Goal: Task Accomplishment & Management: Manage account settings

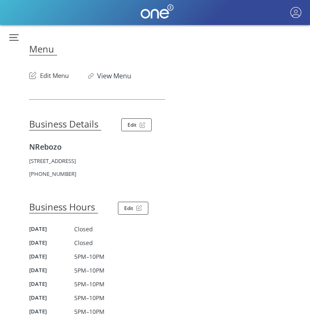
click at [55, 75] on button "Edit Menu" at bounding box center [49, 73] width 40 height 13
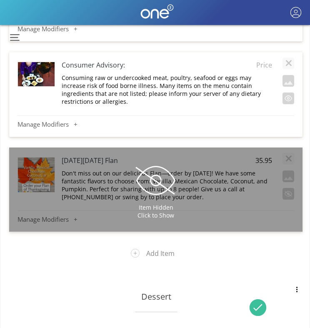
scroll to position [224, 0]
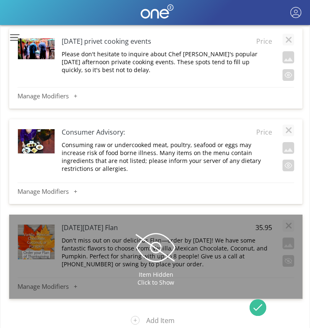
click at [12, 34] on button "button" at bounding box center [12, 38] width 22 height 16
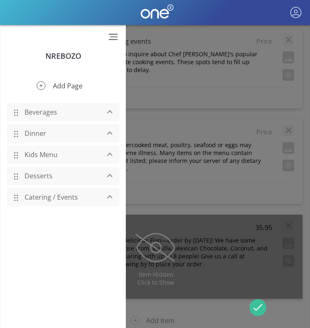
click at [43, 85] on button "Add Page" at bounding box center [63, 86] width 66 height 22
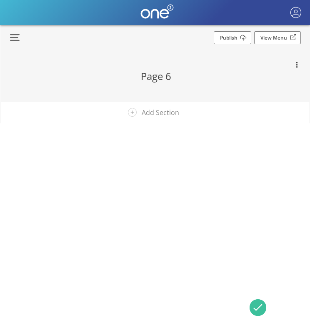
click at [161, 74] on h2 "Page 6" at bounding box center [156, 76] width 244 height 14
type input "M"
click at [202, 75] on input "Tequilas, Mezcals, & Agaves" at bounding box center [156, 76] width 244 height 15
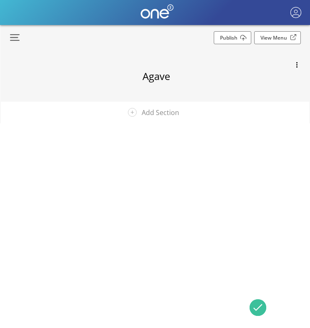
type input "Agaves"
click at [162, 117] on button "Add Section" at bounding box center [156, 113] width 69 height 22
click at [155, 131] on h3 "New Section" at bounding box center [156, 125] width 244 height 11
type input "Tequilas"
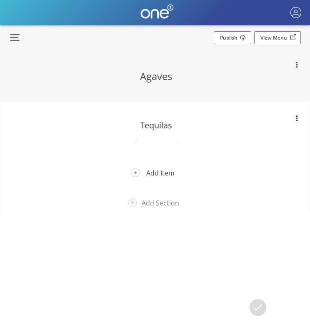
click at [159, 170] on button "Add Item" at bounding box center [156, 173] width 63 height 22
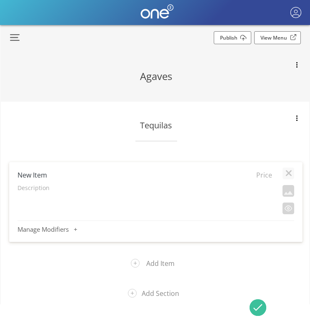
click at [23, 174] on h4 "New Item" at bounding box center [120, 174] width 204 height 9
type input "Adictivo Reposado Charcoal"
click at [265, 176] on span "Price" at bounding box center [261, 174] width 21 height 9
type input "38.95"
click at [42, 193] on div "Description" at bounding box center [145, 190] width 255 height 12
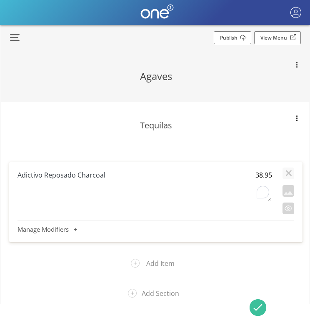
type textarea "This reposado is aged for 8 months in French oak and undergoes charcoal filtrat…"
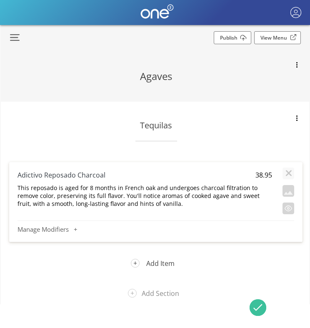
click at [138, 263] on button "Add Item" at bounding box center [156, 264] width 63 height 22
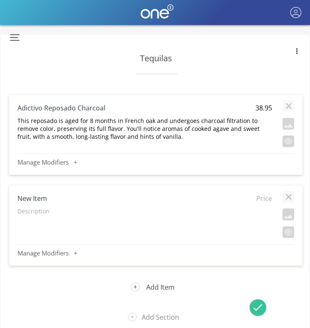
click at [137, 284] on button "Add Item" at bounding box center [156, 287] width 63 height 22
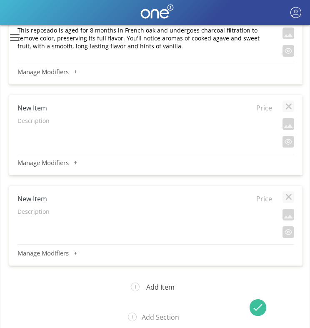
click at [136, 285] on button "Add Item" at bounding box center [156, 287] width 63 height 22
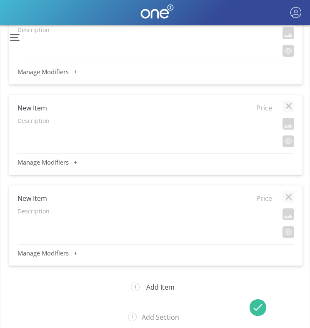
click at [137, 286] on button "Add Item" at bounding box center [156, 287] width 63 height 22
click at [137, 284] on button "Add Item" at bounding box center [156, 287] width 63 height 22
click at [137, 287] on button "Add Item" at bounding box center [156, 287] width 63 height 22
click at [137, 285] on button "Add Item" at bounding box center [156, 287] width 63 height 22
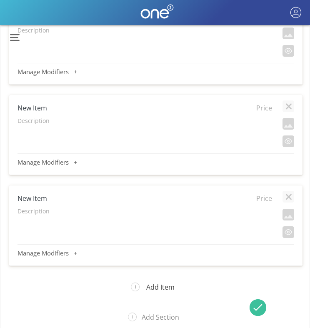
click at [136, 288] on button "Add Item" at bounding box center [156, 287] width 63 height 22
click at [136, 290] on button "Add Item" at bounding box center [156, 287] width 63 height 22
click at [136, 286] on button "Add Item" at bounding box center [156, 287] width 63 height 22
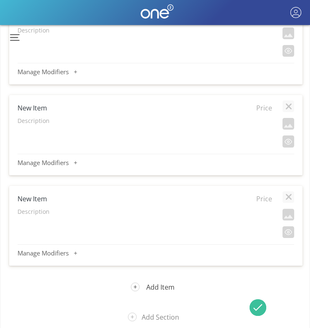
click at [136, 285] on button "Add Item" at bounding box center [156, 287] width 63 height 22
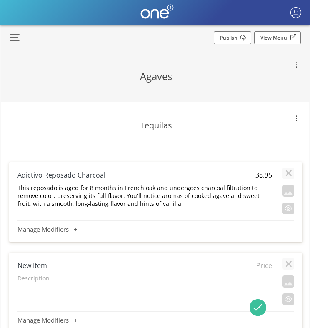
click at [37, 264] on h4 "New Item" at bounding box center [120, 265] width 204 height 9
type input "Casamigos Silver"
click at [262, 267] on span "Price" at bounding box center [261, 265] width 21 height 9
click at [262, 267] on input "text" at bounding box center [261, 265] width 21 height 10
type input "13.95"
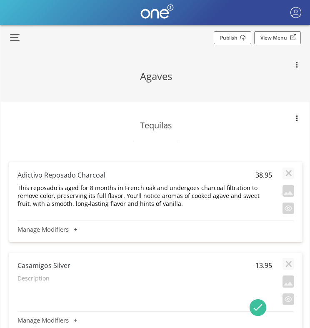
click at [37, 281] on p "Description" at bounding box center [145, 278] width 255 height 8
click at [37, 281] on textarea "To enrich screen reader interactions, please activate Accessibility in Grammarl…" at bounding box center [144, 283] width 255 height 18
type textarea "Hints of citrus & sweet agave, with notes of vanilla and grapefruit."
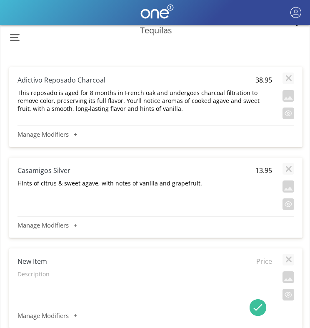
scroll to position [141, 0]
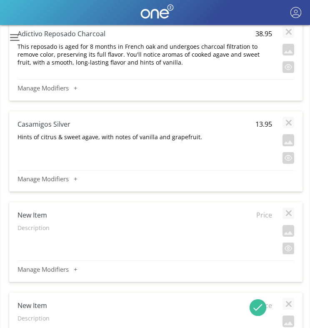
click at [35, 216] on h4 "New Item" at bounding box center [120, 214] width 204 height 9
type input "[PERSON_NAME] Reserva de la Familia"
click at [25, 230] on p "Description" at bounding box center [145, 228] width 255 height 8
type textarea "Extra Añejo tequila aged in French and American oak barrels for a minimum of th…"
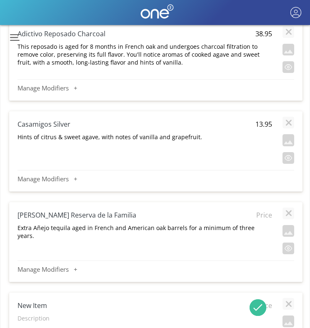
click at [266, 214] on span "Price" at bounding box center [261, 214] width 21 height 9
click at [266, 214] on input "text" at bounding box center [261, 215] width 21 height 10
type input "59.95"
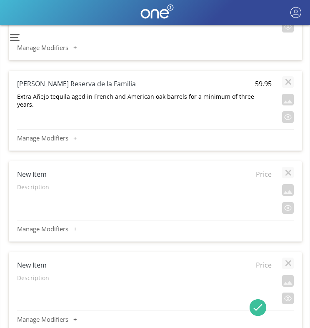
scroll to position [274, 0]
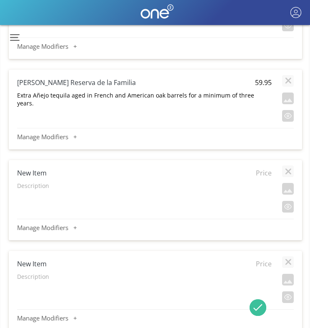
click at [35, 172] on h4 "New Item" at bounding box center [119, 172] width 204 height 9
type input "[PERSON_NAME] Reserva Familia Reposado"
click at [287, 119] on button "button" at bounding box center [288, 116] width 12 height 12
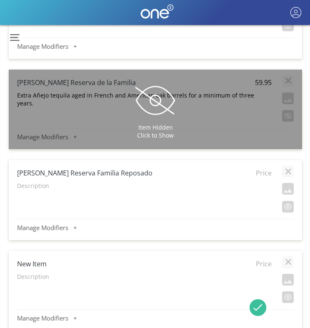
click at [33, 186] on p "Description" at bounding box center [144, 186] width 255 height 8
click at [33, 186] on textarea "To enrich screen reader interactions, please activate Accessibility in Grammarl…" at bounding box center [144, 190] width 255 height 18
type textarea "A unique reposado aged in three different types of barrels: heavily toasted Ame…"
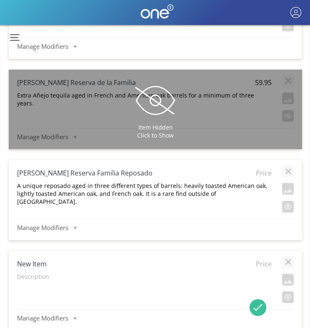
click at [258, 170] on span "Price" at bounding box center [261, 172] width 21 height 9
type input "30.95"
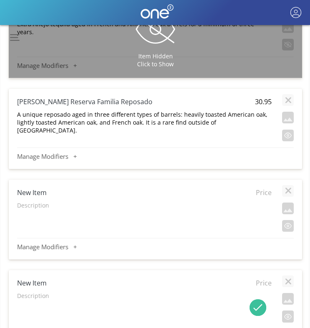
scroll to position [363, 0]
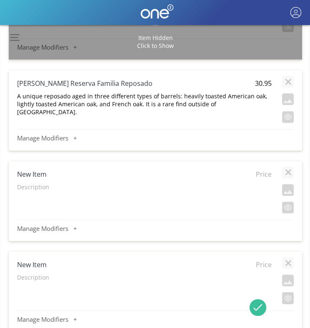
click at [39, 174] on h4 "New Item" at bounding box center [119, 174] width 204 height 9
type input "Puntagave Silver"
click at [265, 175] on span "Price" at bounding box center [261, 174] width 21 height 9
type input "10.95"
click at [29, 191] on div "Description" at bounding box center [144, 189] width 255 height 12
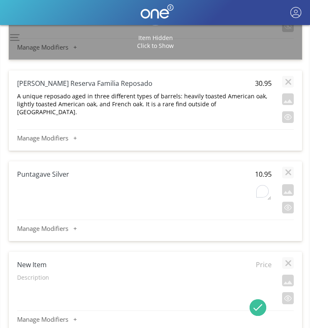
type textarea "Green fruit aromas fresh balanced agave. Crisp and clean, green apple, with zes…"
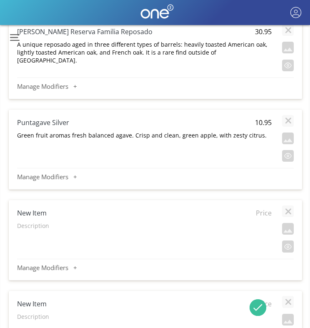
scroll to position [426, 0]
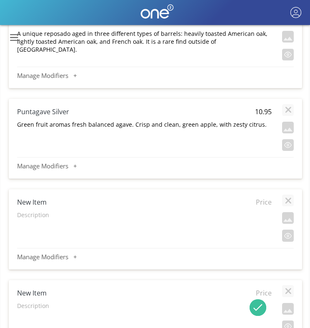
click at [40, 204] on h4 "New Item" at bounding box center [119, 202] width 204 height 9
click at [266, 203] on span "Price" at bounding box center [261, 202] width 21 height 9
type input "12.95"
click at [37, 218] on p "Description" at bounding box center [144, 215] width 255 height 8
type textarea "A balanced with citrus and sweet cooked-agave. Enticing layers of caramel and a…"
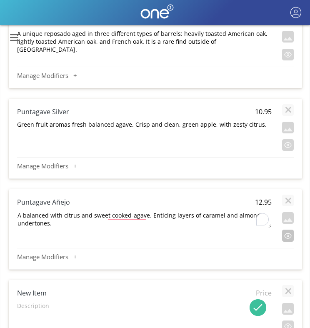
click at [289, 235] on button "button" at bounding box center [288, 236] width 12 height 12
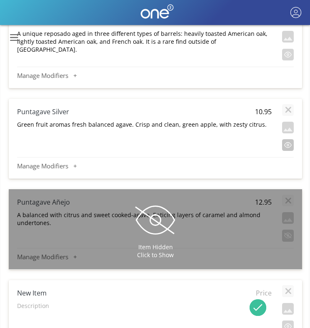
click at [288, 147] on button "button" at bounding box center [288, 145] width 12 height 12
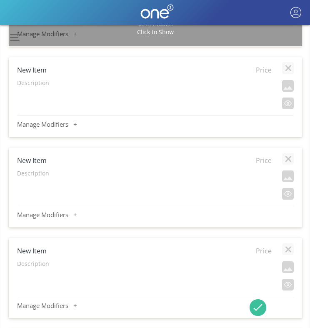
scroll to position [670, 0]
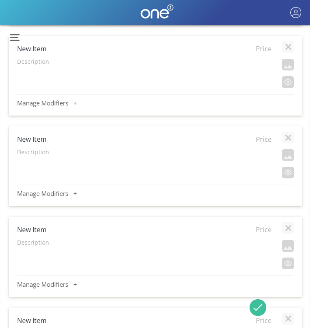
click at [33, 50] on h4 "New Item" at bounding box center [119, 48] width 204 height 9
click at [33, 50] on input "New Item" at bounding box center [119, 49] width 204 height 10
type input "Tres Generaciones Silver"
click at [263, 51] on span "Price" at bounding box center [261, 48] width 21 height 9
type input "14.95"
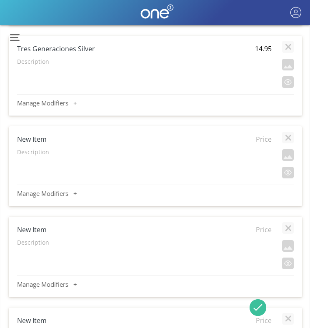
click at [26, 63] on p "Description" at bounding box center [144, 62] width 255 height 8
click at [26, 63] on textarea "To enrich screen reader interactions, please activate Accessibility in Grammarl…" at bounding box center [144, 66] width 255 height 18
type textarea "Clean, spicy with sweet fruitiness in the background."
click at [30, 140] on h4 "New Item" at bounding box center [119, 139] width 204 height 9
type input "Tres Generaciones Reposado"
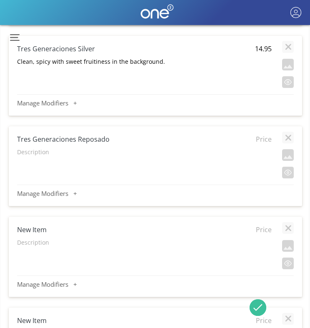
click at [262, 142] on span "Price" at bounding box center [261, 139] width 21 height 9
click at [262, 142] on input "text" at bounding box center [261, 139] width 21 height 10
type input "15.95"
click at [40, 150] on p "Description" at bounding box center [144, 152] width 255 height 8
click at [40, 150] on textarea "To enrich screen reader interactions, please activate Accessibility in Grammarl…" at bounding box center [144, 157] width 255 height 18
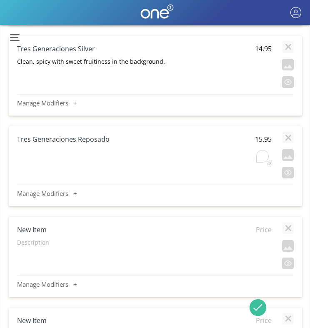
type textarea "This medium to full-bodied gold tequila has delightful aromas of mocha, pear, h…"
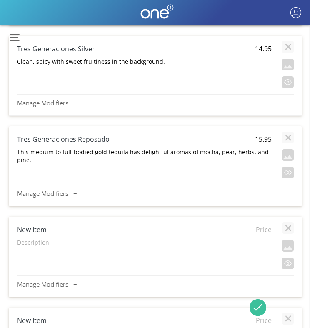
click at [41, 230] on h4 "New Item" at bounding box center [119, 229] width 204 height 9
type input "Tres Generaciones Añjo"
click at [260, 230] on span "Price" at bounding box center [261, 229] width 21 height 9
type input "16.95"
click at [42, 245] on p "Description" at bounding box center [144, 242] width 255 height 8
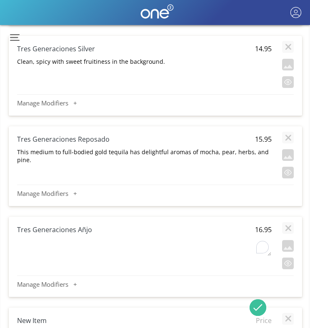
click at [42, 245] on textarea "To enrich screen reader interactions, please activate Accessibility in Grammarl…" at bounding box center [144, 247] width 255 height 18
type textarea "A smooth and balanced blend with notes of brown sugar sweetness, followed by su…"
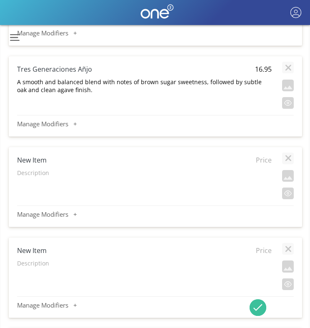
scroll to position [836, 0]
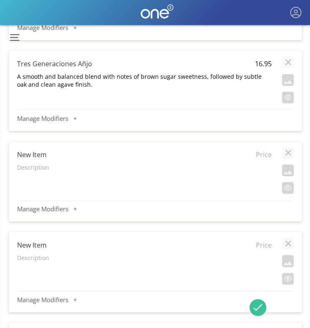
click at [33, 156] on h4 "New Item" at bounding box center [119, 154] width 204 height 9
type input "Tres Generaciones Añojo Cristallino"
click at [263, 156] on span "Price" at bounding box center [261, 154] width 21 height 9
type input "23.95"
click at [34, 170] on p "Description" at bounding box center [144, 167] width 255 height 8
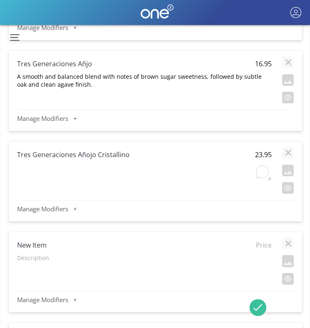
click at [34, 170] on textarea "To enrich screen reader interactions, please activate Accessibility in Grammarl…" at bounding box center [144, 172] width 255 height 18
type textarea "Starts as 100% blue agave, triple-distilled and rested for at least 12 months i…"
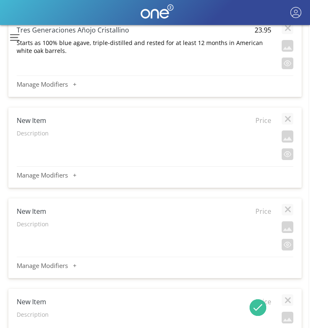
scroll to position [961, 1]
click at [27, 120] on h4 "New Item" at bounding box center [119, 120] width 204 height 9
type input "Adictivo 5th Anniversary Doble Reposado"
click at [264, 122] on span "Price" at bounding box center [260, 120] width 21 height 9
click at [264, 122] on input "text" at bounding box center [260, 120] width 21 height 10
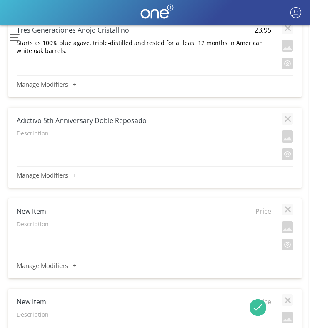
type input "44.95"
click at [28, 131] on p "Description" at bounding box center [144, 133] width 255 height 8
click at [28, 131] on textarea "To enrich screen reader interactions, please activate Accessibility in Grammarl…" at bounding box center [143, 138] width 255 height 18
type textarea "Blue [PERSON_NAME] agave is 100% cooked in brick ovens, pressed with a roller m…"
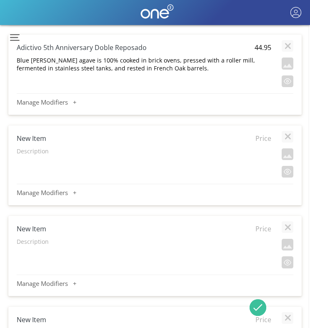
scroll to position [1038, 1]
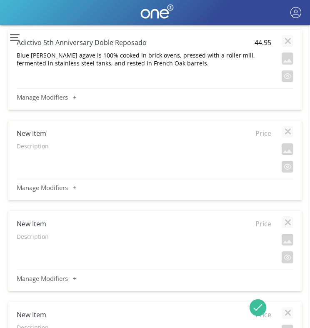
click at [33, 133] on h4 "New Item" at bounding box center [119, 133] width 204 height 9
type input "Cincoro Reposado"
click at [265, 133] on span "Price" at bounding box center [260, 133] width 21 height 9
type input "36.96"
click at [34, 148] on p "Description" at bounding box center [144, 146] width 255 height 8
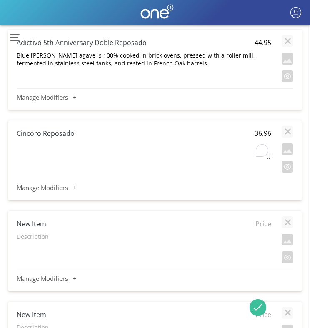
click at [34, 148] on textarea "To enrich screen reader interactions, please activate Accessibility in Grammarl…" at bounding box center [143, 151] width 255 height 18
type textarea "Barrel-aged at the distillery for 8-10 months. The agave has hints of vanilla, …"
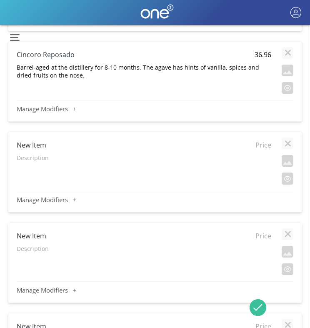
scroll to position [1133, 1]
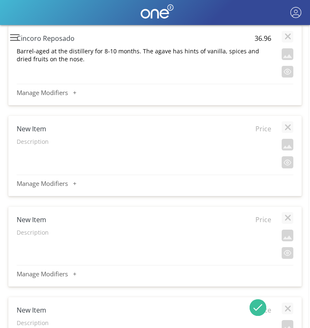
click at [35, 130] on h4 "New Item" at bounding box center [119, 128] width 204 height 9
type input "Pintoresco Extra Anejo"
click at [261, 130] on span "Price" at bounding box center [260, 128] width 21 height 9
type input "46.95"
click at [35, 145] on p "Description" at bounding box center [144, 142] width 255 height 8
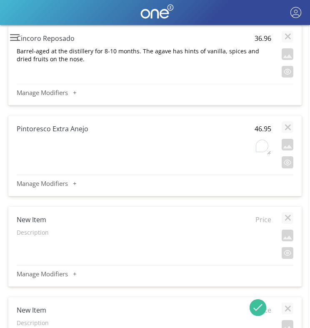
type textarea "Fruity and citrus notes mix with sweet agave andilla finish. a light oak van"
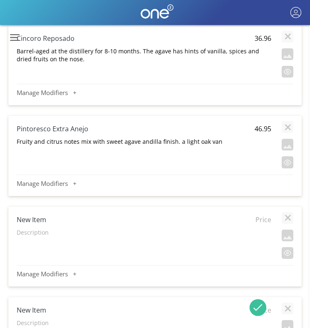
click at [36, 221] on h4 "New Item" at bounding box center [119, 219] width 204 height 9
type input "Komos Anejo Cristalino"
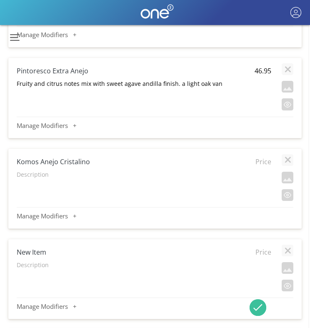
scroll to position [1202, 1]
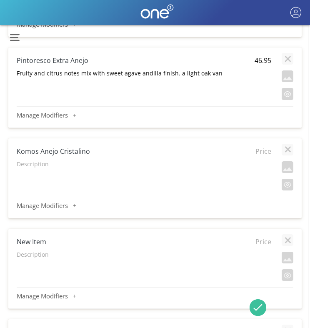
click at [28, 166] on p "Description" at bounding box center [144, 164] width 255 height 8
click at [28, 166] on textarea "To enrich screen reader interactions, please activate Accessibility in Grammarl…" at bounding box center [143, 169] width 255 height 18
type textarea "Aged in French Oak barrels for at least one year, filtered through a charcoal c…"
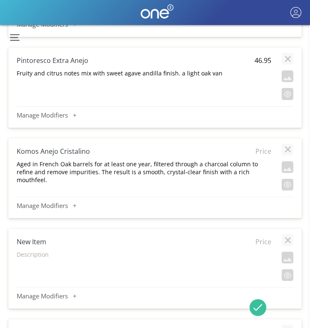
click at [266, 153] on span "Price" at bounding box center [260, 151] width 21 height 9
click at [266, 153] on input "text" at bounding box center [260, 151] width 21 height 10
type input "43.95"
click at [28, 241] on h4 "New Item" at bounding box center [119, 241] width 204 height 9
click at [28, 241] on input "New Item" at bounding box center [119, 242] width 204 height 10
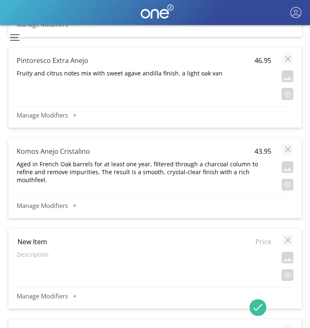
type input "Insolito [PERSON_NAME]"
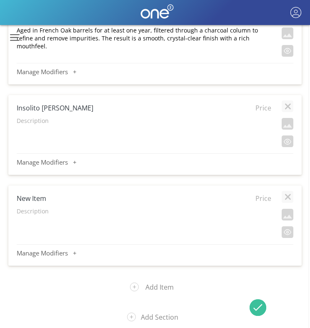
scroll to position [1336, 1]
click at [261, 108] on span "Price" at bounding box center [260, 107] width 21 height 9
type input "14.95"
click at [32, 121] on p "Description" at bounding box center [144, 121] width 255 height 8
click at [32, 121] on textarea "To enrich screen reader interactions, please activate Accessibility in Grammarl…" at bounding box center [143, 125] width 255 height 18
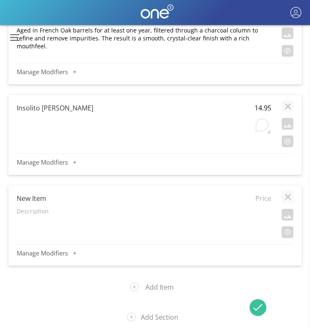
type textarea "Herbal flavors basil, mint, anise, citrus and butter."
click at [28, 198] on h4 "New Item" at bounding box center [119, 198] width 204 height 9
click at [28, 198] on input "New Item" at bounding box center [119, 198] width 204 height 10
type input "Insolito Reposado"
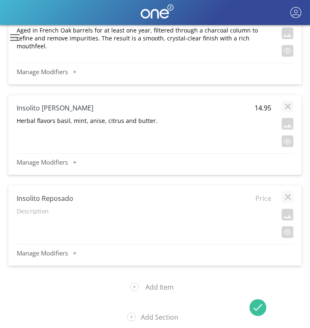
click at [264, 196] on span "Price" at bounding box center [260, 198] width 21 height 9
type input "16.95"
click at [33, 210] on p "Description" at bounding box center [144, 211] width 255 height 8
type textarea "Hints of almond, vanilla and some spice."
click at [162, 287] on button "Add Item" at bounding box center [155, 287] width 63 height 22
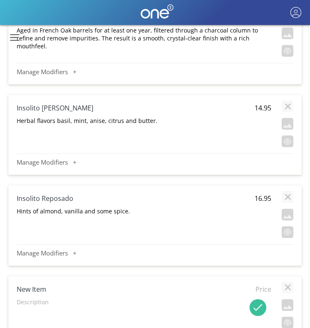
click at [162, 287] on h4 "New Item" at bounding box center [119, 289] width 204 height 9
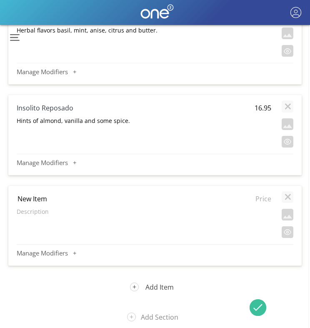
click at [147, 290] on button "Add Item" at bounding box center [155, 287] width 63 height 22
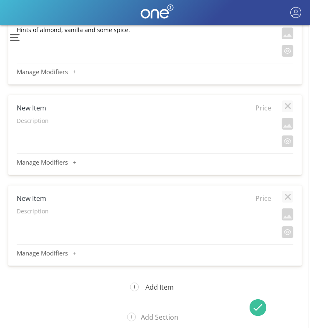
click at [147, 288] on button "Add Item" at bounding box center [155, 287] width 63 height 22
click at [147, 285] on button "Add Item" at bounding box center [155, 287] width 63 height 22
click at [147, 283] on button "Add Item" at bounding box center [155, 287] width 63 height 22
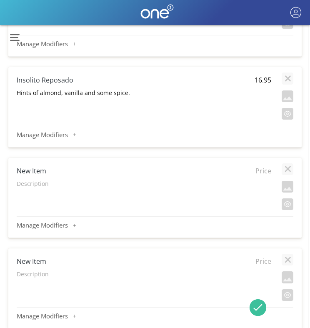
scroll to position [1460, 1]
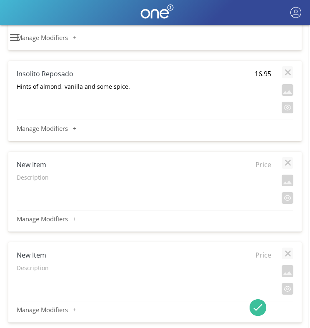
click at [29, 168] on h4 "New Item" at bounding box center [119, 164] width 204 height 9
type input "Insolito Añejo"
click at [260, 164] on span "Price" at bounding box center [260, 164] width 21 height 9
type input "18.95"
click at [21, 176] on p "Description" at bounding box center [144, 177] width 255 height 8
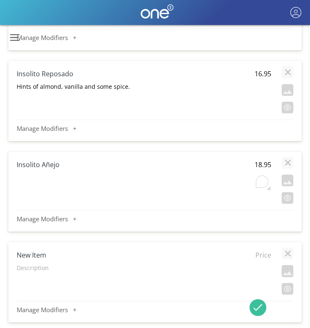
type textarea "Chocolate, nuts, dried fruits and wood"
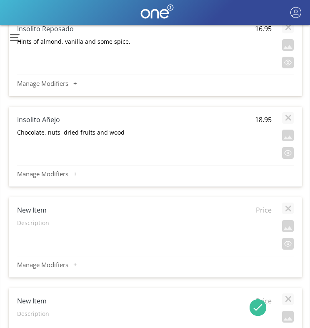
scroll to position [1513, 0]
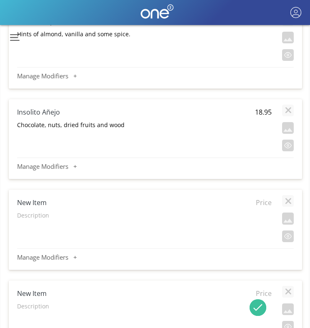
click at [38, 203] on h4 "New Item" at bounding box center [119, 202] width 204 height 9
type input "1921 Extra Añjo"
click at [263, 205] on span "Price" at bounding box center [261, 202] width 21 height 9
type input "42.95"
click at [30, 215] on p "Description" at bounding box center [144, 215] width 255 height 8
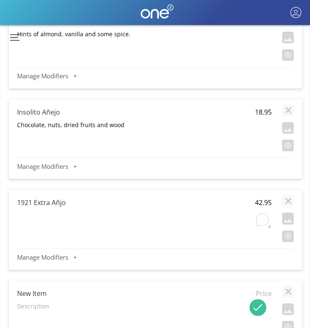
type textarea "It has a soft, silky texture, with a delicate sweetness and a balanced intensit…"
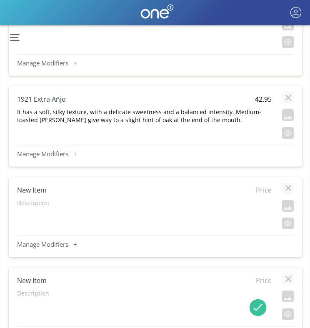
scroll to position [1633, 0]
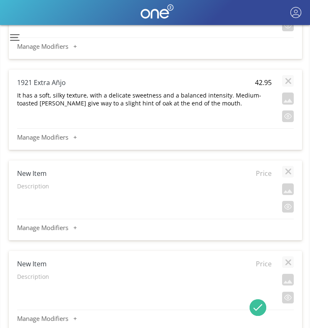
click at [28, 171] on h4 "New Item" at bounding box center [119, 173] width 204 height 9
click at [28, 171] on input "New Item" at bounding box center [119, 173] width 204 height 10
type input "512 Silver"
click at [263, 175] on span "Price" at bounding box center [261, 173] width 21 height 9
type input "11.95"
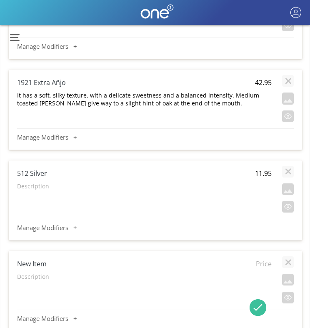
click at [35, 188] on p "Description" at bounding box center [144, 186] width 255 height 8
click at [35, 188] on textarea "To enrich screen reader interactions, please activate Accessibility in Grammarl…" at bounding box center [144, 191] width 255 height 18
type textarea ""512" is a 100% agave tequila that is spicy and soulful. It is triple distilled…"
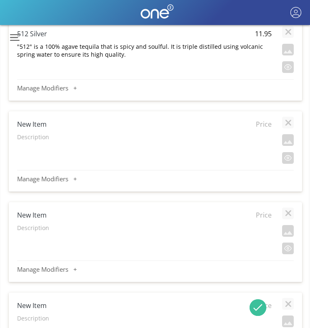
scroll to position [1787, 0]
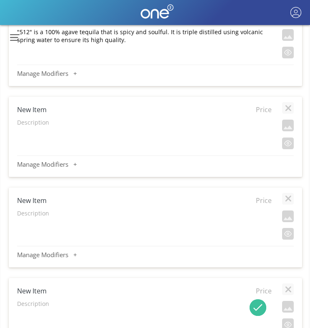
click at [40, 111] on h4 "New Item" at bounding box center [119, 109] width 204 height 9
type input "512 Reposado"
click at [266, 110] on span "Price" at bounding box center [261, 109] width 21 height 9
type input "13.95"
click at [30, 122] on p "Description" at bounding box center [144, 122] width 255 height 8
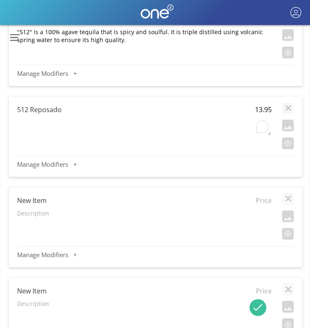
type textarea "512 Reposado is aged in charred oak bourbon casks for 6 months, resulting in a …"
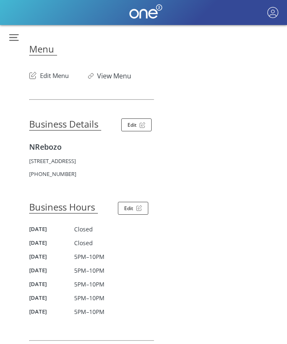
click at [58, 77] on button "Edit Menu" at bounding box center [49, 73] width 40 height 13
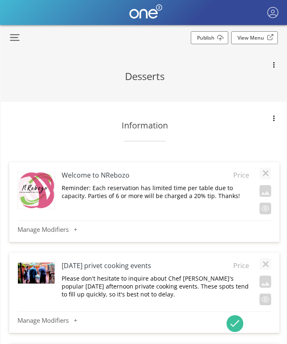
click at [15, 38] on button "button" at bounding box center [12, 38] width 22 height 16
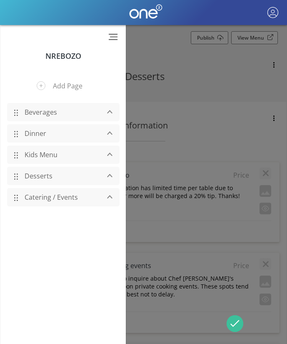
click at [44, 114] on link "Beverages" at bounding box center [59, 112] width 79 height 16
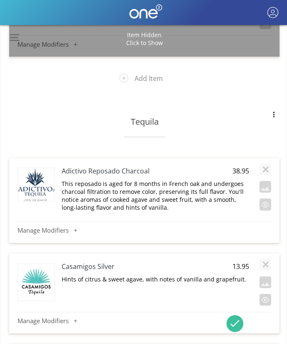
scroll to position [11022, 0]
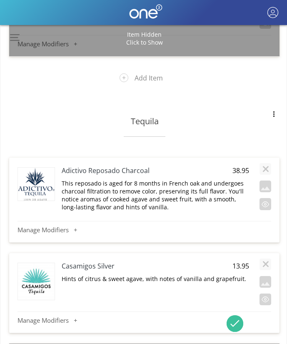
click at [103, 166] on h4 "Adictivo Reposado Charcoal" at bounding box center [137, 170] width 150 height 9
click at [239, 166] on span "38.95" at bounding box center [238, 170] width 21 height 9
click at [189, 180] on p "This reposado is aged for 8 months in French oak and undergoes charcoal filtrat…" at bounding box center [156, 195] width 188 height 32
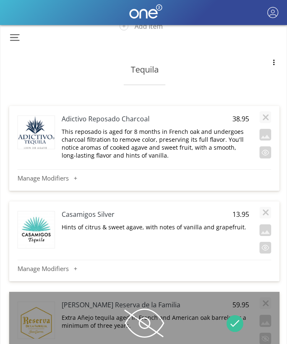
scroll to position [11081, 0]
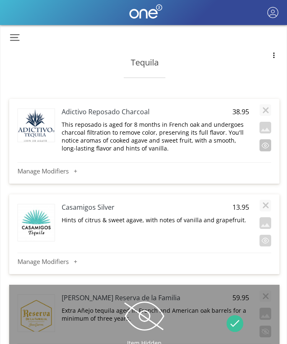
click at [265, 139] on button "button" at bounding box center [266, 145] width 12 height 12
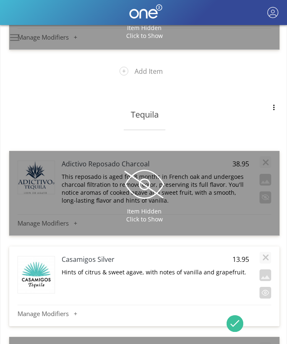
scroll to position [11027, 0]
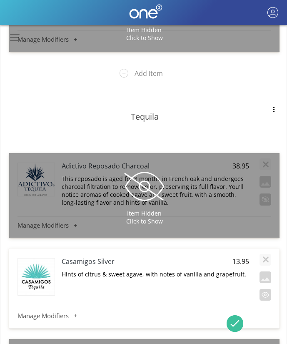
click at [102, 257] on h4 "Casamigos Silver" at bounding box center [137, 261] width 150 height 9
click at [237, 257] on span "13.95" at bounding box center [238, 261] width 21 height 9
click at [210, 270] on p "Hints of citrus & sweet agave, with notes of vanilla and grapefruit." at bounding box center [156, 274] width 188 height 8
click at [210, 270] on textarea "Hints of citrus & sweet agave, with notes of vanilla and grapefruit." at bounding box center [155, 279] width 188 height 18
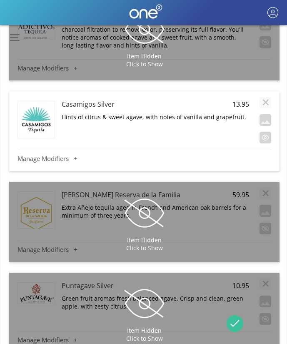
scroll to position [11185, 0]
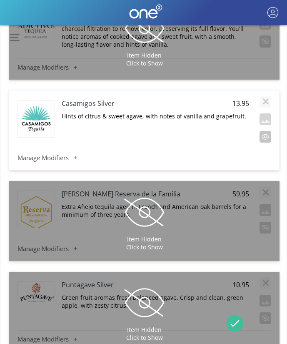
click at [267, 131] on button "button" at bounding box center [266, 137] width 12 height 12
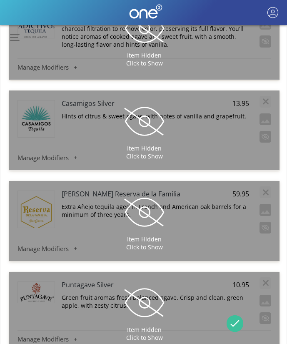
click at [259, 199] on div "Item Hidden Click to Show" at bounding box center [144, 221] width 270 height 80
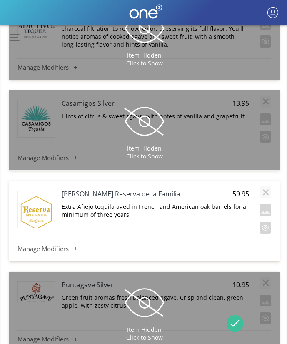
click at [82, 189] on h4 "[PERSON_NAME] Reserva de la Familia" at bounding box center [137, 193] width 150 height 9
click at [165, 203] on p "Extra Añejo tequila aged in French and American oak barrels for a minimum of th…" at bounding box center [156, 211] width 188 height 16
click at [165, 202] on textarea "Extra Añejo tequila aged in French and American oak barrels for a minimum of th…" at bounding box center [155, 211] width 188 height 18
click at [239, 189] on span "59.95" at bounding box center [238, 193] width 21 height 9
click at [268, 295] on div "Item Hidden Click to Show" at bounding box center [144, 312] width 270 height 80
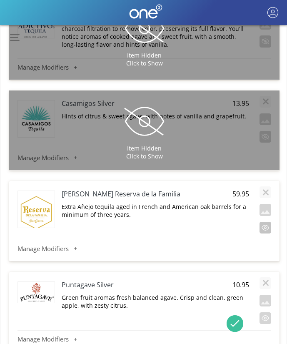
click at [262, 222] on button "button" at bounding box center [266, 228] width 12 height 12
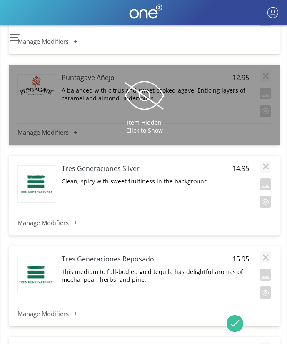
scroll to position [11482, 0]
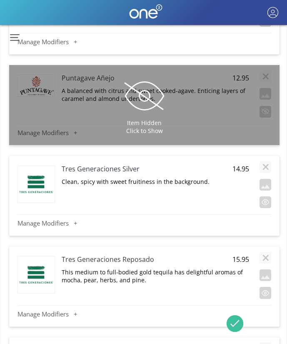
click at [263, 88] on div "Item Hidden Click to Show" at bounding box center [144, 105] width 270 height 80
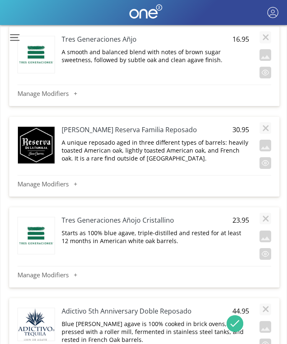
scroll to position [11794, 0]
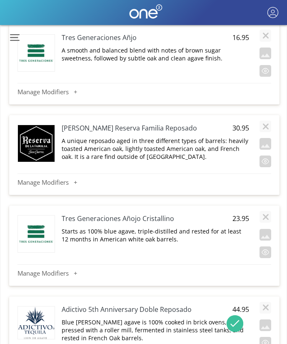
click at [120, 123] on h4 "[PERSON_NAME] Reserva Familia Reposado" at bounding box center [137, 127] width 150 height 9
click at [210, 137] on p "A unique reposado aged in three different types of barrels: heavily toasted Ame…" at bounding box center [156, 149] width 188 height 24
click at [243, 123] on span "30.95" at bounding box center [238, 127] width 21 height 9
click at [243, 123] on input "30.95" at bounding box center [238, 128] width 21 height 10
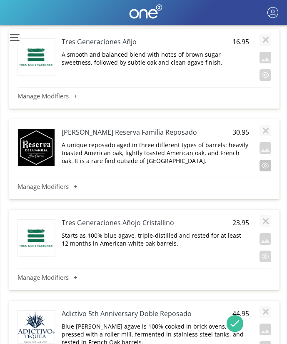
click at [263, 160] on button "button" at bounding box center [266, 166] width 12 height 12
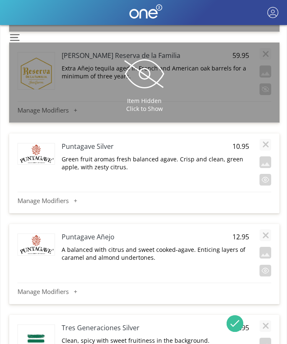
scroll to position [11323, 0]
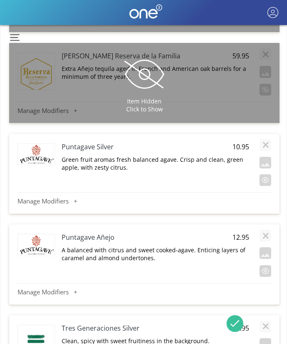
click at [80, 142] on h4 "Puntagave Silver" at bounding box center [137, 146] width 150 height 9
click at [245, 142] on span "10.95" at bounding box center [238, 146] width 21 height 9
click at [182, 155] on p "Green fruit aromas fresh balanced agave. Crisp and clean, green apple, with zes…" at bounding box center [156, 163] width 188 height 16
click at [107, 233] on h4 "Puntagave Añejo" at bounding box center [137, 237] width 150 height 9
click at [242, 233] on span "12.95" at bounding box center [238, 237] width 21 height 9
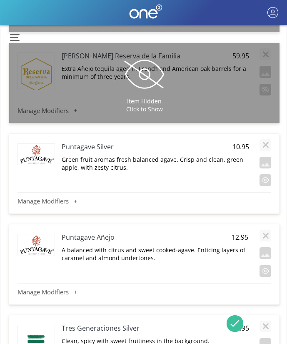
click at [242, 232] on input "12.95" at bounding box center [238, 237] width 21 height 10
click at [228, 246] on p "A balanced with citrus and sweet cooked-agave. Enticing layers of caramel and a…" at bounding box center [156, 254] width 188 height 16
click at [228, 245] on textarea "A balanced with citrus and sweet cooked-agave. Enticing layers of caramel and a…" at bounding box center [155, 254] width 188 height 18
click at [265, 174] on button "button" at bounding box center [266, 180] width 12 height 12
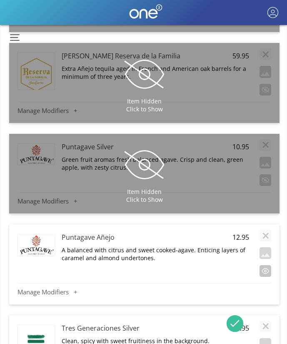
click at [265, 265] on button "button" at bounding box center [266, 271] width 12 height 12
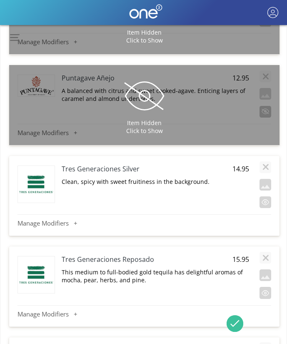
scroll to position [11483, 0]
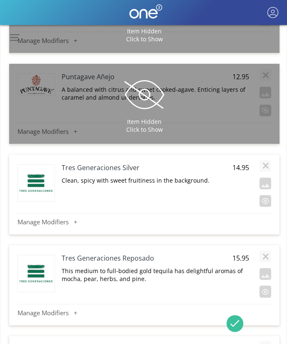
click at [84, 163] on h4 "Tres Generaciones Silver" at bounding box center [137, 167] width 150 height 9
click at [242, 163] on span "14.95" at bounding box center [238, 167] width 21 height 9
click at [242, 163] on input "14.95" at bounding box center [238, 168] width 21 height 10
click at [184, 176] on p "Clean, spicy with sweet fruitiness in the background." at bounding box center [156, 180] width 188 height 8
click at [184, 176] on textarea "Clean, spicy with sweet fruitiness in the background." at bounding box center [155, 185] width 188 height 18
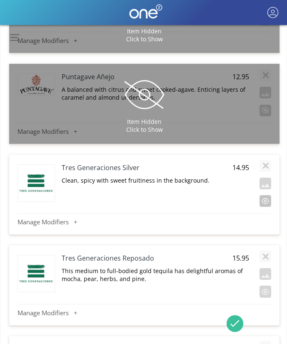
click at [263, 195] on button "button" at bounding box center [266, 201] width 12 height 12
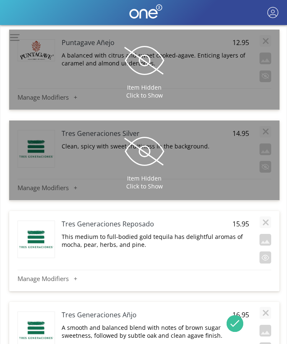
scroll to position [11536, 0]
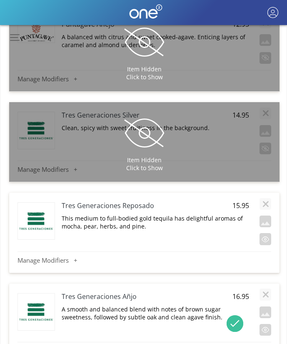
click at [117, 201] on h4 "Tres Generaciones Reposado" at bounding box center [137, 205] width 150 height 9
click at [244, 201] on span "15.95" at bounding box center [238, 205] width 21 height 9
click at [151, 214] on p "This medium to full-bodied gold tequila has delightful aromas of mocha, pear, h…" at bounding box center [156, 222] width 188 height 16
click at [268, 233] on button "button" at bounding box center [266, 239] width 12 height 12
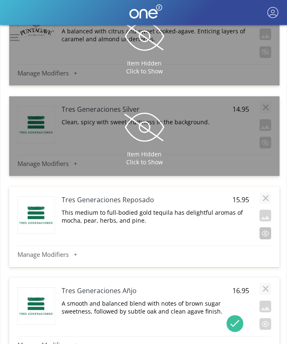
click at [268, 227] on button "button" at bounding box center [266, 233] width 12 height 12
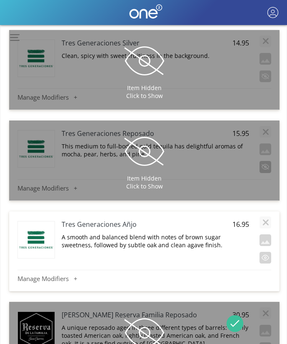
scroll to position [11611, 0]
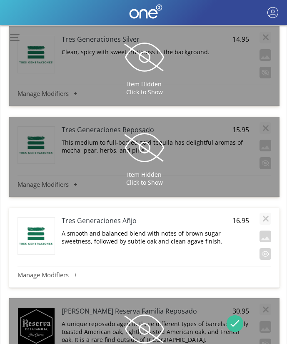
click at [115, 216] on h4 "Tres Generaciones Añjo" at bounding box center [137, 220] width 150 height 9
click at [240, 216] on span "16.95" at bounding box center [238, 220] width 21 height 9
click at [175, 229] on p "A smooth and balanced blend with notes of brown sugar sweetness, followed by su…" at bounding box center [156, 237] width 188 height 16
click at [175, 229] on textarea "A smooth and balanced blend with notes of brown sugar sweetness, followed by su…" at bounding box center [155, 238] width 188 height 18
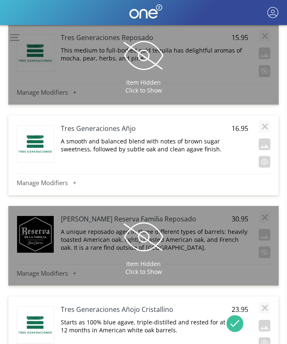
scroll to position [11710, 1]
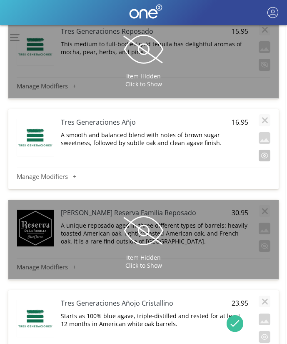
click at [266, 150] on button "button" at bounding box center [265, 156] width 12 height 12
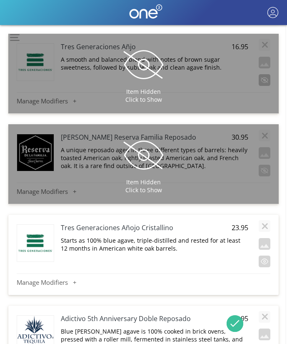
scroll to position [11810, 1]
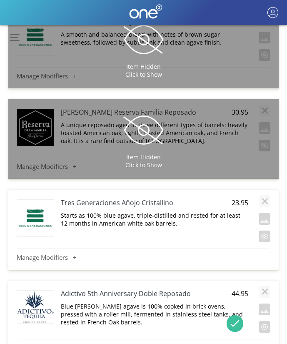
click at [152, 198] on h4 "Tres Generaciones Añojo Cristallino" at bounding box center [136, 202] width 150 height 9
click at [245, 198] on span "23.95" at bounding box center [238, 202] width 21 height 9
click at [245, 198] on input "23.95" at bounding box center [238, 203] width 21 height 10
click at [170, 211] on p "Starts as 100% blue agave, triple-distilled and rested for at least 12 months i…" at bounding box center [155, 219] width 188 height 16
click at [266, 230] on button "button" at bounding box center [265, 236] width 12 height 12
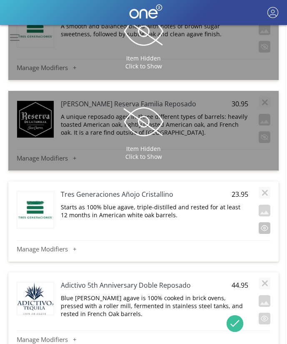
scroll to position [11819, 1]
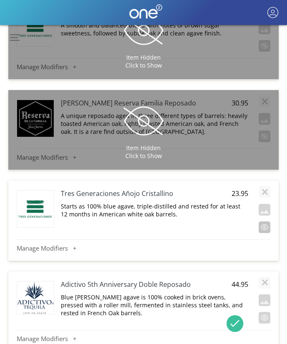
click at [266, 216] on div "Tres Generaciones Añojo Cristallino 23.95 Starts as 100% blue agave, triple-dis…" at bounding box center [144, 218] width 254 height 67
click at [262, 221] on button "button" at bounding box center [265, 227] width 12 height 12
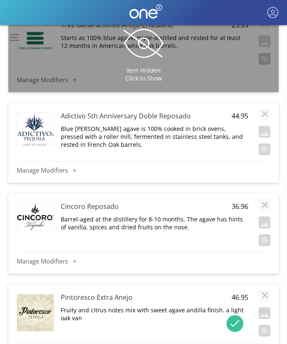
scroll to position [11996, 1]
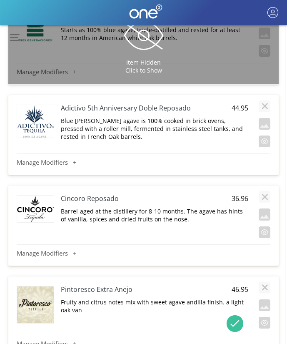
click at [114, 103] on h4 "Adictivo 5th Anniversary Doble Reposado" at bounding box center [136, 107] width 150 height 9
click at [238, 103] on span "44.95" at bounding box center [238, 107] width 21 height 9
click at [210, 117] on p "Blue [PERSON_NAME] agave is 100% cooked in brick ovens, pressed with a roller m…" at bounding box center [155, 129] width 188 height 24
click at [210, 116] on textarea "Blue [PERSON_NAME] agave is 100% cooked in brick ovens, pressed with a roller m…" at bounding box center [154, 125] width 188 height 18
click at [263, 135] on button "button" at bounding box center [265, 141] width 12 height 12
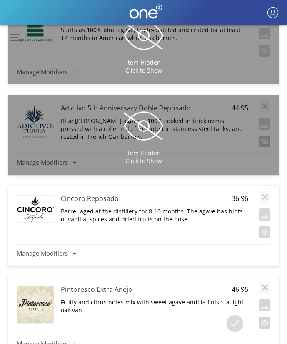
click at [263, 120] on div "Item Hidden Click to Show" at bounding box center [143, 135] width 270 height 80
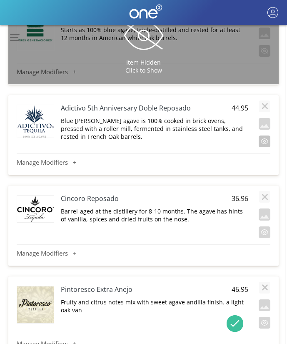
click at [262, 135] on button "button" at bounding box center [265, 141] width 12 height 12
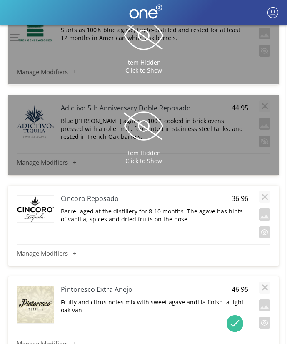
click at [79, 194] on h4 "Cincoro Reposado" at bounding box center [136, 198] width 150 height 9
click at [79, 193] on input "Cincoro Reposado" at bounding box center [136, 198] width 150 height 10
click at [238, 194] on span "36.96" at bounding box center [238, 198] width 21 height 9
click at [238, 193] on input "36.96" at bounding box center [238, 198] width 21 height 10
click at [153, 207] on p "Barrel-aged at the distillery for 8-10 months. The agave has hints of vanilla, …" at bounding box center [155, 215] width 188 height 16
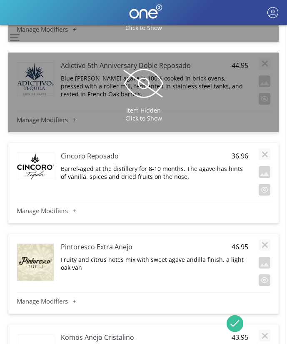
scroll to position [12039, 1]
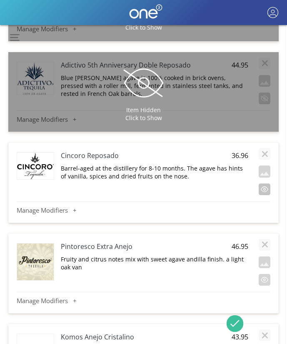
click at [264, 183] on button "button" at bounding box center [265, 189] width 12 height 12
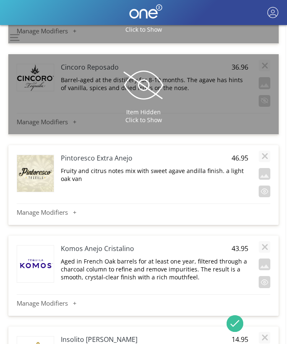
scroll to position [12131, 1]
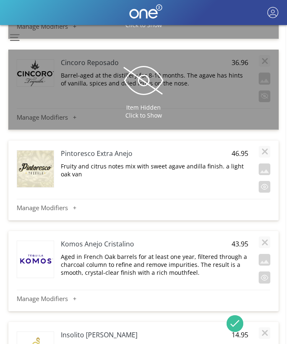
click at [100, 149] on h4 "Pintoresco Extra Anejo" at bounding box center [136, 153] width 150 height 9
click at [240, 149] on span "46.95" at bounding box center [238, 153] width 21 height 9
click at [187, 162] on p "Fruity and citrus notes mix with sweet agave andilla finish. a light oak van" at bounding box center [155, 170] width 188 height 16
click at [187, 162] on textarea "Fruity and citrus notes mix with sweet agave andilla finish. a light oak van" at bounding box center [154, 171] width 188 height 18
click at [265, 181] on button "button" at bounding box center [265, 187] width 12 height 12
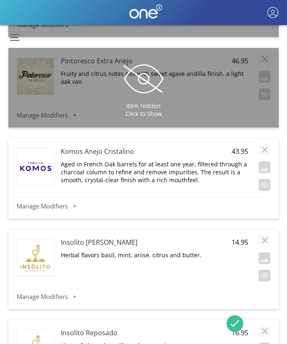
scroll to position [12225, 1]
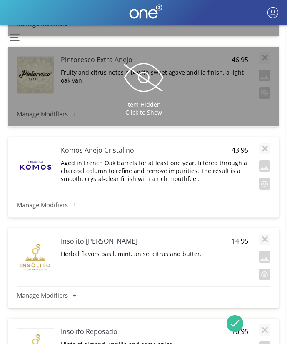
click at [87, 145] on h4 "Komos Anejo Cristalino" at bounding box center [136, 149] width 150 height 9
click at [135, 159] on p "Aged in French Oak barrels for at least one year, filtered through a charcoal c…" at bounding box center [155, 171] width 188 height 24
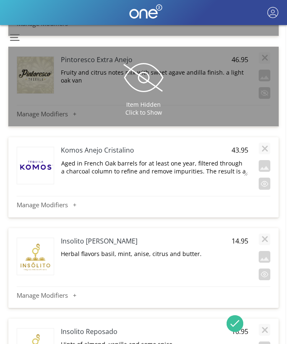
click at [135, 158] on textarea "Aged in French Oak barrels for at least one year, filtered through a charcoal c…" at bounding box center [154, 167] width 188 height 18
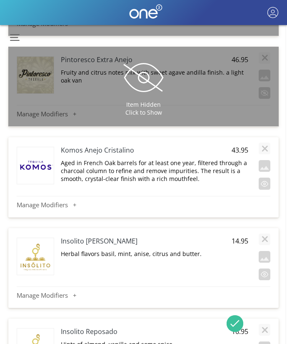
click at [235, 145] on span "43.95" at bounding box center [238, 149] width 21 height 9
click at [265, 178] on button "button" at bounding box center [265, 184] width 12 height 12
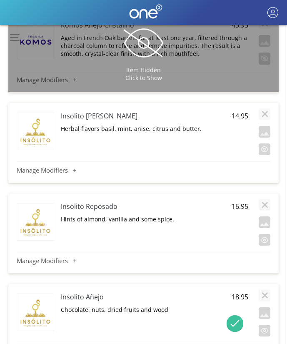
scroll to position [12362, 1]
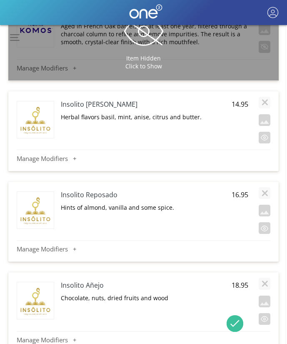
click at [99, 100] on h4 "Insolito [PERSON_NAME]" at bounding box center [136, 104] width 150 height 9
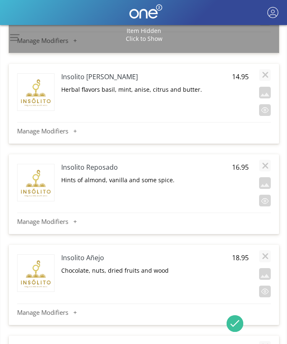
scroll to position [12360, 0]
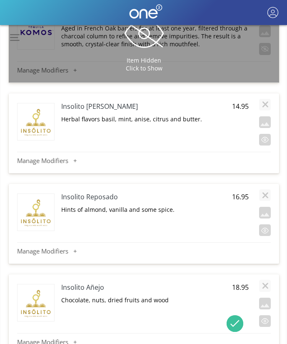
click at [236, 102] on span "14.95" at bounding box center [238, 106] width 21 height 9
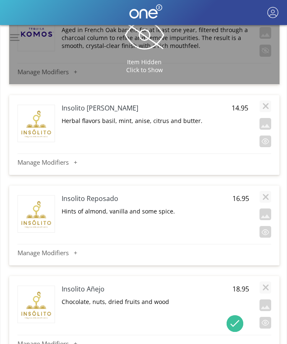
scroll to position [12358, 0]
click at [107, 117] on p "Herbal flavors basil, mint, anise, citrus and butter." at bounding box center [156, 121] width 188 height 8
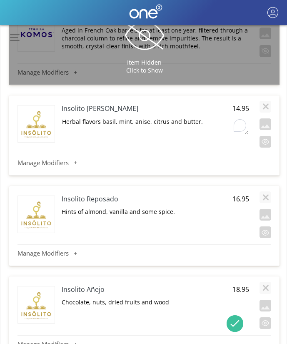
click at [107, 117] on textarea "Herbal flavors basil, mint, anise, citrus and butter." at bounding box center [155, 126] width 188 height 18
click at [268, 136] on button "button" at bounding box center [266, 142] width 12 height 12
click at [263, 136] on button "button" at bounding box center [266, 142] width 12 height 12
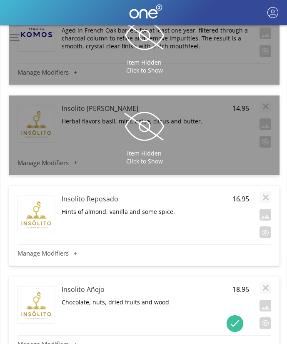
click at [107, 194] on h4 "Insolito Reposado" at bounding box center [137, 198] width 150 height 9
click at [241, 194] on span "16.95" at bounding box center [238, 198] width 21 height 9
click at [241, 194] on input "16.95" at bounding box center [238, 199] width 21 height 10
click at [118, 208] on p "Hints of almond, vanilla and some spice." at bounding box center [156, 212] width 188 height 8
click at [118, 207] on textarea "Hints of almond, vanilla and some spice." at bounding box center [155, 216] width 188 height 18
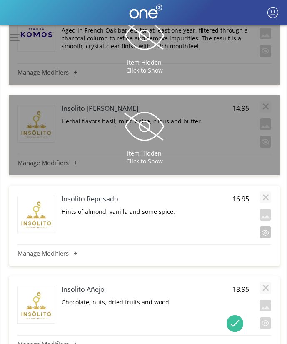
click at [264, 226] on button "button" at bounding box center [266, 232] width 12 height 12
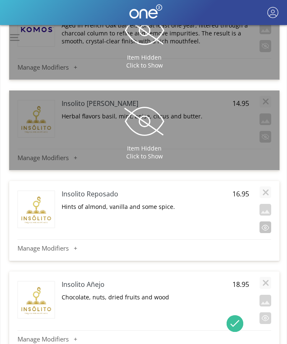
click at [264, 221] on button "button" at bounding box center [266, 227] width 12 height 12
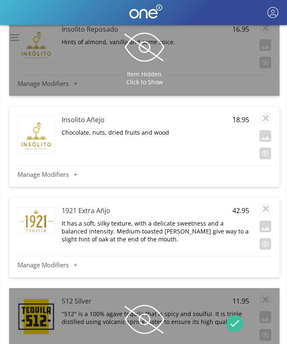
scroll to position [12539, 0]
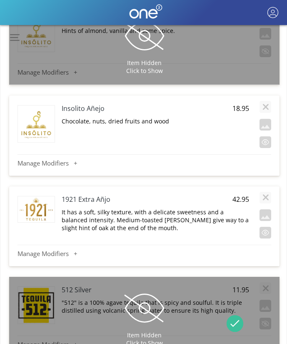
click at [93, 104] on h4 "Insolito Añejo" at bounding box center [137, 108] width 150 height 9
click at [237, 104] on span "18.95" at bounding box center [238, 108] width 21 height 9
click at [156, 117] on p "Chocolate, nuts, dried fruits and wood" at bounding box center [156, 121] width 188 height 8
click at [106, 195] on h4 "1921 Extra Añjo" at bounding box center [137, 199] width 150 height 9
click at [261, 136] on button "button" at bounding box center [266, 142] width 12 height 12
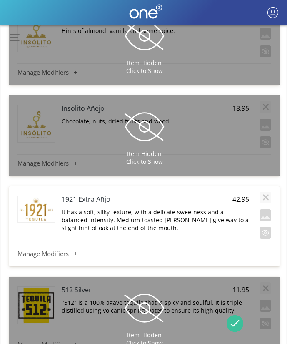
click at [237, 195] on span "42.95" at bounding box center [238, 199] width 21 height 9
click at [237, 194] on input "42.95" at bounding box center [238, 199] width 21 height 10
click at [214, 208] on p "It has a soft, silky texture, with a delicate sweetness and a balanced intensit…" at bounding box center [156, 220] width 188 height 24
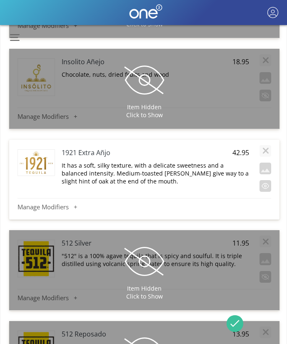
scroll to position [12586, 0]
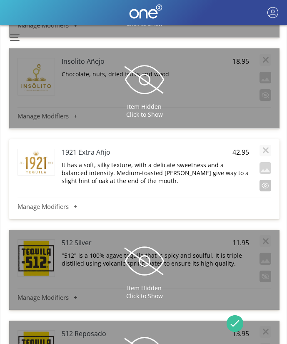
click at [264, 180] on button "button" at bounding box center [266, 186] width 12 height 12
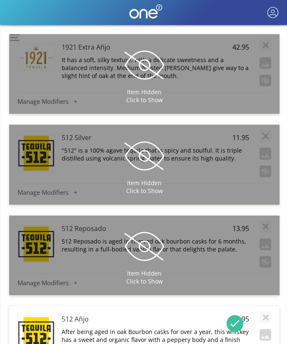
scroll to position [12695, 0]
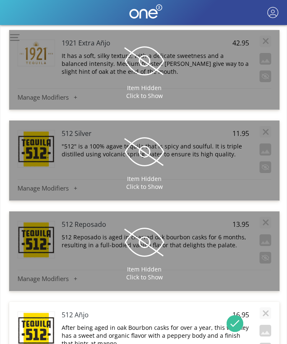
click at [148, 131] on span at bounding box center [145, 152] width 42 height 42
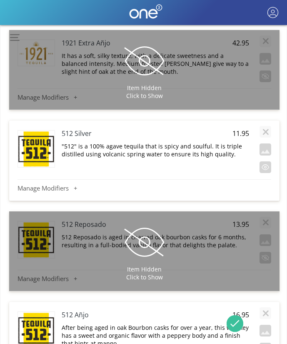
click at [148, 226] on span at bounding box center [145, 242] width 42 height 42
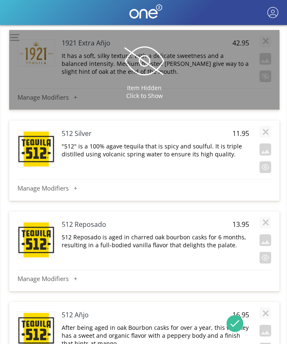
click at [68, 129] on h4 "512 Silver" at bounding box center [137, 133] width 150 height 9
click at [238, 129] on span "11.95" at bounding box center [238, 133] width 21 height 9
click at [238, 128] on input "11.95" at bounding box center [238, 133] width 21 height 10
click at [221, 142] on p ""512" is a 100% agave tequila that is spicy and soulful. It is triple distilled…" at bounding box center [156, 150] width 188 height 16
click at [264, 161] on button "button" at bounding box center [266, 167] width 12 height 12
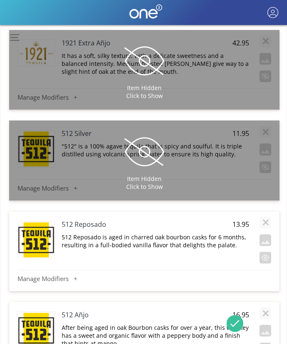
click at [91, 220] on h4 "512 Reposado" at bounding box center [137, 224] width 150 height 9
click at [91, 219] on input "512 Reposado" at bounding box center [137, 224] width 150 height 10
click at [235, 220] on span "13.95" at bounding box center [238, 224] width 21 height 9
click at [204, 233] on p "512 Reposado is aged in charred oak bourbon casks for 6 months, resulting in a …" at bounding box center [156, 241] width 188 height 16
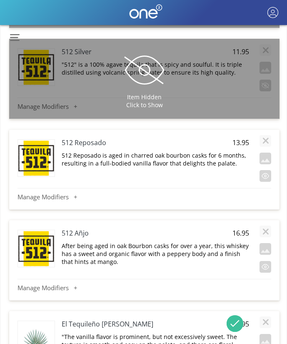
scroll to position [12782, 0]
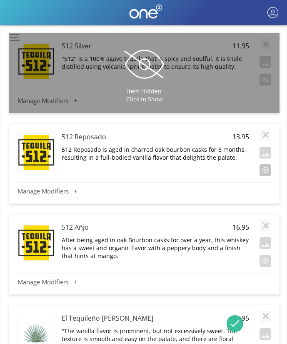
click at [267, 164] on button "button" at bounding box center [266, 170] width 12 height 12
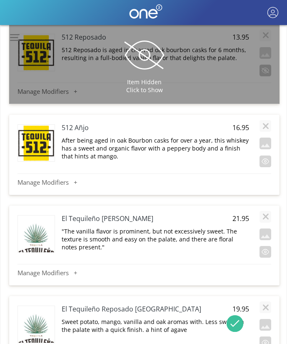
scroll to position [12884, 0]
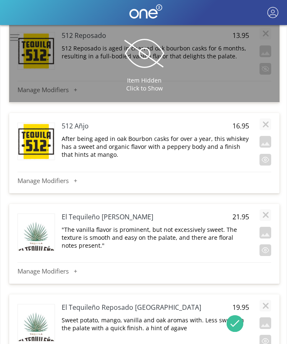
click at [78, 121] on h4 "512 Añjo" at bounding box center [137, 125] width 150 height 9
click at [240, 121] on span "16.95" at bounding box center [238, 125] width 21 height 9
click at [210, 135] on p "After being aged in oak Bourbon casks for over a year, this whiskey has a sweet…" at bounding box center [156, 147] width 188 height 24
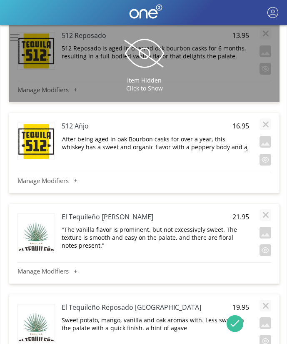
click at [210, 134] on textarea "After being aged in oak Bourbon casks for over a year, this whiskey has a sweet…" at bounding box center [155, 143] width 188 height 18
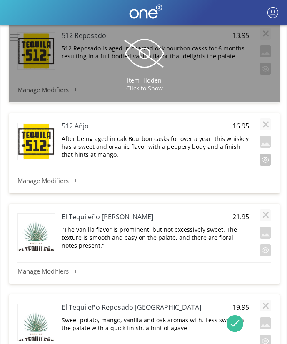
click at [265, 154] on button "button" at bounding box center [266, 160] width 12 height 12
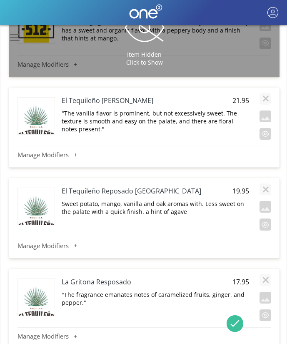
scroll to position [13004, 0]
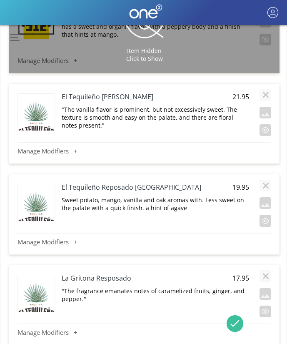
click at [113, 92] on h4 "El Tequileño [PERSON_NAME]" at bounding box center [137, 96] width 150 height 9
click at [241, 92] on span "21.95" at bounding box center [238, 96] width 21 height 9
click at [200, 105] on p ""The vanilla flavor is prominent, but not excessively sweet. The texture is smo…" at bounding box center [156, 117] width 188 height 24
click at [200, 105] on textarea ""The vanilla flavor is prominent, but not excessively sweet. The texture is smo…" at bounding box center [155, 114] width 188 height 18
click at [264, 124] on button "button" at bounding box center [266, 130] width 12 height 12
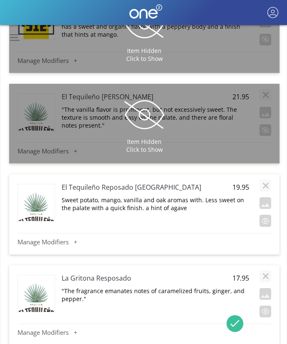
click at [128, 183] on h4 "El Tequileño Reposado [GEOGRAPHIC_DATA]" at bounding box center [137, 187] width 150 height 9
click at [242, 183] on span "19.95" at bounding box center [238, 187] width 21 height 9
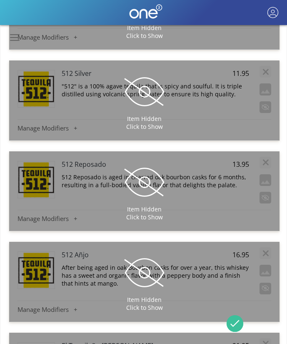
scroll to position [12754, 0]
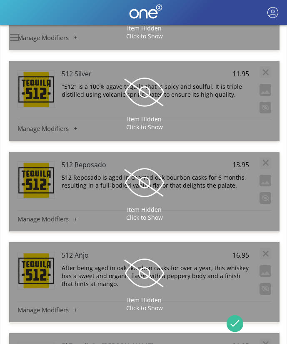
click at [140, 252] on span at bounding box center [145, 273] width 42 height 42
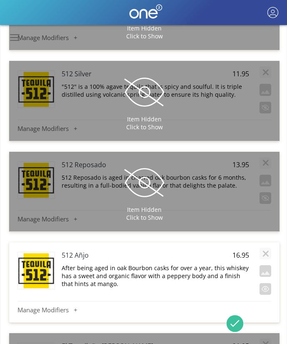
click at [139, 71] on span at bounding box center [145, 92] width 42 height 42
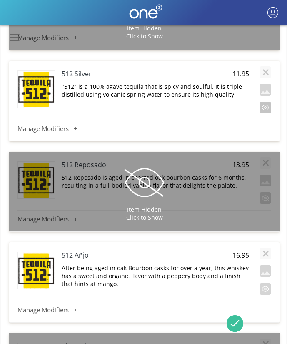
click at [269, 102] on button "button" at bounding box center [266, 108] width 12 height 12
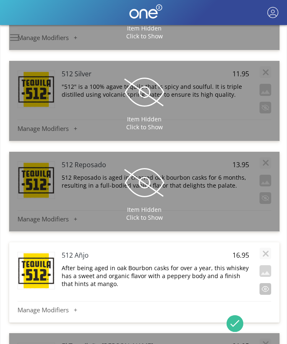
click at [263, 283] on button "button" at bounding box center [266, 289] width 12 height 12
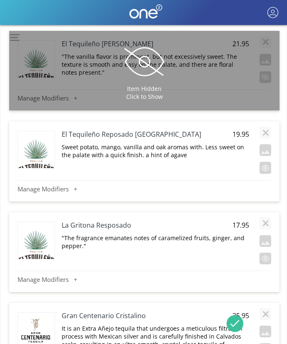
scroll to position [13064, 0]
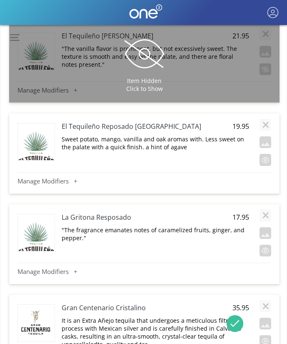
click at [160, 135] on p "Sweet potato, mango, vanilla and oak aromas with. Less sweet on the palate with…" at bounding box center [156, 143] width 188 height 16
click at [160, 135] on textarea "Sweet potato, mango, vanilla and oak aromas with. Less sweet on the palate with…" at bounding box center [155, 144] width 188 height 18
click at [265, 154] on button "button" at bounding box center [266, 160] width 12 height 12
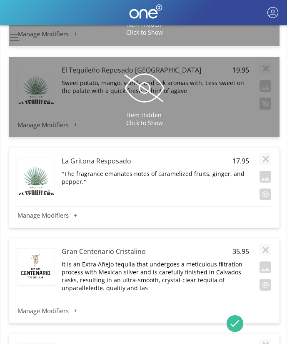
scroll to position [13123, 0]
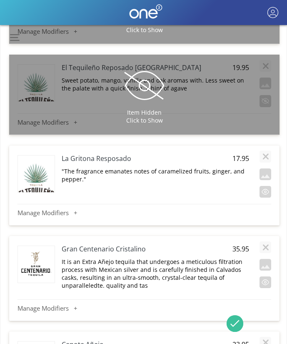
click at [100, 154] on h4 "La Gritona Resposado" at bounding box center [137, 158] width 150 height 9
click at [212, 167] on p ""The fragrance emanates notes of caramelized fruits, ginger, and pepper."" at bounding box center [156, 175] width 188 height 16
click at [268, 186] on button "button" at bounding box center [266, 192] width 12 height 12
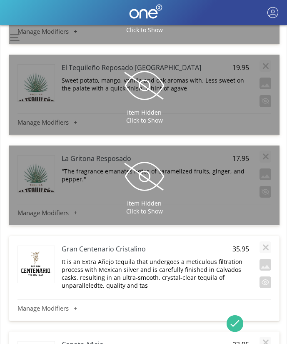
click at [139, 244] on h4 "Gran Centenario Cristalino" at bounding box center [137, 248] width 150 height 9
click at [203, 258] on p "It is an Extra Añejo tequila that undergoes a meticulous filtration process wit…" at bounding box center [156, 274] width 188 height 32
click at [243, 244] on span "35.95" at bounding box center [238, 248] width 21 height 9
click at [261, 276] on button "button" at bounding box center [266, 282] width 12 height 12
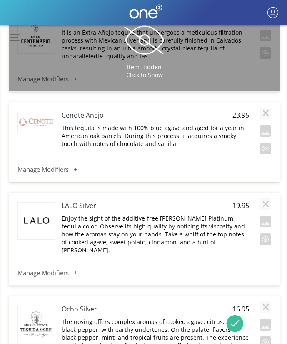
scroll to position [13369, 0]
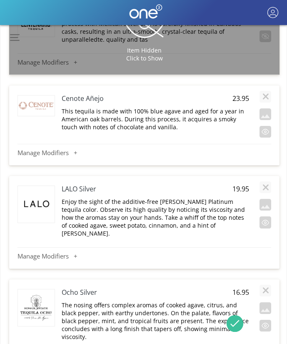
click at [92, 94] on h4 "Cenote Añejo" at bounding box center [137, 98] width 150 height 9
click at [240, 94] on span "23.95" at bounding box center [238, 98] width 21 height 9
click at [240, 93] on input "23.95" at bounding box center [238, 98] width 21 height 10
type input "Cenote Añejo"
click at [243, 94] on span "23.95" at bounding box center [238, 98] width 21 height 9
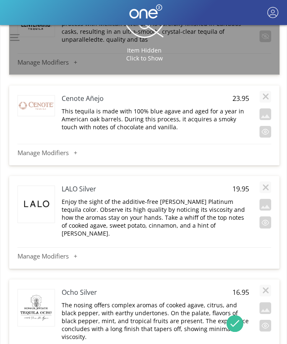
click at [215, 107] on p "This tequila is made with 100% blue agave and aged for a year in American oak b…" at bounding box center [156, 119] width 188 height 24
click at [215, 107] on textarea "This tequila is made with 100% blue agave and aged for a year in American oak b…" at bounding box center [155, 116] width 188 height 18
click at [268, 126] on button "button" at bounding box center [266, 132] width 12 height 12
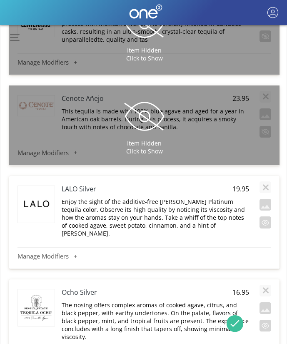
click at [85, 184] on h4 "LALO Silver" at bounding box center [137, 188] width 150 height 9
click at [241, 184] on span "19.95" at bounding box center [238, 188] width 21 height 9
click at [241, 184] on input "19.95" at bounding box center [238, 189] width 21 height 10
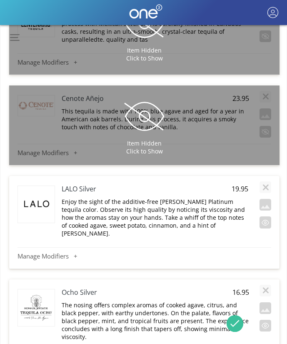
click at [241, 184] on input "19.95" at bounding box center [238, 189] width 21 height 10
click at [179, 205] on p "Enjoy the sight of the additive-free Blanco Platinum tequila color. Observe its…" at bounding box center [156, 218] width 188 height 40
click at [179, 205] on div "LALO Silver 19.95 Enjoy the sight of the additive-free Blanco Platinum tequila …" at bounding box center [145, 210] width 254 height 61
click at [183, 198] on p "Enjoy the sight of the additive-free Blanco Platinum tequila color. Observe its…" at bounding box center [156, 218] width 188 height 40
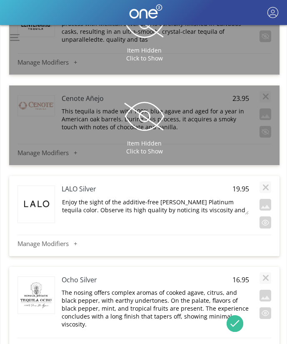
click at [183, 198] on div "Enjoy the sight of the additive-free Blanco Platinum tequila color. Observe its…" at bounding box center [156, 208] width 188 height 20
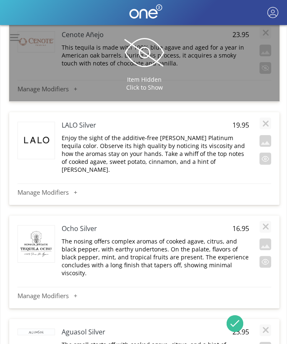
scroll to position [13440, 0]
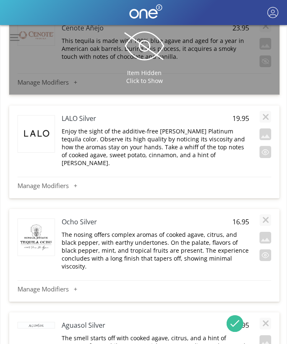
click at [89, 217] on h4 "Ocho Silver" at bounding box center [137, 221] width 150 height 9
click at [235, 217] on span "16.95" at bounding box center [238, 221] width 21 height 9
click at [235, 217] on input "16.95" at bounding box center [238, 222] width 21 height 10
click at [208, 230] on p "The nosing offers complex aromas of cooked agave, citrus, and black pepper, wit…" at bounding box center [156, 250] width 188 height 40
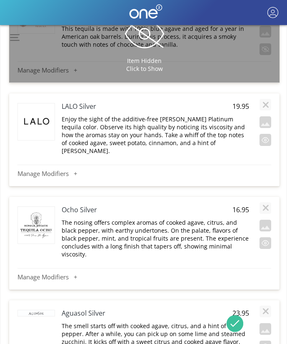
scroll to position [13451, 0]
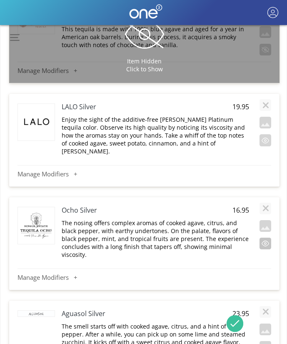
click at [267, 238] on button "button" at bounding box center [266, 244] width 12 height 12
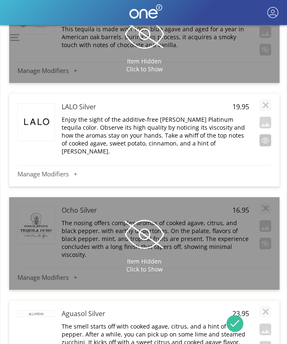
click at [267, 134] on button "button" at bounding box center [266, 140] width 12 height 12
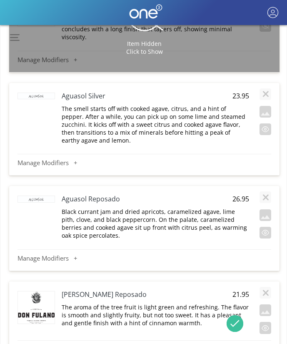
scroll to position [13678, 0]
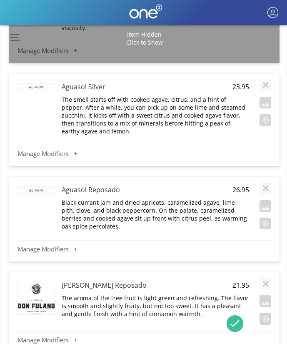
click at [80, 82] on h4 "Aguasol Silver" at bounding box center [137, 86] width 150 height 9
click at [241, 82] on span "23.95" at bounding box center [238, 86] width 21 height 9
click at [169, 95] on p "The smell starts off with cooked agave, citrus, and a hint of pepper. After a w…" at bounding box center [156, 115] width 188 height 40
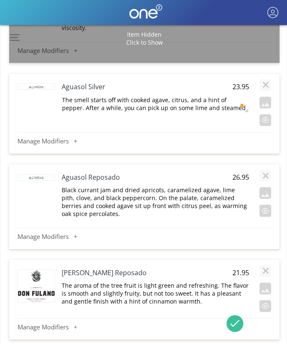
click at [189, 95] on textarea "The smell starts off with cooked agave, citrus, and a hint of pepper. After a w…" at bounding box center [155, 104] width 188 height 18
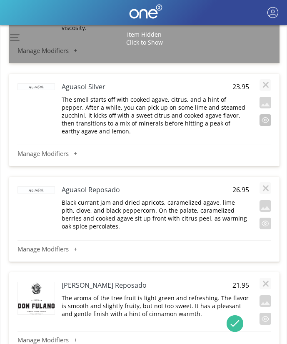
click at [263, 114] on button "button" at bounding box center [266, 120] width 12 height 12
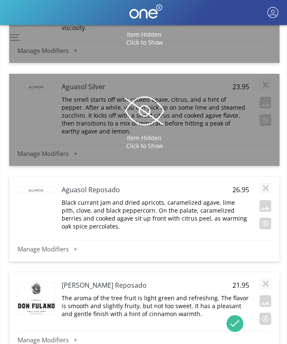
click at [111, 185] on h4 "Aguasol Reposado" at bounding box center [137, 189] width 150 height 9
click at [246, 185] on span "26.95" at bounding box center [238, 189] width 21 height 9
click at [160, 198] on p "Black currant jam and dried apricots, caramelized agave, lime pith, clove, and …" at bounding box center [156, 214] width 188 height 32
click at [268, 218] on button "button" at bounding box center [266, 224] width 12 height 12
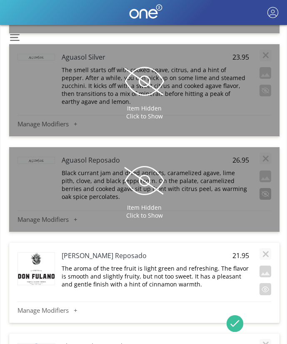
scroll to position [13843, 0]
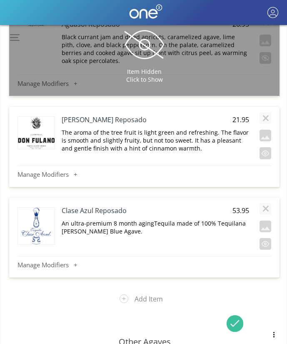
click at [80, 115] on h4 "Don Fulano Reposado" at bounding box center [137, 119] width 150 height 9
click at [241, 115] on span "21.95" at bounding box center [238, 119] width 21 height 9
click at [207, 128] on p "The aroma of the tree fruit is light green and refreshing. The flavor is smooth…" at bounding box center [156, 140] width 188 height 24
click at [265, 147] on button "button" at bounding box center [266, 153] width 12 height 12
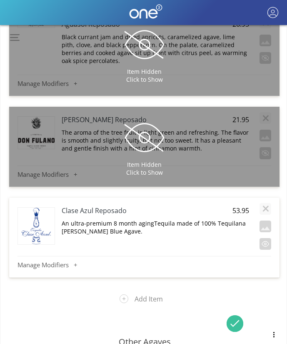
click at [85, 206] on h4 "Clase Azul Reposado" at bounding box center [137, 210] width 150 height 9
click at [238, 206] on span "53.95" at bounding box center [238, 210] width 21 height 9
click at [206, 219] on p "An ultra-premium 8 month agingTequila made of 100% Tequilana Weber Blue Agave." at bounding box center [156, 227] width 188 height 16
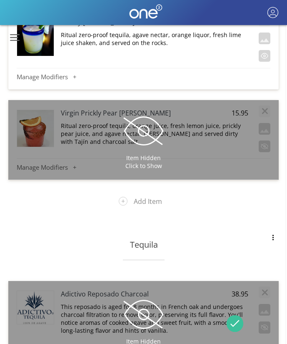
scroll to position [10840, 1]
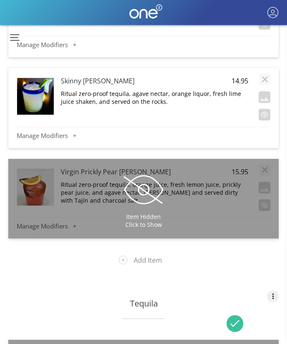
click at [273, 290] on button "button" at bounding box center [273, 296] width 12 height 12
click at [246, 305] on button "Delete Section" at bounding box center [236, 316] width 83 height 23
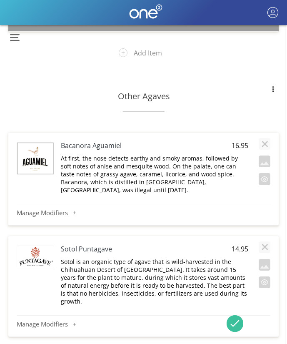
scroll to position [11056, 1]
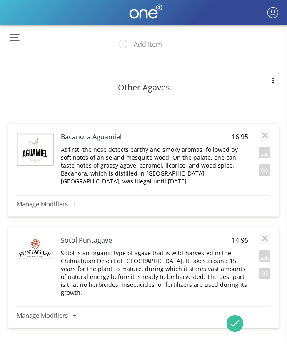
click at [93, 132] on h4 "Bacanora Aguamiel" at bounding box center [136, 136] width 150 height 9
click at [235, 132] on span "16.95" at bounding box center [238, 136] width 21 height 9
click at [235, 132] on input "16.95" at bounding box center [238, 137] width 21 height 10
click at [190, 145] on p "At first, the nose detects earthy and smoky aromas, followed by soft notes of a…" at bounding box center [155, 165] width 188 height 40
click at [106, 235] on h4 "Sotol Puntagave" at bounding box center [136, 239] width 150 height 9
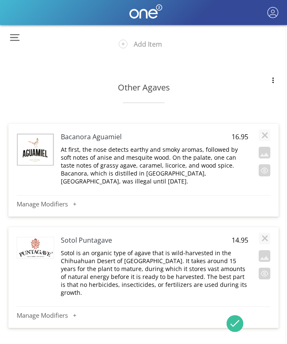
click at [243, 235] on span "14.95" at bounding box center [238, 239] width 21 height 9
click at [243, 235] on input "14.95" at bounding box center [238, 240] width 21 height 10
click at [168, 249] on p "Sotol is an organic type of agave that is wild-harvested in the Chihuahuan Dese…" at bounding box center [155, 273] width 188 height 48
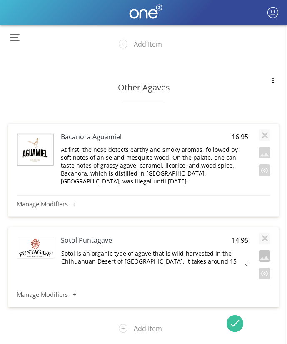
click at [168, 248] on textarea "Sotol is an organic type of agave that is wild-harvested in the Chihuahuan Dese…" at bounding box center [154, 257] width 188 height 18
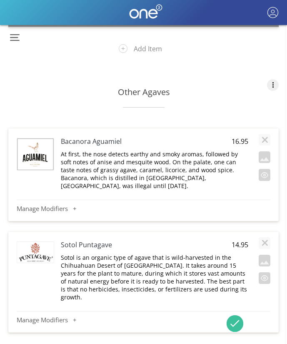
click at [270, 79] on button "button" at bounding box center [273, 85] width 12 height 12
click at [248, 94] on button "Delete Section" at bounding box center [236, 105] width 83 height 23
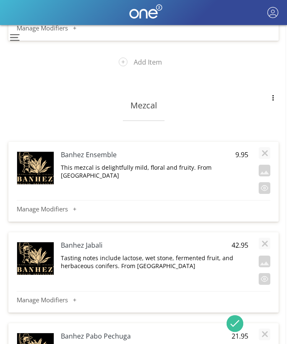
scroll to position [8272, 1]
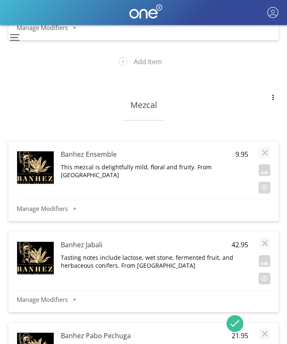
click at [110, 150] on h4 "Banhez Ensemble" at bounding box center [136, 154] width 150 height 9
click at [75, 240] on h4 "Banhez Jabali" at bounding box center [136, 244] width 150 height 9
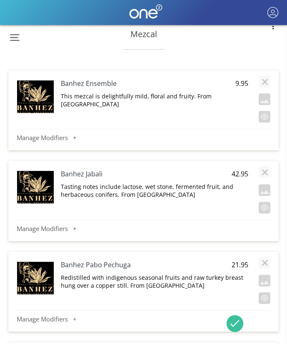
scroll to position [8343, 1]
click at [104, 260] on h4 "Banhez Pabo Pechuga" at bounding box center [136, 264] width 150 height 9
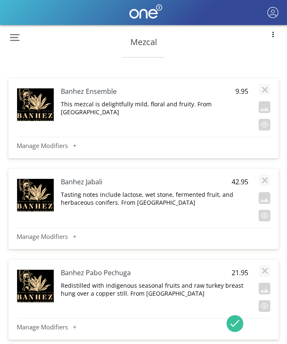
scroll to position [8336, 1]
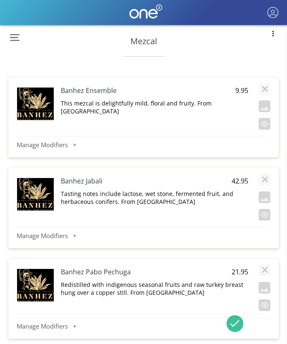
click at [98, 86] on h4 "Banhez Ensemble" at bounding box center [136, 90] width 150 height 9
click at [238, 86] on span "9.95" at bounding box center [238, 90] width 21 height 9
click at [194, 99] on p "This mezcal is delightfully mild, floral and fruity. From [GEOGRAPHIC_DATA]" at bounding box center [155, 107] width 188 height 16
click at [194, 99] on textarea "This mezcal is delightfully mild, floral and fruity. From [GEOGRAPHIC_DATA]" at bounding box center [154, 108] width 188 height 18
click at [97, 176] on h4 "Banhez Jabali" at bounding box center [136, 180] width 150 height 9
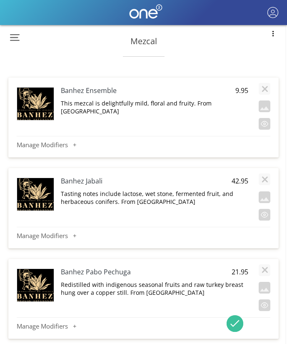
click at [244, 176] on span "42.95" at bounding box center [238, 180] width 21 height 9
click at [183, 190] on p "Tasting notes include lactose, wet stone, fermented fruit, and herbaceous conif…" at bounding box center [155, 198] width 188 height 16
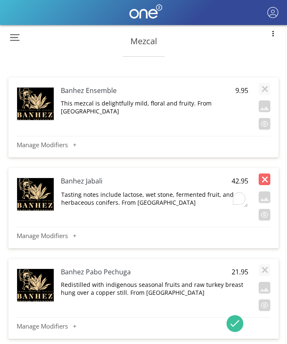
click at [183, 190] on textarea "Tasting notes include lactose, wet stone, fermented fruit, and herbaceous conif…" at bounding box center [154, 199] width 188 height 18
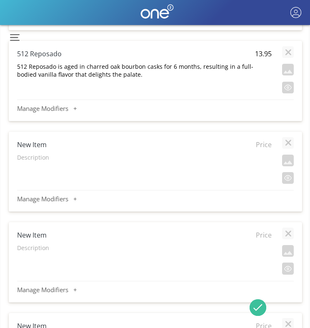
scroll to position [1847, 0]
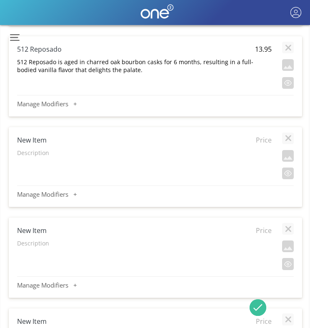
click at [33, 140] on h4 "New Item" at bounding box center [119, 139] width 204 height 9
type input "512 Añjo"
click at [264, 140] on span "Price" at bounding box center [261, 139] width 21 height 9
type input "16.95"
click at [32, 148] on div "512 Añjo" at bounding box center [119, 140] width 204 height 18
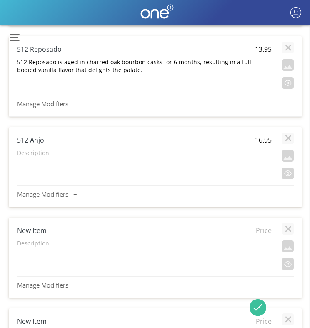
click at [32, 151] on p "Description" at bounding box center [144, 153] width 255 height 8
click at [32, 151] on textarea "To enrich screen reader interactions, please activate Accessibility in Grammarl…" at bounding box center [144, 157] width 255 height 18
type textarea "After being aged in oak Bourbon casks for over a year, this whiskey has a sweet…"
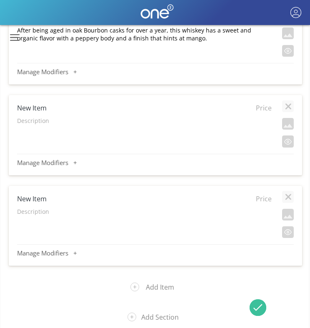
scroll to position [1970, 0]
click at [34, 109] on h4 "New Item" at bounding box center [119, 107] width 204 height 9
type input "El Tequileño [PERSON_NAME]"
click at [264, 108] on span "Price" at bounding box center [261, 107] width 21 height 9
type input "21.95"
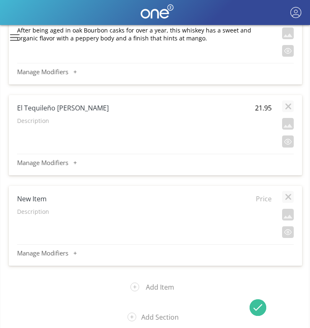
click at [36, 120] on p "Description" at bounding box center [144, 121] width 255 height 8
type textarea ""The vanilla flavor is prominent, but not excessively sweet. The texture is smo…"
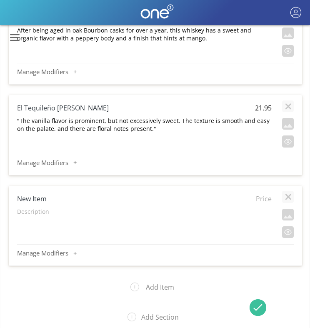
click at [44, 198] on h4 "New Item" at bounding box center [119, 198] width 204 height 9
type input "El Tequileño Reposado [GEOGRAPHIC_DATA]"
click at [269, 200] on span "Price" at bounding box center [261, 198] width 21 height 9
type input "19.95"
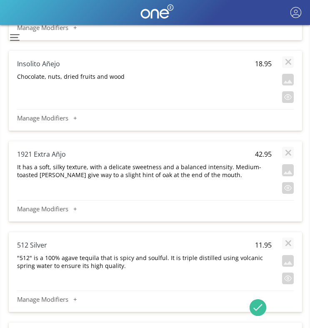
scroll to position [1561, 0]
click at [290, 188] on button "button" at bounding box center [288, 188] width 12 height 12
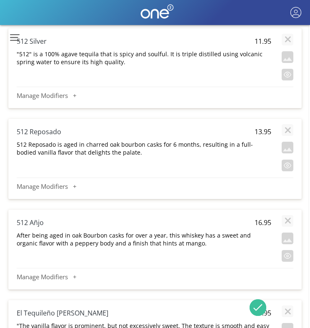
scroll to position [1766, 1]
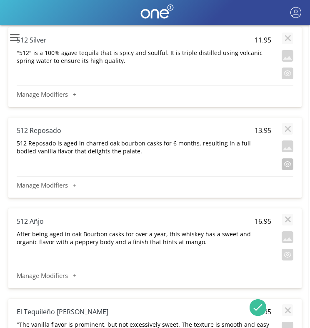
click at [289, 162] on button "button" at bounding box center [288, 164] width 12 height 12
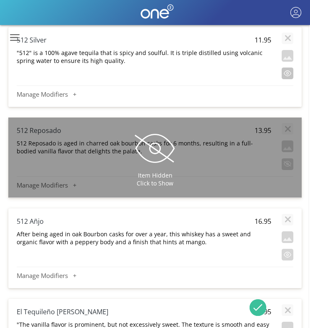
click at [288, 75] on button "button" at bounding box center [288, 74] width 12 height 12
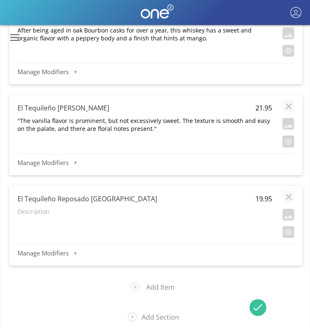
scroll to position [1970, 0]
click at [40, 213] on p "Description" at bounding box center [145, 212] width 255 height 8
click at [40, 213] on textarea "To enrich screen reader interactions, please activate Accessibility in Grammarl…" at bounding box center [144, 216] width 255 height 18
type textarea "Sweet potato, mango, vanilla and oak aromas with. Less sweet on the palate with…"
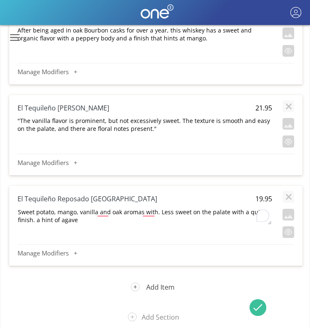
click at [154, 283] on button "Add Item" at bounding box center [156, 287] width 63 height 22
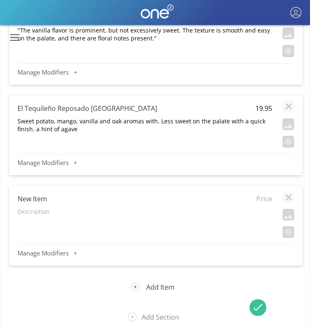
click at [154, 287] on button "Add Item" at bounding box center [156, 287] width 63 height 22
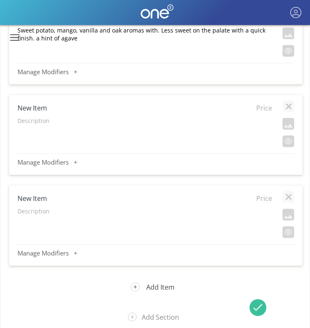
click at [154, 289] on button "Add Item" at bounding box center [156, 287] width 63 height 22
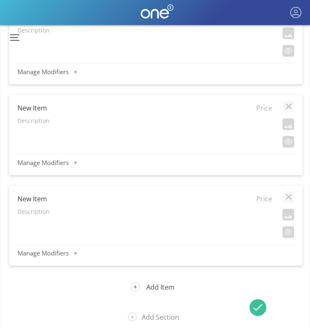
click at [155, 288] on button "Add Item" at bounding box center [156, 287] width 63 height 22
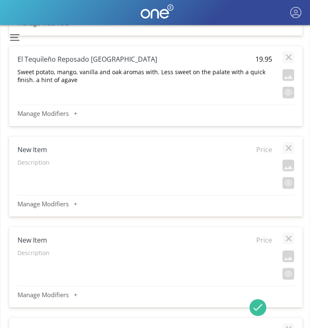
scroll to position [2107, 0]
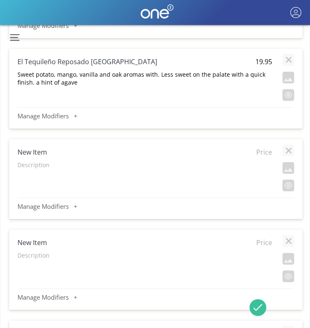
click at [30, 152] on h4 "New Item" at bounding box center [120, 152] width 204 height 9
type input "La Gritona Resposado"
click at [260, 153] on span "Price" at bounding box center [261, 152] width 21 height 9
type input "17.95"
click at [37, 164] on p "Description" at bounding box center [145, 165] width 255 height 8
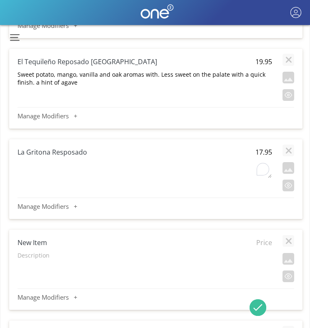
type textarea ""The fragrance emanates notes of caramelized fruits, ginger, and pepper.""
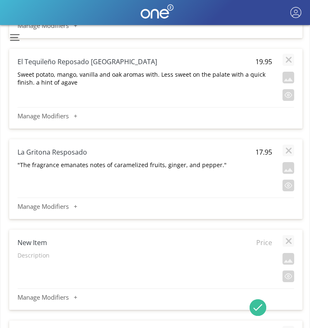
click at [42, 242] on h4 "New Item" at bounding box center [120, 242] width 204 height 9
type input "Gran Centenario Cristalino"
click at [44, 261] on div "Description" at bounding box center [145, 257] width 255 height 12
type textarea "It is an Extra Añejo tequila that undergoes a meticulous filtration process wit…"
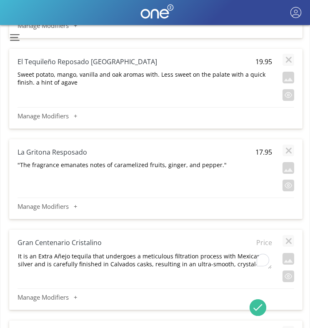
scroll to position [8, 0]
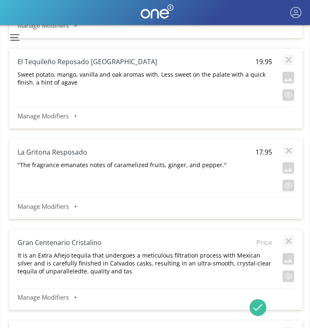
click at [258, 243] on span "Price" at bounding box center [261, 242] width 21 height 9
type input "35.95"
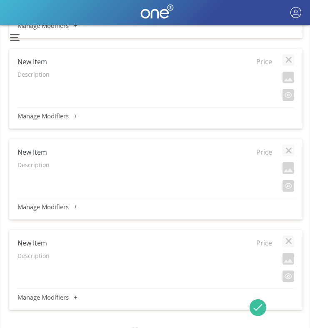
scroll to position [2380, 0]
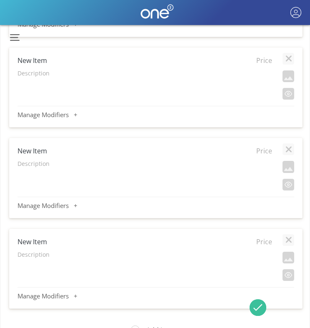
click at [33, 60] on h4 "New Item" at bounding box center [120, 60] width 204 height 9
type input "Cenote Añejo"
click at [262, 61] on span "Price" at bounding box center [261, 60] width 21 height 9
type input "Cenote Añejo"
click at [266, 59] on span "Price" at bounding box center [261, 60] width 21 height 9
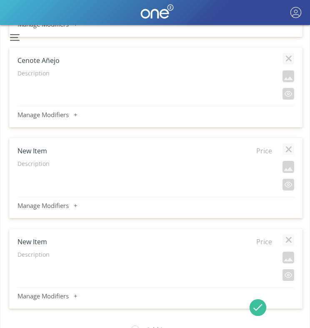
click at [266, 59] on input "text" at bounding box center [261, 60] width 21 height 10
type input "23.95"
click at [26, 76] on p "Description" at bounding box center [145, 73] width 255 height 8
type textarea "This tequila is made with 100% blue agave and aged for a year in American oak b…"
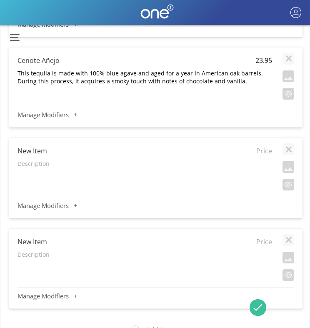
click at [37, 148] on h4 "New Item" at bounding box center [120, 150] width 204 height 9
type input "LALO Silver"
click at [260, 147] on span "Price" at bounding box center [261, 150] width 21 height 9
type input "19.95"
click at [46, 164] on p "Description" at bounding box center [145, 164] width 255 height 8
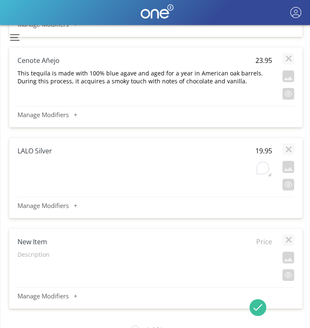
type textarea "Enjoy the sight of the additive-free [PERSON_NAME] Platinum tequila color. Obse…"
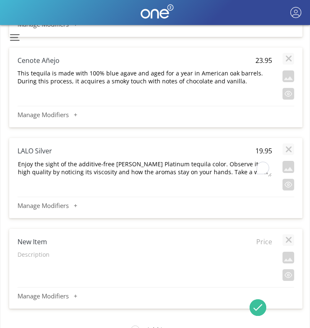
scroll to position [8, 0]
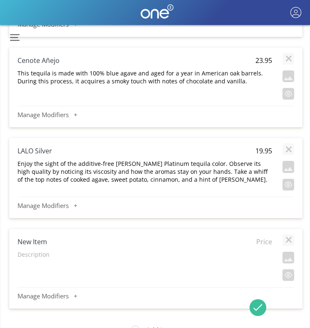
click at [33, 240] on h4 "New Item" at bounding box center [120, 241] width 204 height 9
type input "Ocho Silver"
click at [261, 238] on span "Price" at bounding box center [261, 241] width 21 height 9
type input "16.95"
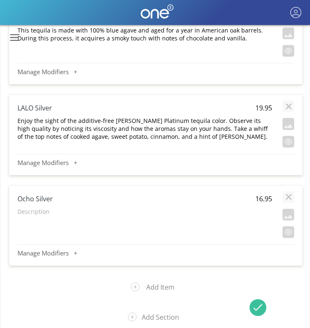
scroll to position [2423, 0]
click at [43, 215] on p "Description" at bounding box center [145, 212] width 255 height 8
type textarea "The nosing offers complex aromas of cooked agave, citrus, and black pepper, wit…"
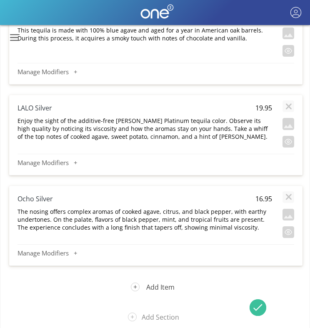
click at [151, 287] on button "Add Item" at bounding box center [156, 287] width 63 height 22
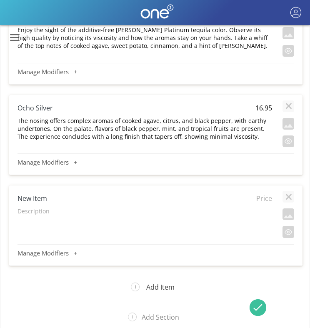
click at [153, 286] on button "Add Item" at bounding box center [156, 287] width 63 height 22
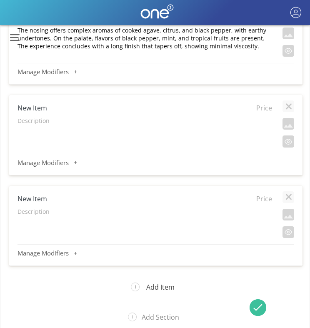
click at [153, 286] on button "Add Item" at bounding box center [156, 287] width 63 height 22
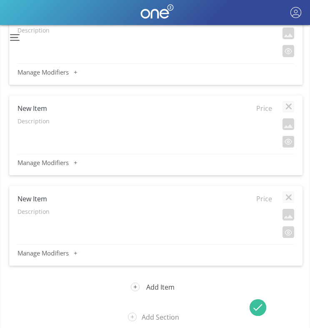
click at [153, 286] on button "Add Item" at bounding box center [156, 287] width 63 height 22
click at [153, 285] on button "Add Item" at bounding box center [156, 287] width 63 height 22
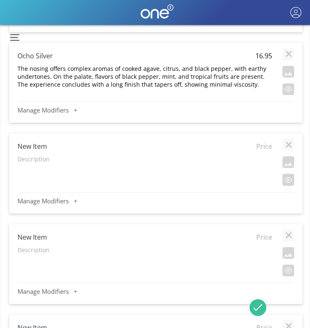
scroll to position [2558, 0]
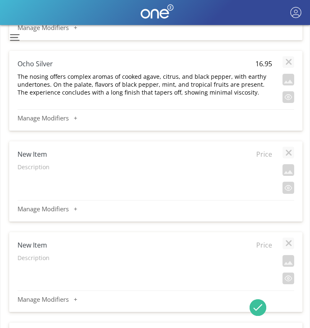
click at [40, 154] on h4 "New Item" at bounding box center [120, 154] width 204 height 9
type input "Aguasol Silver"
click at [264, 155] on span "Price" at bounding box center [261, 154] width 21 height 9
type input "23.95"
click at [44, 165] on p "Description" at bounding box center [145, 167] width 255 height 8
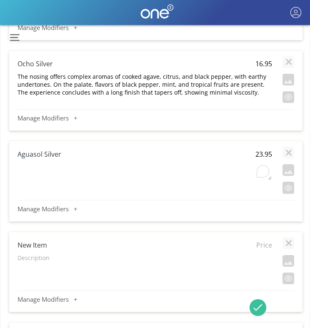
type textarea "The smell starts off with cooked agave, citrus, and a hint of pepper. After a w…"
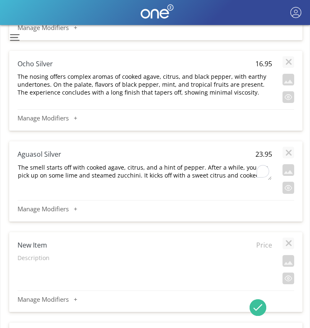
scroll to position [8, 0]
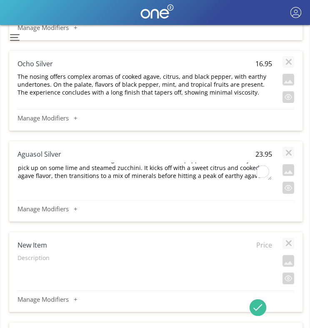
click at [179, 190] on div "Aguasol Silver 23.95 The smell starts off with cooked agave, citrus, and a hint…" at bounding box center [156, 169] width 277 height 48
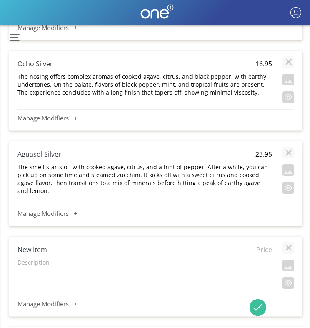
click at [210, 167] on p "The smell starts off with cooked agave, citrus, and a hint of pepper. After a w…" at bounding box center [145, 179] width 255 height 32
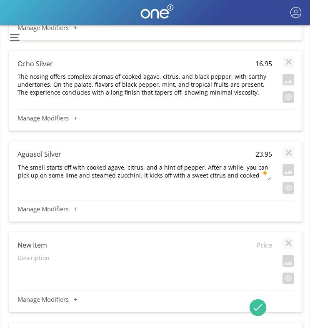
click at [204, 165] on textarea "The smell starts off with cooked agave, citrus, and a hint of pepper. After a w…" at bounding box center [144, 172] width 255 height 18
drag, startPoint x: 201, startPoint y: 165, endPoint x: 138, endPoint y: 178, distance: 64.5
click at [138, 178] on textarea "The smell starts off with cooked agave, citrus, and a hint of pepper. After a w…" at bounding box center [144, 172] width 255 height 18
type textarea "The smell starts off with cooked agave, citrus, and a hint of pepper. It kicks …"
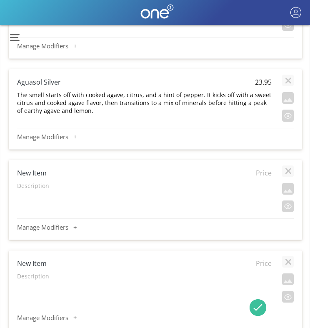
scroll to position [2632, 0]
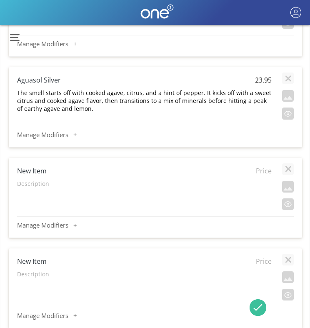
click at [37, 170] on h4 "New Item" at bounding box center [119, 170] width 204 height 9
type input "Aguasol Reposado"
click at [268, 170] on span "Price" at bounding box center [261, 170] width 21 height 9
type input "26.95"
click at [29, 185] on p "Description" at bounding box center [144, 184] width 255 height 8
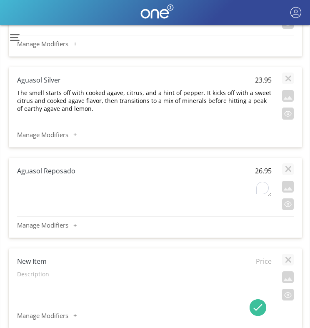
type textarea "Black currant jam and dried apricots, caramelized agave, lime pith, clove, and …"
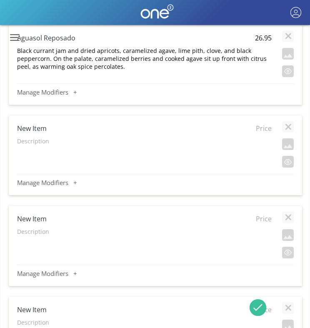
scroll to position [2781, 0]
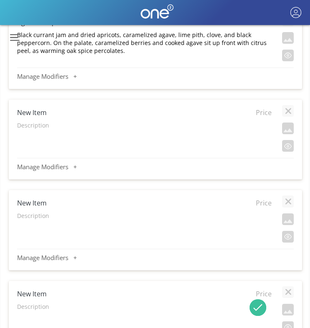
click at [31, 113] on h4 "New Item" at bounding box center [119, 112] width 204 height 9
type input "[PERSON_NAME] Reposado"
click at [265, 111] on span "Price" at bounding box center [261, 112] width 21 height 9
type input "21.95"
click at [30, 123] on p "Description" at bounding box center [144, 125] width 255 height 8
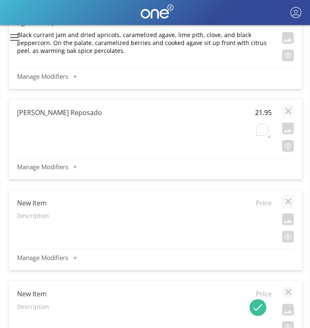
type textarea "The aroma of the tree fruit is light green and refreshing. The flavor is smooth…"
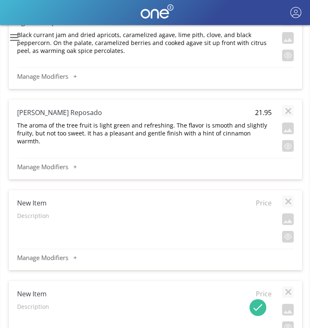
click at [40, 202] on h4 "New Item" at bounding box center [119, 202] width 204 height 9
type input "Clase Azul Reposado"
click at [263, 203] on span "Price" at bounding box center [261, 202] width 21 height 9
click at [263, 203] on input "text" at bounding box center [261, 203] width 21 height 10
type input "53.95"
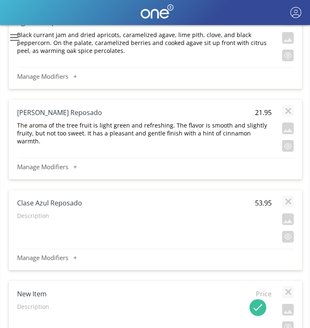
click at [23, 218] on p "Description" at bounding box center [144, 216] width 255 height 8
type textarea "An ultra-premium 8 month agingTequila made of 100% Tequilana [PERSON_NAME] Blue…"
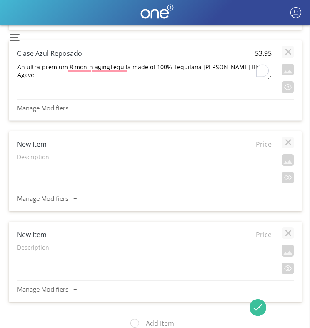
scroll to position [2945, 0]
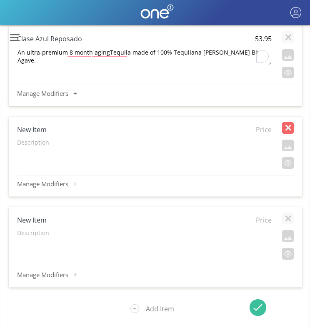
click at [288, 126] on button "button" at bounding box center [288, 128] width 12 height 12
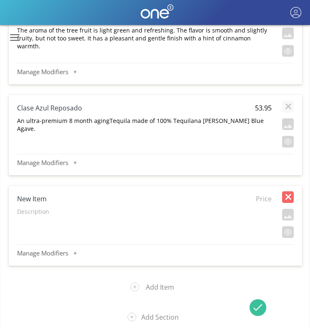
click at [287, 195] on button "button" at bounding box center [288, 197] width 12 height 12
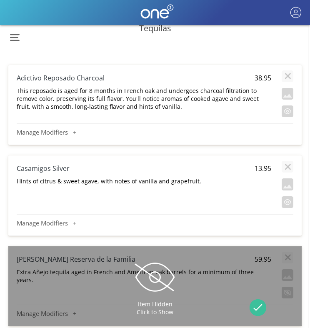
scroll to position [71, 1]
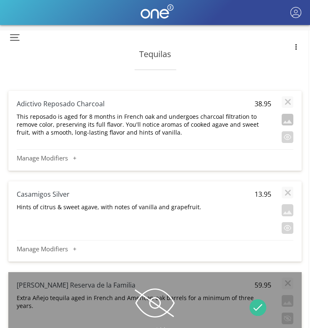
click at [287, 122] on button "button" at bounding box center [288, 120] width 12 height 12
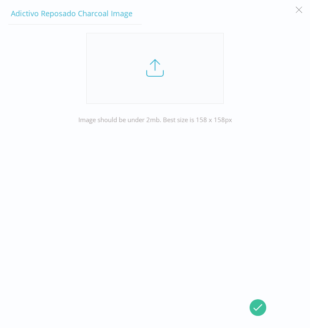
click at [136, 47] on link at bounding box center [155, 68] width 138 height 71
click at [0, 0] on input "file" at bounding box center [0, 0] width 0 height 0
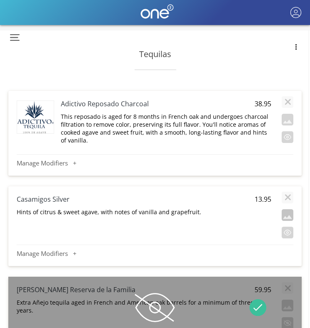
click at [283, 213] on button "button" at bounding box center [288, 215] width 12 height 12
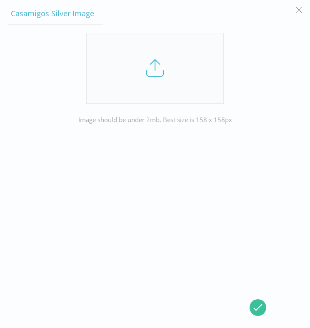
click at [159, 73] on link at bounding box center [155, 68] width 138 height 71
click at [0, 0] on input "file" at bounding box center [0, 0] width 0 height 0
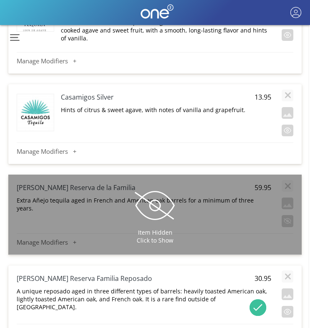
scroll to position [201, 1]
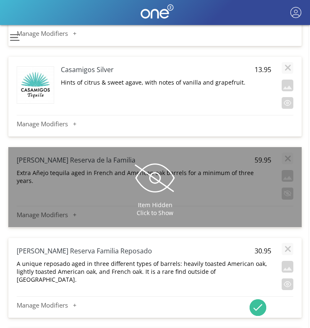
click at [161, 186] on span at bounding box center [155, 178] width 42 height 42
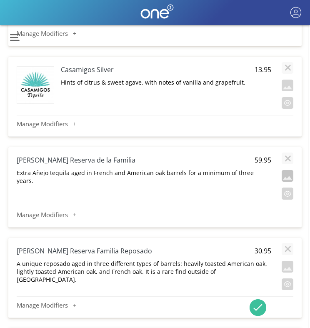
click at [288, 177] on button "button" at bounding box center [288, 176] width 12 height 12
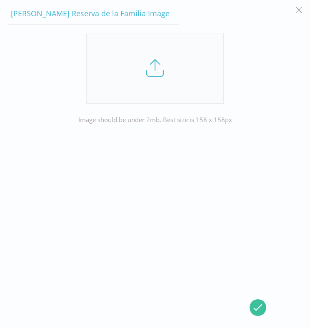
click at [173, 80] on link at bounding box center [155, 68] width 138 height 71
click at [0, 0] on input "file" at bounding box center [0, 0] width 0 height 0
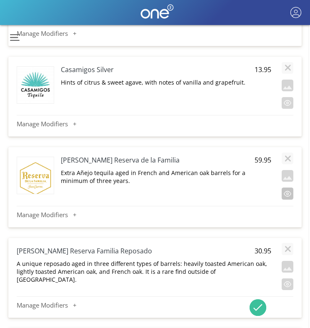
click at [286, 193] on button "button" at bounding box center [288, 194] width 12 height 12
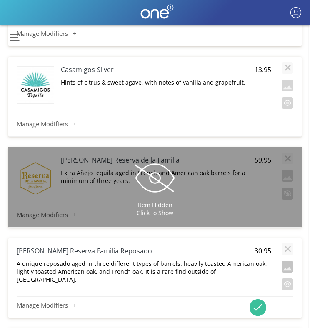
click at [290, 268] on button "button" at bounding box center [288, 267] width 12 height 12
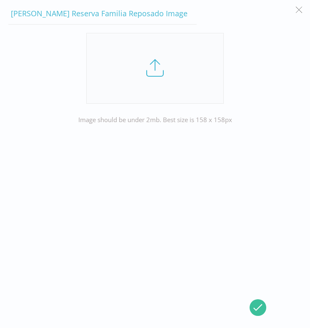
click at [175, 82] on link at bounding box center [155, 68] width 138 height 71
click at [0, 0] on input "file" at bounding box center [0, 0] width 0 height 0
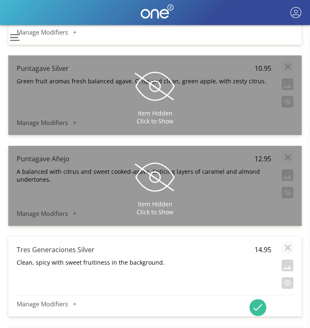
scroll to position [483, 1]
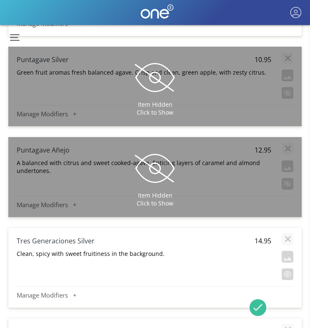
click at [160, 74] on span at bounding box center [155, 78] width 42 height 42
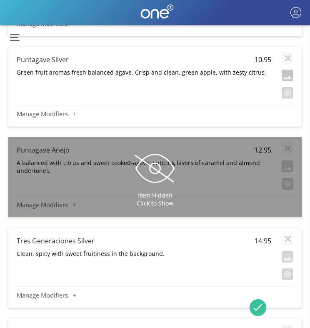
click at [289, 76] on button "button" at bounding box center [288, 76] width 12 height 12
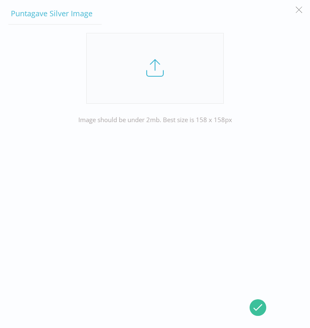
click at [159, 72] on link at bounding box center [155, 68] width 138 height 71
click at [0, 0] on input "file" at bounding box center [0, 0] width 0 height 0
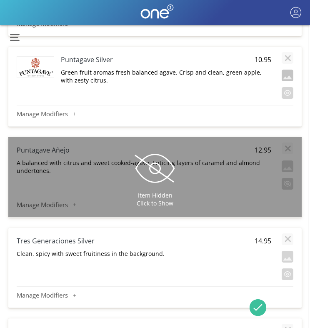
click at [288, 79] on button "button" at bounding box center [288, 76] width 12 height 12
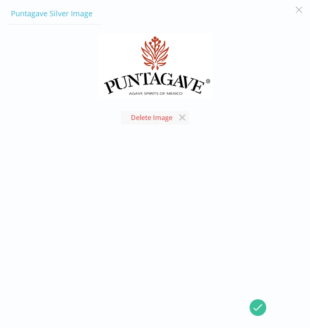
click at [298, 10] on button "button" at bounding box center [299, 10] width 16 height 16
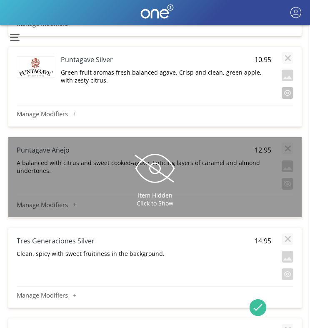
click at [287, 93] on button "button" at bounding box center [288, 93] width 12 height 12
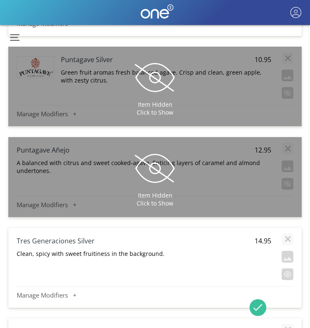
click at [241, 175] on div "Item Hidden Click to Show" at bounding box center [154, 177] width 293 height 80
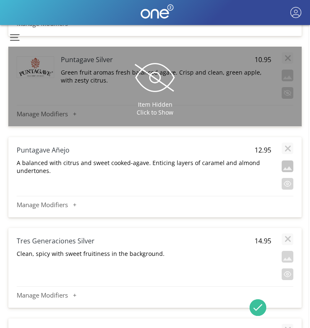
click at [288, 165] on button "button" at bounding box center [288, 166] width 12 height 12
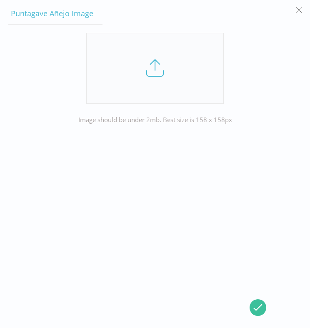
click at [168, 64] on link at bounding box center [155, 68] width 138 height 71
click at [0, 0] on input "file" at bounding box center [0, 0] width 0 height 0
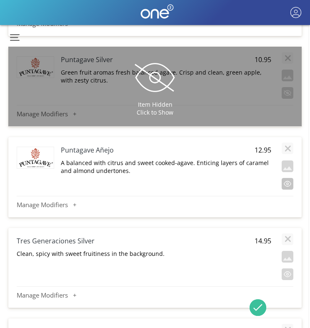
click at [291, 185] on button "button" at bounding box center [288, 184] width 12 height 12
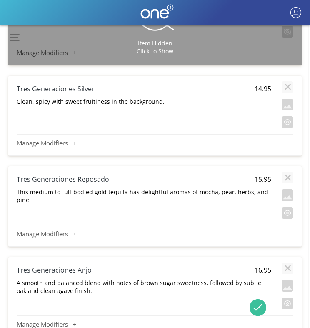
scroll to position [641, 1]
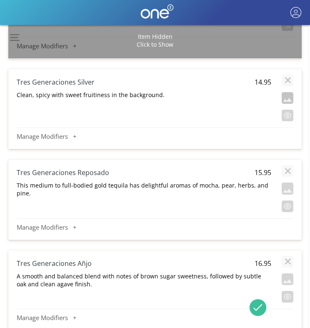
click at [287, 96] on button "button" at bounding box center [288, 98] width 12 height 12
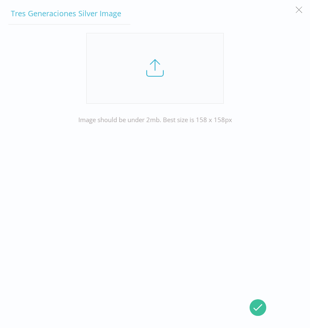
click at [154, 74] on link at bounding box center [155, 68] width 138 height 71
click at [0, 0] on input "file" at bounding box center [0, 0] width 0 height 0
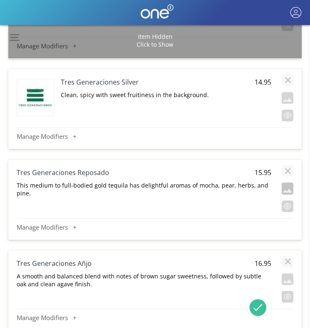
click at [287, 190] on button "button" at bounding box center [288, 189] width 12 height 12
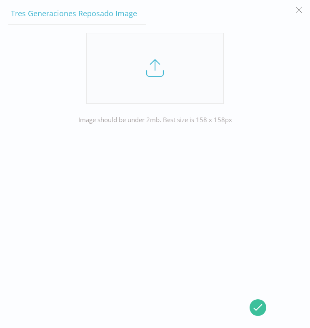
click at [150, 63] on link at bounding box center [155, 68] width 138 height 71
click at [0, 0] on input "file" at bounding box center [0, 0] width 0 height 0
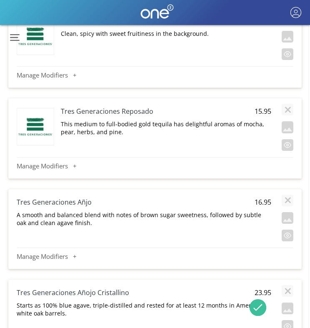
scroll to position [730, 1]
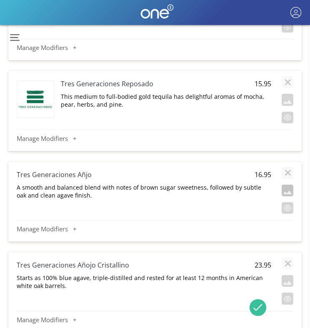
click at [289, 192] on button "button" at bounding box center [288, 191] width 12 height 12
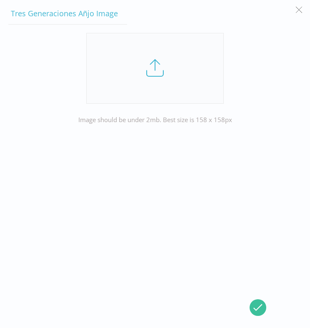
click at [150, 69] on link at bounding box center [155, 68] width 138 height 71
click at [0, 0] on input "file" at bounding box center [0, 0] width 0 height 0
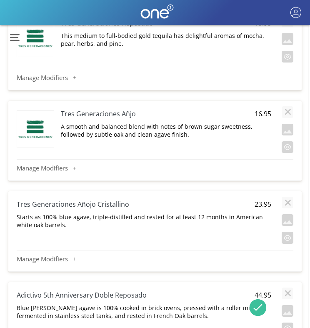
scroll to position [830, 1]
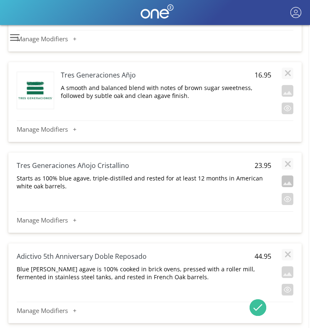
click at [287, 183] on button "button" at bounding box center [288, 181] width 12 height 12
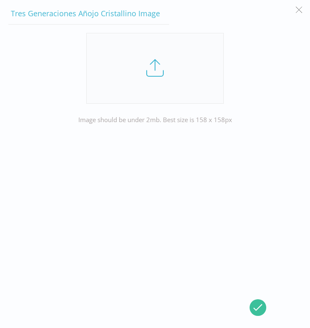
click at [151, 78] on link at bounding box center [155, 68] width 138 height 71
click at [0, 0] on input "file" at bounding box center [0, 0] width 0 height 0
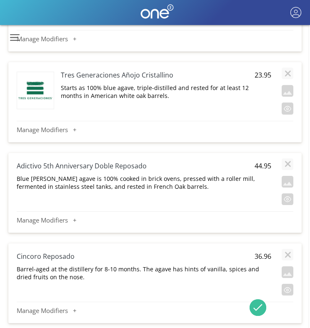
scroll to position [931, 1]
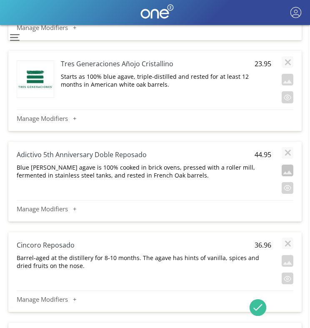
click at [287, 174] on button "button" at bounding box center [288, 171] width 12 height 12
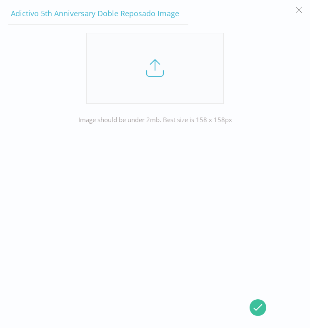
click at [158, 78] on link at bounding box center [155, 68] width 138 height 71
click at [0, 0] on input "file" at bounding box center [0, 0] width 0 height 0
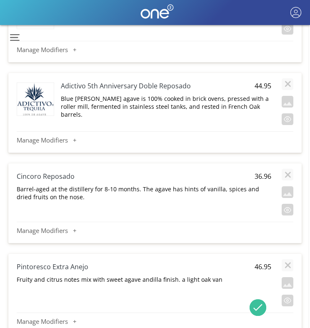
scroll to position [1013, 1]
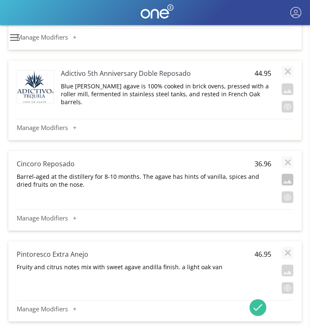
click at [289, 185] on button "button" at bounding box center [288, 180] width 12 height 12
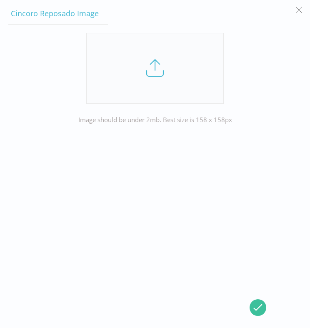
click at [161, 80] on link at bounding box center [155, 68] width 138 height 71
click at [0, 0] on input "file" at bounding box center [0, 0] width 0 height 0
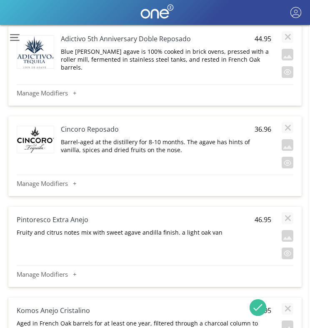
scroll to position [1131, 1]
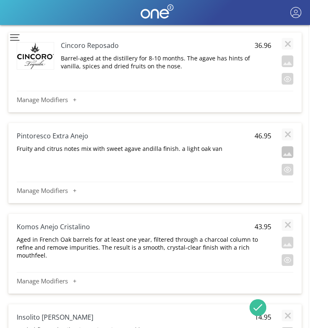
click at [288, 153] on button "button" at bounding box center [288, 152] width 12 height 12
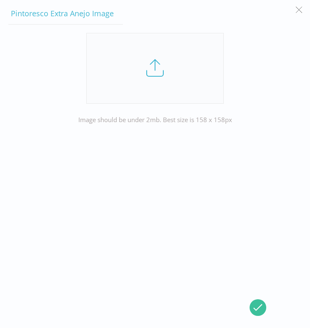
click at [149, 65] on link at bounding box center [155, 68] width 138 height 71
click at [0, 0] on input "file" at bounding box center [0, 0] width 0 height 0
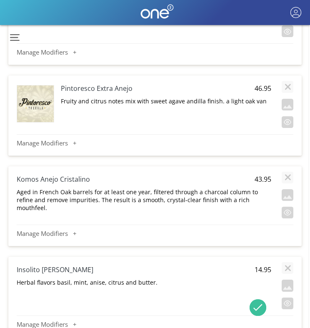
scroll to position [1180, 1]
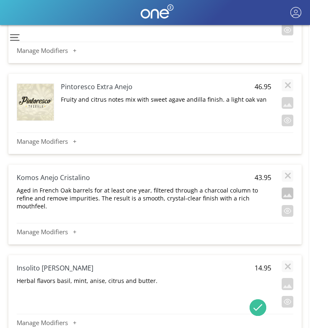
click at [290, 193] on button "button" at bounding box center [288, 194] width 12 height 12
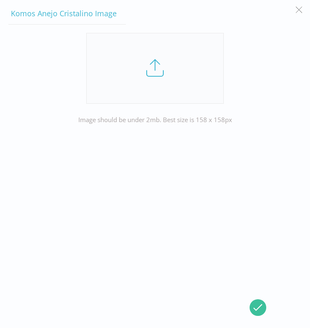
click at [135, 79] on link at bounding box center [155, 68] width 138 height 71
click at [0, 0] on input "file" at bounding box center [0, 0] width 0 height 0
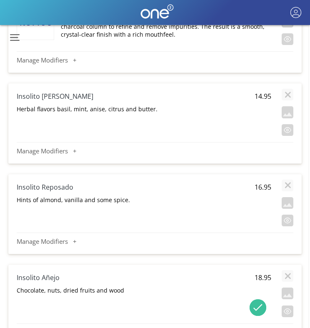
scroll to position [1353, 1]
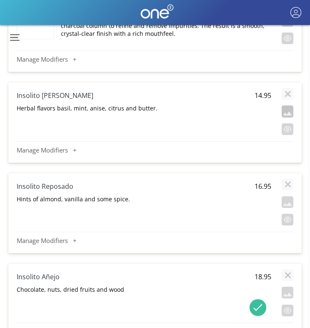
click at [288, 115] on button "button" at bounding box center [288, 111] width 12 height 12
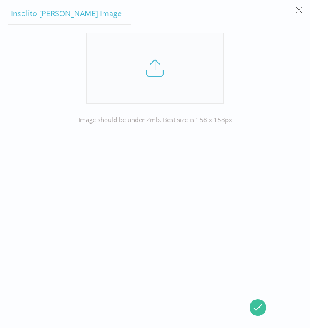
click at [113, 81] on link at bounding box center [155, 68] width 138 height 71
click at [0, 0] on input "file" at bounding box center [0, 0] width 0 height 0
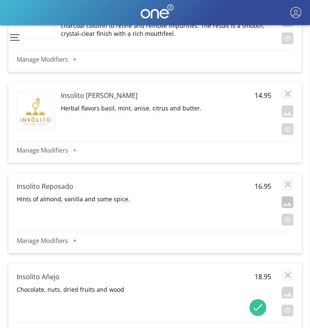
click at [285, 205] on button "button" at bounding box center [288, 202] width 12 height 12
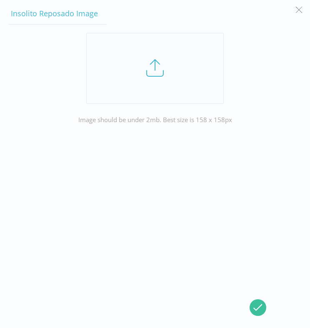
click at [156, 87] on link at bounding box center [155, 68] width 138 height 71
click at [0, 0] on input "file" at bounding box center [0, 0] width 0 height 0
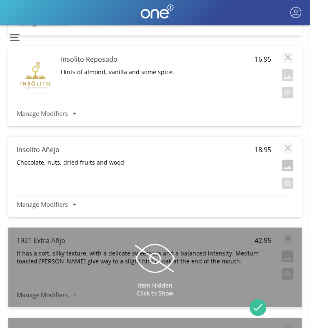
scroll to position [1481, 1]
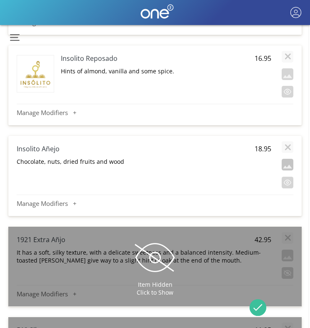
click at [285, 166] on button "button" at bounding box center [288, 165] width 12 height 12
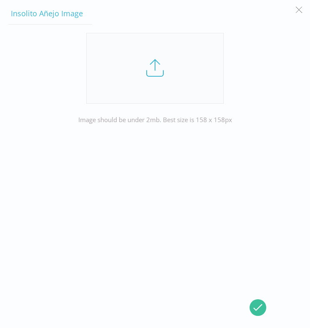
click at [145, 78] on link at bounding box center [155, 68] width 138 height 71
click at [0, 0] on input "file" at bounding box center [0, 0] width 0 height 0
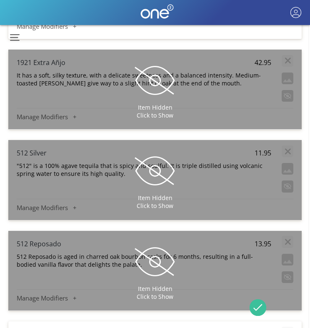
scroll to position [1658, 1]
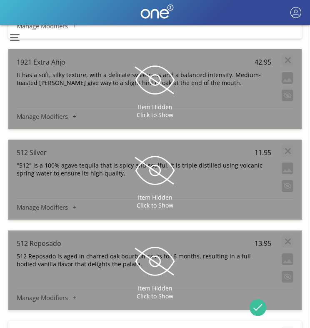
click at [240, 90] on div "Item Hidden Click to Show" at bounding box center [154, 89] width 293 height 80
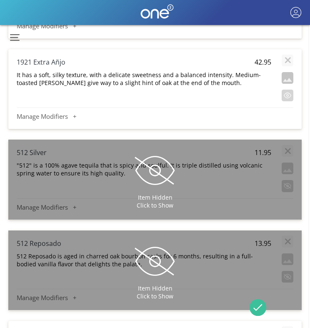
click at [287, 80] on button "button" at bounding box center [288, 78] width 12 height 12
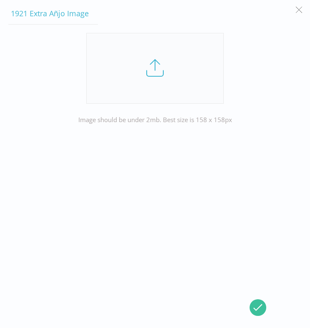
click at [166, 86] on link at bounding box center [155, 68] width 138 height 71
click at [0, 0] on input "file" at bounding box center [0, 0] width 0 height 0
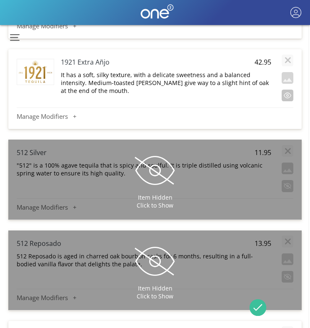
click at [290, 93] on button "button" at bounding box center [288, 96] width 12 height 12
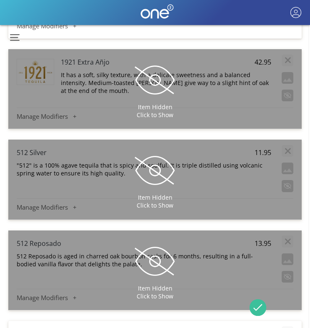
click at [195, 163] on div "Item Hidden Click to Show" at bounding box center [154, 180] width 293 height 80
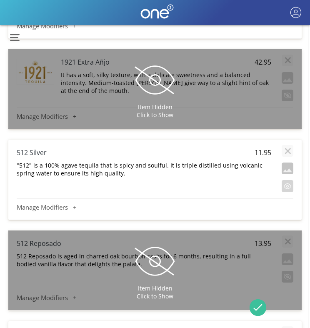
click at [287, 166] on button "button" at bounding box center [288, 169] width 12 height 12
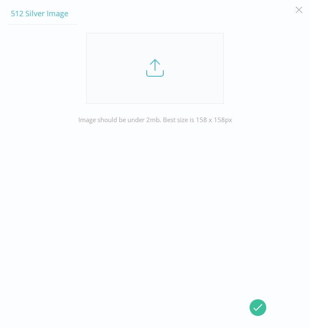
click at [171, 90] on link at bounding box center [155, 68] width 138 height 71
click at [0, 0] on input "file" at bounding box center [0, 0] width 0 height 0
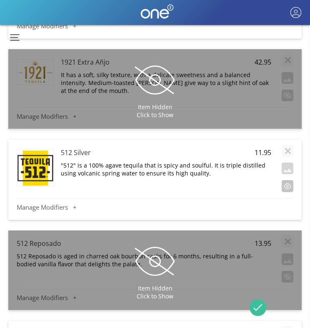
click at [287, 189] on button "button" at bounding box center [288, 186] width 12 height 12
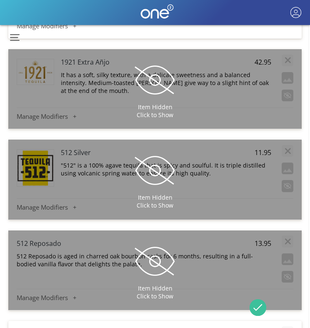
click at [254, 259] on div "Item Hidden Click to Show" at bounding box center [154, 270] width 293 height 80
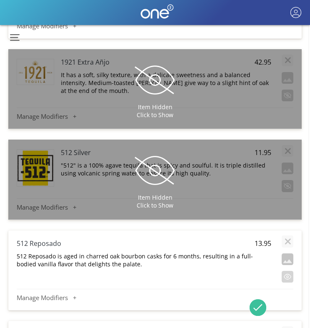
click at [287, 260] on button "button" at bounding box center [288, 259] width 12 height 12
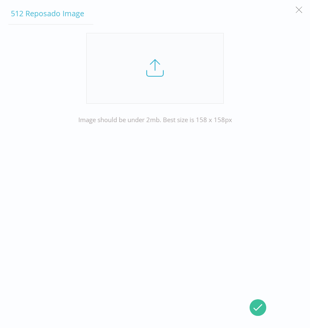
click at [156, 100] on link at bounding box center [155, 68] width 138 height 71
click at [0, 0] on input "file" at bounding box center [0, 0] width 0 height 0
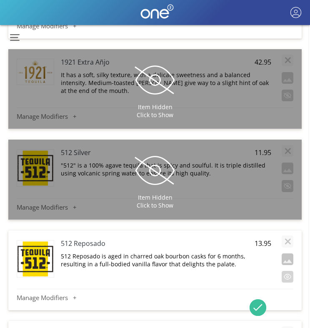
click at [283, 255] on button "button" at bounding box center [288, 259] width 12 height 12
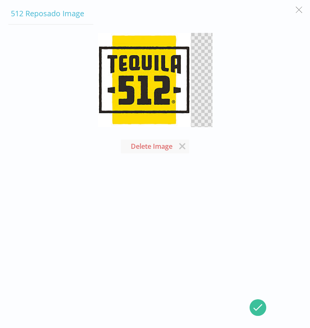
scroll to position [1707, 1]
click at [299, 10] on button "button" at bounding box center [299, 10] width 16 height 16
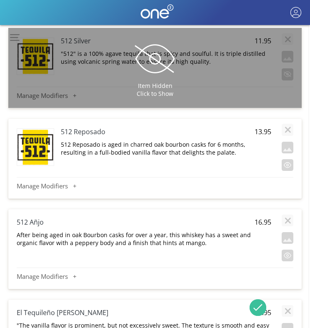
scroll to position [1772, 1]
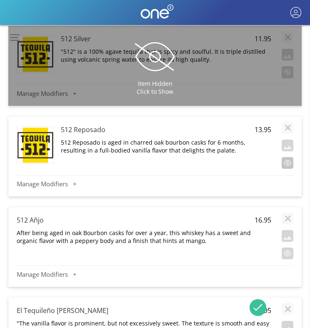
click at [288, 158] on button "button" at bounding box center [288, 163] width 12 height 12
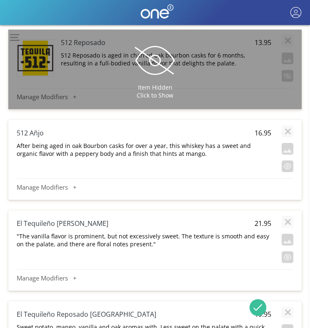
scroll to position [1894, 1]
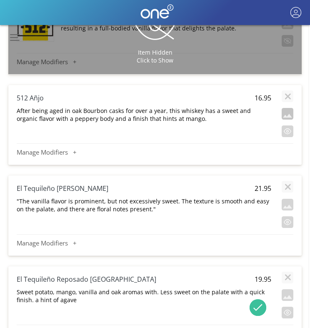
click at [284, 114] on button "button" at bounding box center [288, 114] width 12 height 12
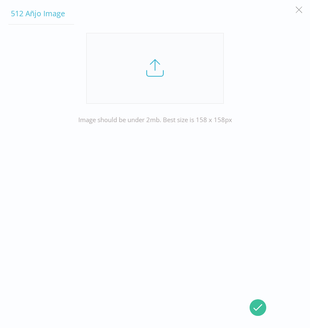
click at [183, 63] on link at bounding box center [155, 68] width 138 height 71
click at [0, 0] on input "file" at bounding box center [0, 0] width 0 height 0
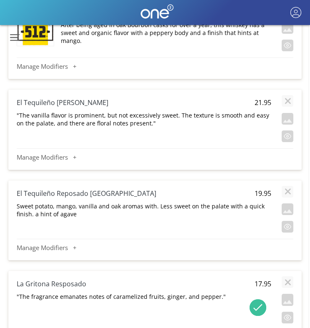
scroll to position [1981, 1]
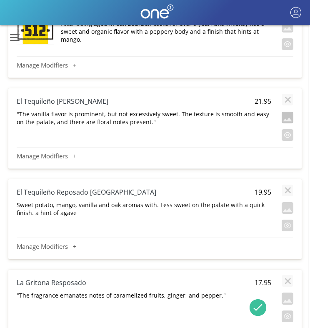
click at [288, 117] on button "button" at bounding box center [288, 118] width 12 height 12
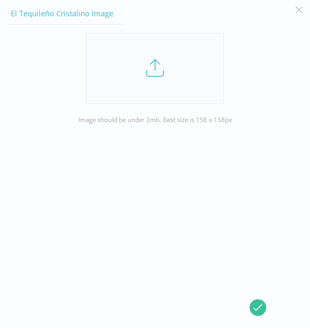
click at [144, 65] on link at bounding box center [155, 68] width 138 height 71
click at [0, 0] on input "file" at bounding box center [0, 0] width 0 height 0
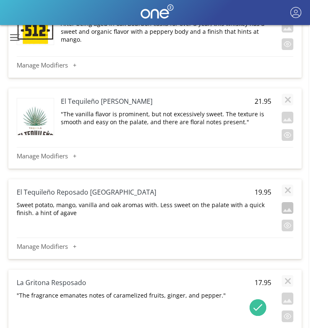
click at [290, 208] on button "button" at bounding box center [288, 208] width 12 height 12
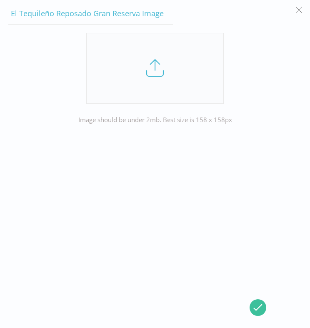
click at [166, 89] on link at bounding box center [155, 68] width 138 height 71
click at [0, 0] on input "file" at bounding box center [0, 0] width 0 height 0
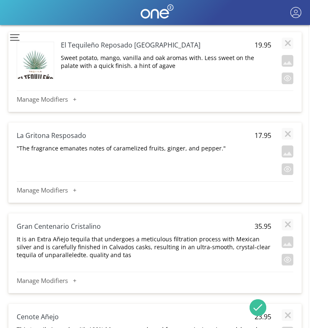
scroll to position [2149, 1]
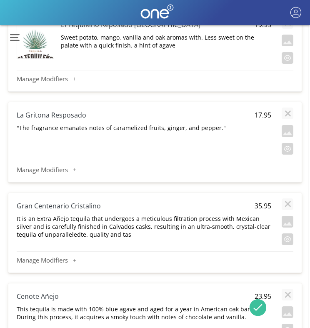
click at [58, 116] on h4 "La Gritona Resposado" at bounding box center [119, 114] width 204 height 9
click at [288, 131] on button "button" at bounding box center [288, 131] width 12 height 12
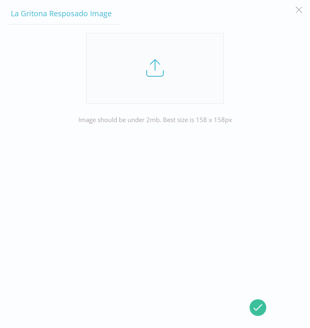
click at [142, 41] on link at bounding box center [155, 68] width 138 height 71
click at [0, 0] on input "file" at bounding box center [0, 0] width 0 height 0
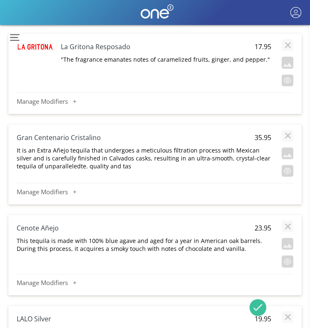
scroll to position [2243, 1]
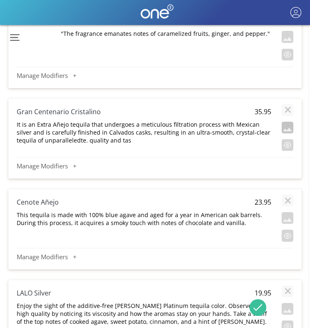
click at [287, 125] on button "button" at bounding box center [288, 128] width 12 height 12
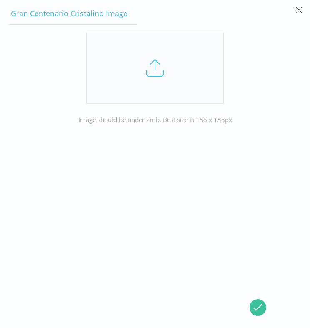
click at [134, 67] on link at bounding box center [155, 68] width 138 height 71
click at [0, 0] on input "file" at bounding box center [0, 0] width 0 height 0
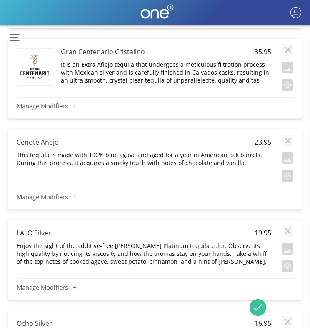
scroll to position [2303, 1]
click at [285, 158] on button "button" at bounding box center [288, 158] width 12 height 12
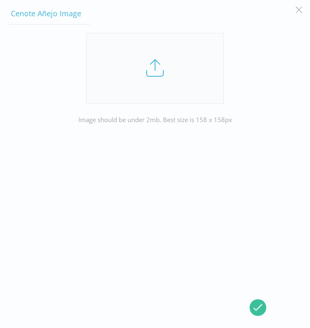
click at [160, 83] on link at bounding box center [155, 68] width 138 height 71
click at [0, 0] on input "file" at bounding box center [0, 0] width 0 height 0
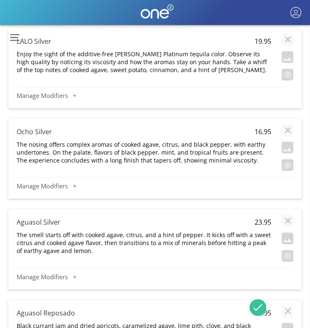
scroll to position [2489, 1]
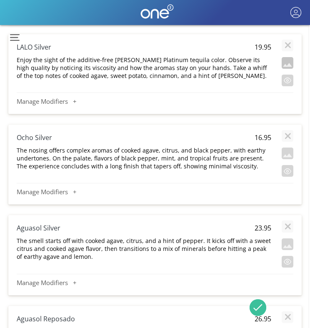
click at [288, 63] on button "button" at bounding box center [288, 63] width 12 height 12
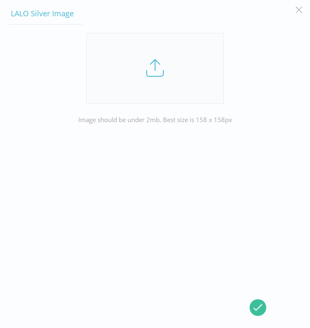
click at [152, 68] on link at bounding box center [155, 68] width 138 height 71
click at [0, 0] on input "file" at bounding box center [0, 0] width 0 height 0
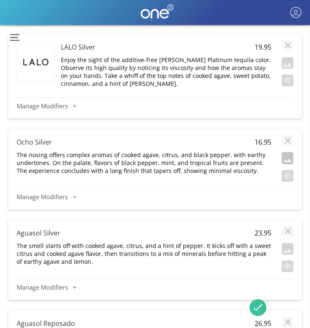
click at [288, 158] on button "button" at bounding box center [288, 158] width 12 height 12
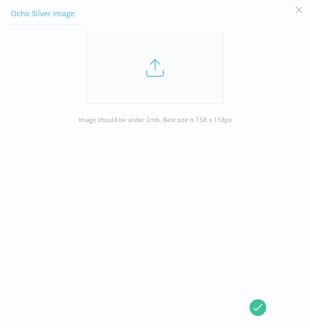
click at [169, 70] on link at bounding box center [155, 68] width 138 height 71
click at [0, 0] on input "file" at bounding box center [0, 0] width 0 height 0
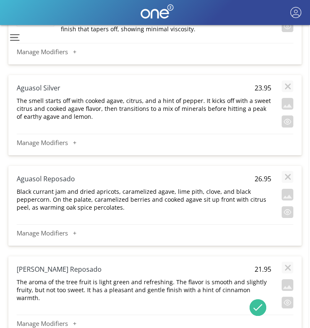
scroll to position [2639, 1]
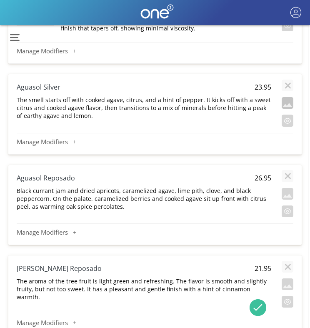
click at [285, 102] on button "button" at bounding box center [288, 103] width 12 height 12
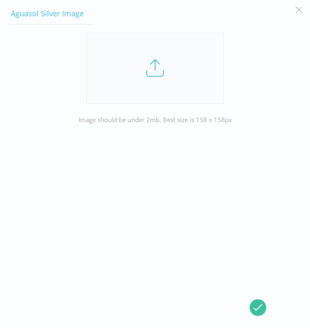
click at [155, 70] on link at bounding box center [155, 68] width 138 height 71
click at [0, 0] on input "file" at bounding box center [0, 0] width 0 height 0
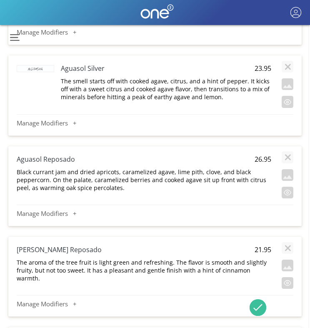
scroll to position [2659, 1]
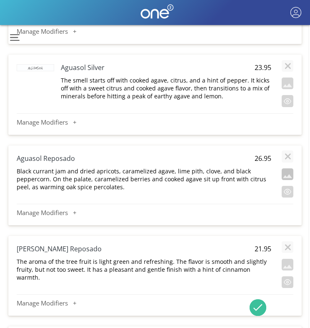
click at [288, 173] on button "button" at bounding box center [288, 174] width 12 height 12
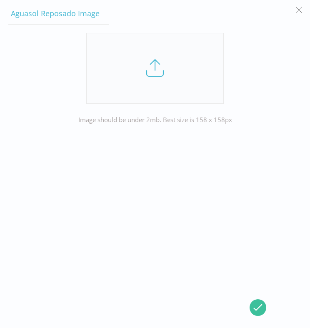
click at [152, 66] on link at bounding box center [155, 68] width 138 height 71
click at [0, 0] on input "file" at bounding box center [0, 0] width 0 height 0
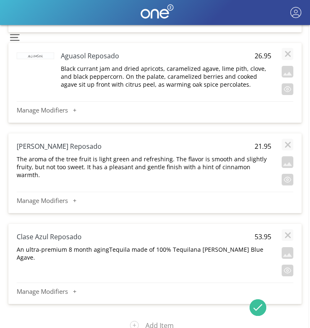
scroll to position [2762, 1]
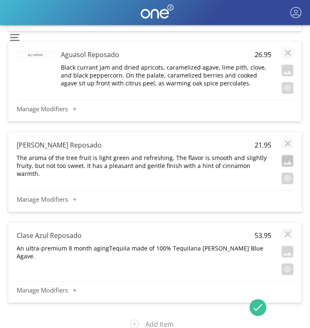
click at [285, 160] on button "button" at bounding box center [288, 161] width 12 height 12
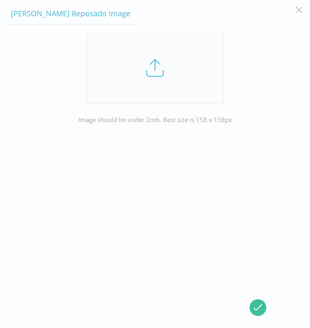
click at [151, 81] on link at bounding box center [155, 68] width 138 height 71
click at [0, 0] on input "file" at bounding box center [0, 0] width 0 height 0
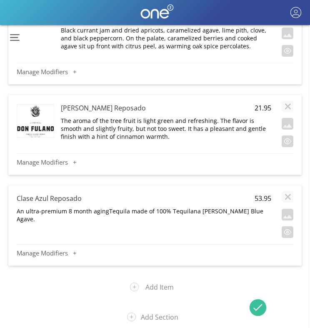
scroll to position [2800, 1]
click at [284, 215] on button "button" at bounding box center [288, 215] width 12 height 12
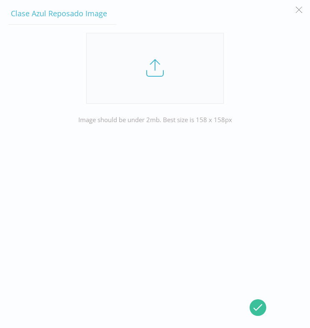
click at [160, 80] on link at bounding box center [155, 68] width 138 height 71
click at [0, 0] on input "file" at bounding box center [0, 0] width 0 height 0
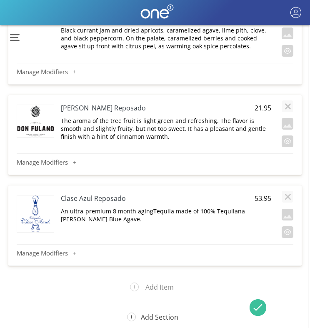
click at [152, 316] on button "Add Section" at bounding box center [155, 317] width 69 height 22
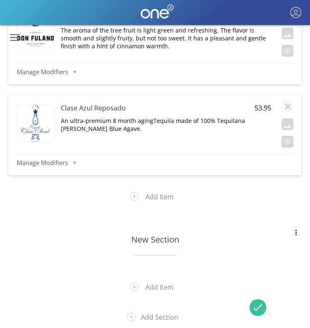
scroll to position [2890, 1]
click at [150, 242] on h3 "New Section" at bounding box center [155, 239] width 244 height 11
type input "Mezcal"
click at [147, 281] on button "Add Item" at bounding box center [155, 287] width 63 height 22
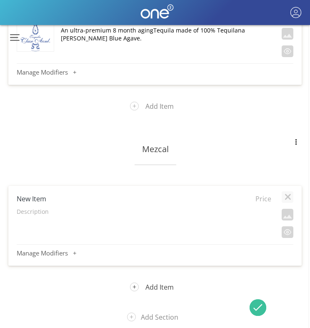
click at [155, 285] on button "Add Item" at bounding box center [155, 287] width 63 height 22
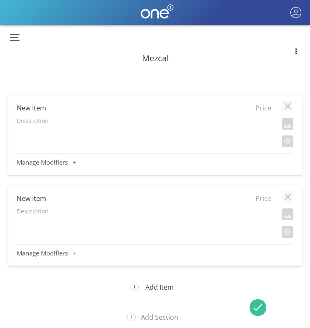
click at [155, 285] on button "Add Item" at bounding box center [155, 287] width 63 height 22
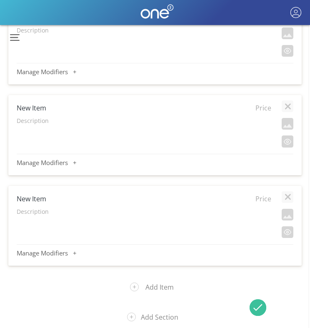
click at [155, 285] on button "Add Item" at bounding box center [155, 287] width 63 height 22
click at [152, 316] on button "Add Section" at bounding box center [155, 317] width 69 height 22
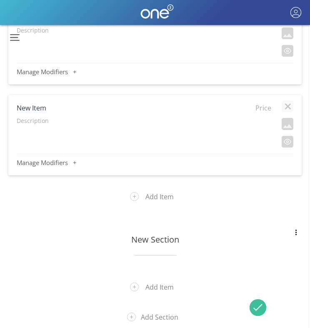
click at [141, 245] on div "New Section" at bounding box center [149, 239] width 282 height 31
type input "Other Agaves"
click at [161, 284] on button "Add Item" at bounding box center [155, 287] width 63 height 22
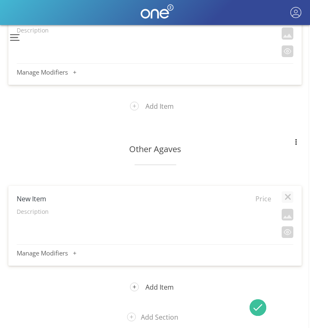
scroll to position [3705, 1]
click at [158, 290] on button "Add Item" at bounding box center [155, 287] width 63 height 22
click at [38, 195] on h4 "New Item" at bounding box center [119, 198] width 204 height 9
type input "Bacanora Aguamiel"
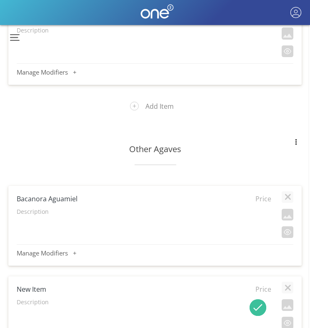
click at [265, 200] on span "Price" at bounding box center [260, 198] width 21 height 9
type input "16.95"
click at [45, 215] on p "Description" at bounding box center [144, 212] width 255 height 8
click at [45, 215] on textarea "To enrich screen reader interactions, please activate Accessibility in Grammarl…" at bounding box center [143, 216] width 255 height 18
type textarea "At first, the nose detects earthy and smoky aromas, followed by soft notes of a…"
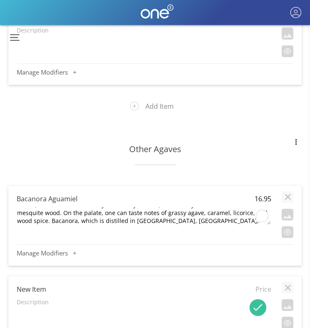
scroll to position [7, 0]
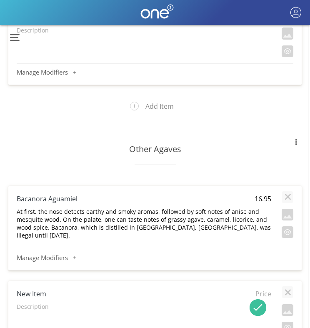
click at [30, 289] on h4 "New Item" at bounding box center [119, 293] width 204 height 9
type input "Sotol Puntagave"
click at [268, 289] on span "Price" at bounding box center [260, 293] width 21 height 9
type input "14.95"
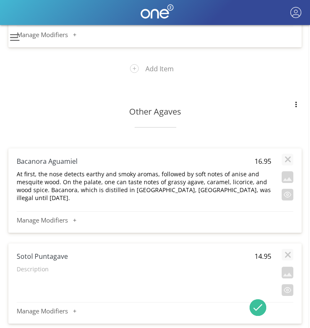
scroll to position [3754, 1]
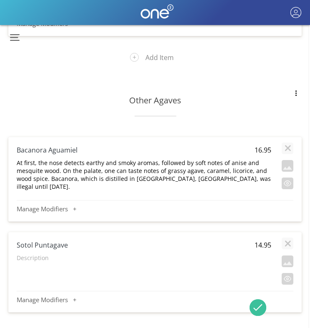
click at [39, 254] on p "Description" at bounding box center [144, 258] width 255 height 8
type textarea "Sotol is an organic type of agave that is wild-harvested in the Chihuahuan Dese…"
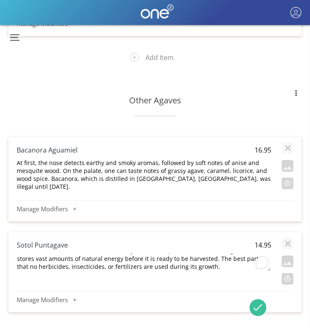
scroll to position [16, 0]
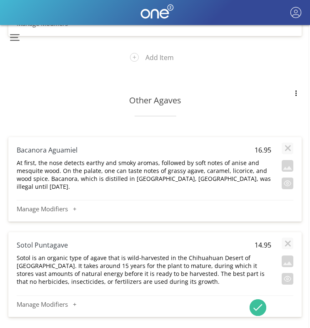
click at [87, 278] on div "Sotol Puntagave 14.95 Sotol is an organic type of agave that is wild-harvested …" at bounding box center [155, 262] width 277 height 53
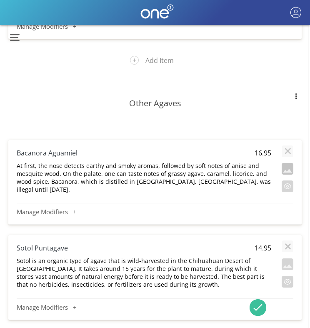
click at [287, 170] on button "button" at bounding box center [288, 169] width 12 height 12
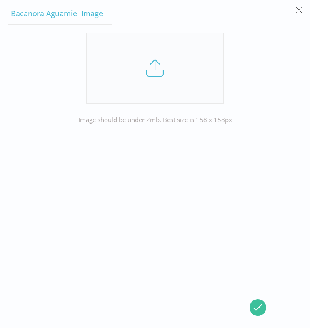
click at [156, 70] on link at bounding box center [155, 68] width 138 height 71
click at [0, 0] on input "file" at bounding box center [0, 0] width 0 height 0
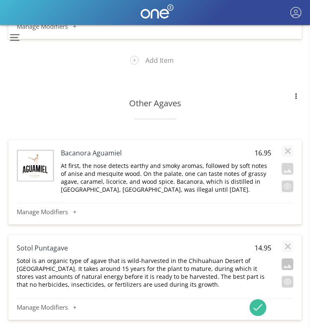
click at [290, 266] on button "button" at bounding box center [288, 264] width 12 height 12
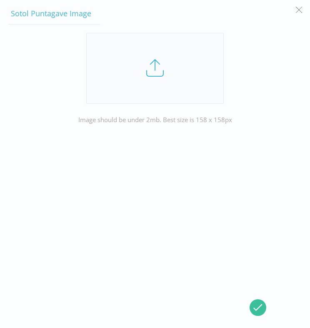
click at [159, 78] on link at bounding box center [155, 68] width 138 height 71
click at [0, 0] on input "file" at bounding box center [0, 0] width 0 height 0
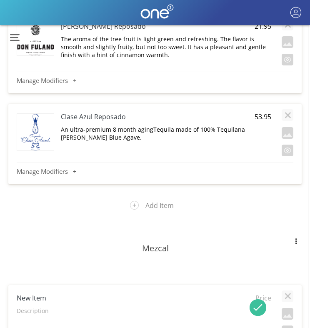
scroll to position [3050, 1]
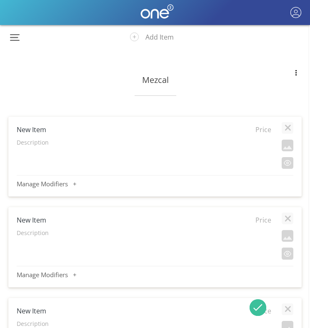
click at [33, 128] on h4 "New Item" at bounding box center [119, 129] width 204 height 9
type input "Banhez Flight"
click at [30, 141] on p "Description" at bounding box center [144, 142] width 255 height 8
click at [30, 141] on textarea "To enrich screen reader interactions, please activate Accessibility in Grammarl…" at bounding box center [143, 147] width 255 height 18
type textarea "Banhez Ensemble,"
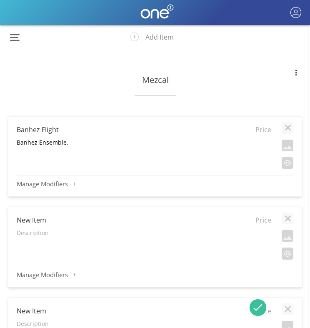
click at [78, 146] on div "Banhez Ensemble," at bounding box center [144, 144] width 255 height 12
click at [72, 140] on textarea "Banhez Ensemble," at bounding box center [143, 147] width 255 height 18
type textarea "Banhez Ensemble, Banhez Jabali"
click at [114, 142] on p "Banhez Ensemble, Banhez Jabali" at bounding box center [144, 142] width 255 height 8
click at [114, 142] on textarea "Banhez Ensemble, Banhez Jabali" at bounding box center [143, 147] width 255 height 18
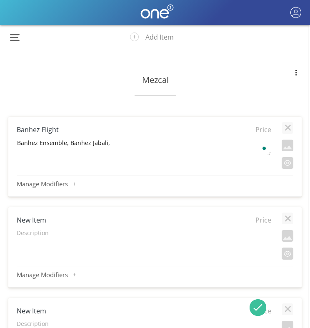
type textarea "Banhez Ensemble, Banhez Jabali, Banhez Pabo Pechuga"
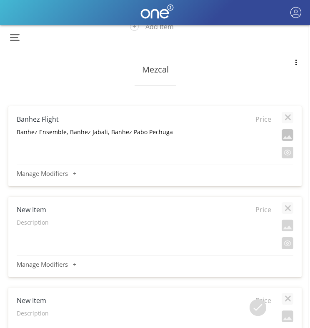
click at [287, 137] on button "button" at bounding box center [288, 135] width 12 height 12
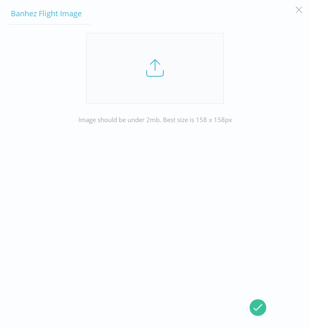
click at [169, 70] on link at bounding box center [155, 68] width 138 height 71
click at [0, 0] on input "file" at bounding box center [0, 0] width 0 height 0
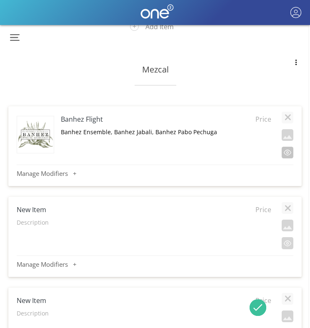
click at [290, 150] on button "button" at bounding box center [288, 153] width 12 height 12
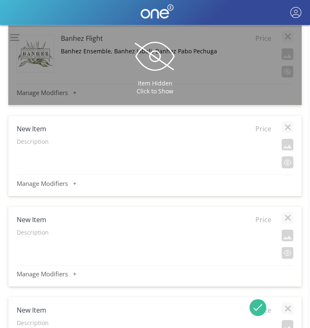
scroll to position [3140, 1]
click at [31, 128] on h4 "New Item" at bounding box center [119, 129] width 204 height 9
type input "Banhez Ensemble"
click at [31, 143] on p "Description" at bounding box center [144, 142] width 255 height 8
type textarea "This mezcal is delightfully mild, floral and fruity. From [GEOGRAPHIC_DATA]"
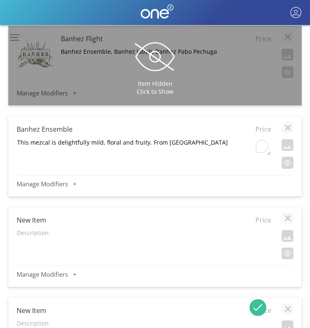
click at [266, 131] on span "Price" at bounding box center [260, 129] width 21 height 9
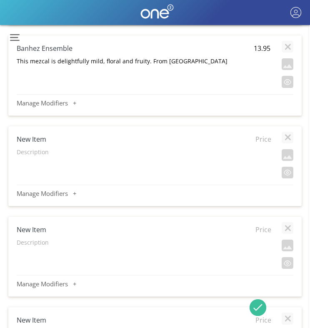
scroll to position [3236, 1]
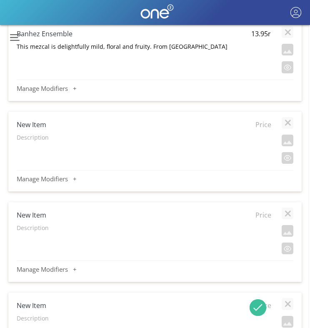
type input "13.95"
click at [38, 127] on h4 "New Item" at bounding box center [119, 124] width 204 height 9
type input "Banhez Jabali"
click at [260, 125] on span "Price" at bounding box center [260, 124] width 21 height 9
type input "42.95"
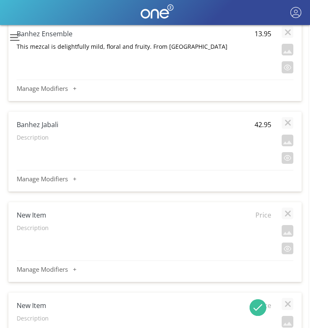
click at [27, 138] on p "Description" at bounding box center [144, 137] width 255 height 8
type textarea "Tasting notes include lactose, wet stone, fermented fruit, and herbaceous conif…"
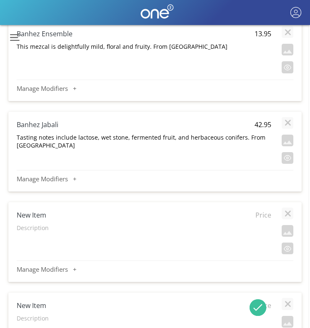
click at [44, 217] on h4 "New Item" at bounding box center [119, 214] width 204 height 9
click at [44, 217] on input "New Item" at bounding box center [119, 215] width 204 height 10
type input "Banhez Pabo Pechuga"
click at [266, 215] on span "Price" at bounding box center [260, 214] width 21 height 9
type input "21.95"
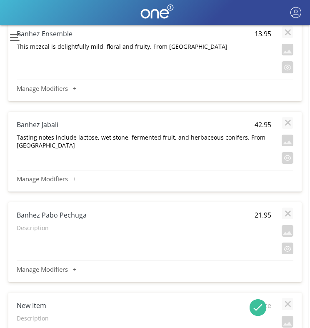
click at [28, 228] on p "Description" at bounding box center [144, 228] width 255 height 8
click at [28, 228] on textarea "To enrich screen reader interactions, please activate Accessibility in Grammarl…" at bounding box center [143, 232] width 255 height 18
type textarea "Redistilled with indigenous seasonal fruits and raw turkey breast hung over a c…"
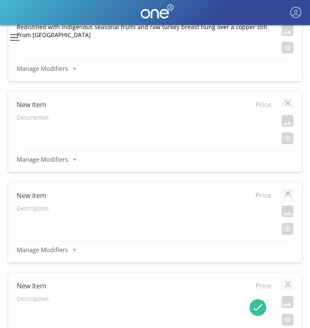
scroll to position [3438, 1]
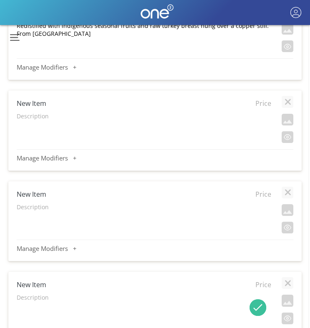
click at [35, 103] on h4 "New Item" at bounding box center [119, 103] width 204 height 9
click at [35, 103] on input "New Item" at bounding box center [119, 103] width 204 height 10
type input "Banhez Tepeztate"
click at [260, 104] on span "Price" at bounding box center [260, 103] width 21 height 9
type input "28.95"
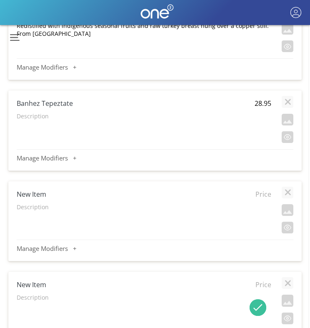
click at [32, 120] on p "Description" at bounding box center [144, 116] width 255 height 8
type textarea "Earthy smoke and green pepper on the nose, with soft green apple fruitiness on …"
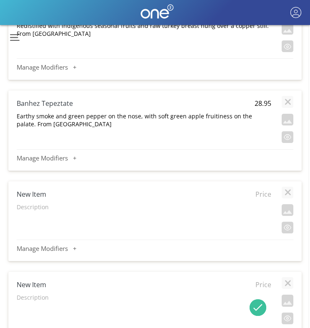
click at [37, 196] on h4 "New Item" at bounding box center [119, 194] width 204 height 9
click at [37, 196] on input "New Item" at bounding box center [119, 194] width 204 height 10
type input "Bozal Cuishe"
click at [264, 194] on span "Price" at bounding box center [260, 194] width 21 height 9
type input "21.95"
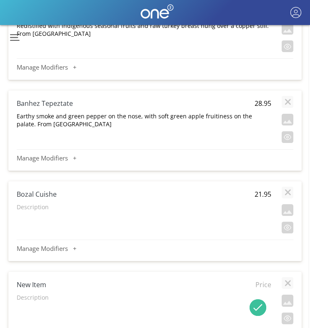
click at [35, 206] on p "Description" at bounding box center [144, 207] width 255 height 8
type textarea "Has [PERSON_NAME] vegetal notes in the mouth and a dry smoky finish. It’s made …"
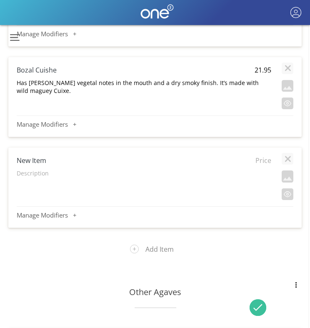
scroll to position [3575, 1]
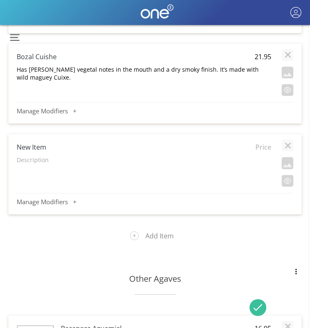
click at [41, 147] on h4 "New Item" at bounding box center [119, 147] width 204 height 9
type input "Bozal Ensamble Espadín"
click at [266, 147] on span "Price" at bounding box center [260, 147] width 21 height 9
type input "16.95"
click at [30, 162] on p "Description" at bounding box center [144, 160] width 255 height 8
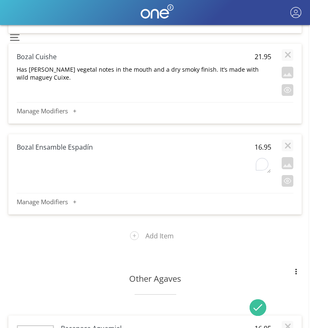
type textarea "A slightly smoky, yet herbaceous undertone rests on the center of the palate, w…"
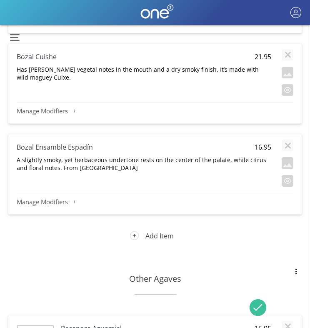
click at [148, 238] on button "Add Item" at bounding box center [155, 236] width 63 height 22
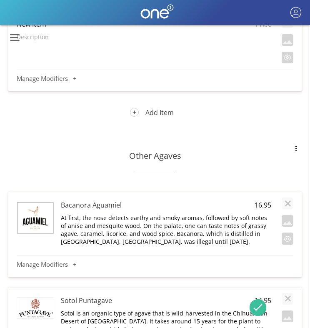
scroll to position [3835, 1]
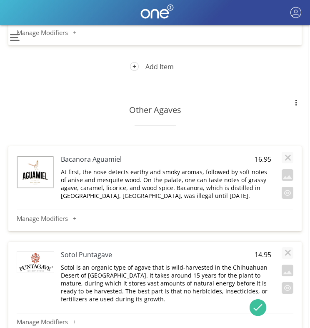
click at [159, 68] on button "Add Item" at bounding box center [155, 67] width 63 height 22
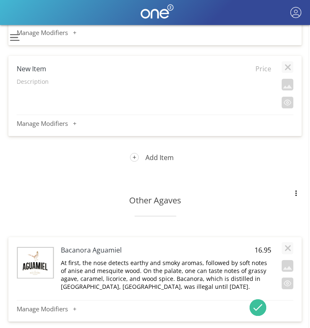
click at [153, 158] on button "Add Item" at bounding box center [155, 158] width 63 height 22
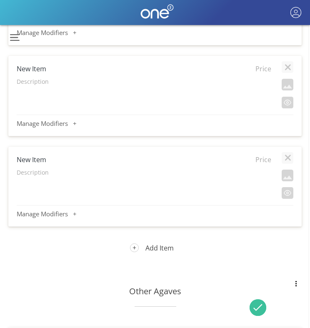
click at [147, 244] on button "Add Item" at bounding box center [155, 248] width 63 height 22
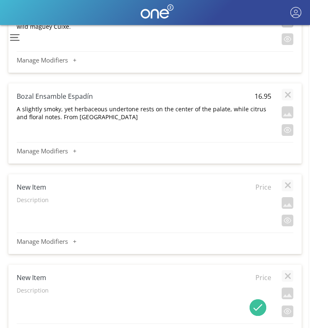
scroll to position [3626, 1]
click at [24, 183] on h4 "New Item" at bounding box center [119, 187] width 204 height 9
click at [24, 183] on input "New Item" at bounding box center [119, 188] width 204 height 10
type input "Del Maguye Vida"
click at [263, 189] on span "Price" at bounding box center [260, 187] width 21 height 9
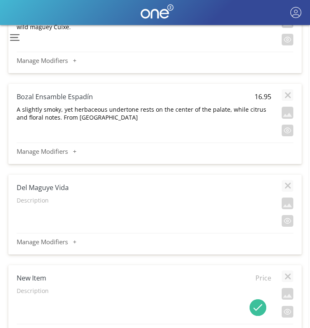
type input "13.95"
click at [40, 200] on p "Description" at bounding box center [144, 200] width 255 height 8
click at [40, 200] on textarea "To enrich screen reader interactions, please activate Accessibility in Grammarl…" at bounding box center [143, 205] width 255 height 18
type textarea "Vida is still double distilled, still organic and still incredibly easy to sip …"
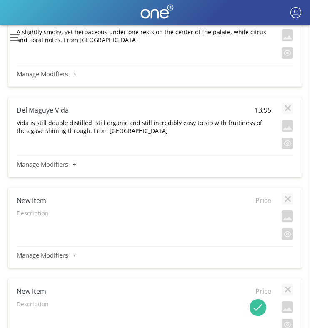
scroll to position [3743, 1]
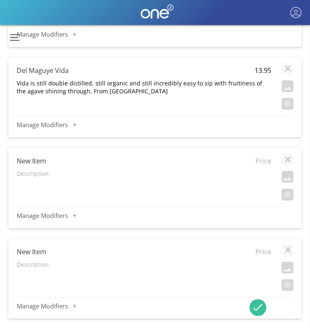
click at [39, 163] on h4 "New Item" at bounding box center [119, 160] width 204 height 9
type input "Vago Elote"
click at [265, 160] on span "Price" at bounding box center [260, 160] width 21 height 9
click at [265, 160] on input "text" at bounding box center [260, 161] width 21 height 10
type input "17.95"
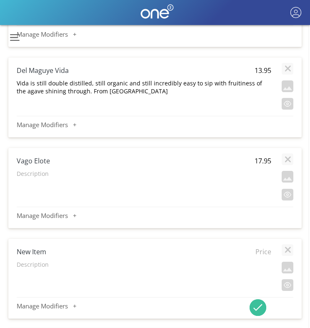
click at [31, 175] on p "Description" at bounding box center [144, 174] width 255 height 8
type textarea "This triple distilled Mezcal has a nose full of smoky toasted corn and dry rive…"
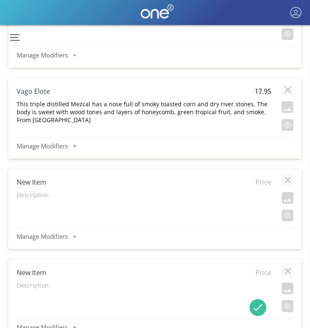
scroll to position [3817, 1]
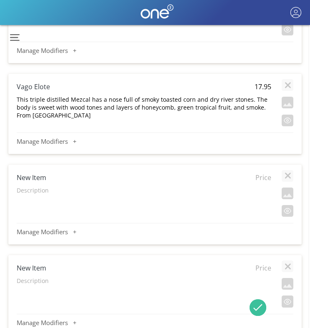
click at [47, 178] on h4 "New Item" at bounding box center [119, 177] width 204 height 9
click at [47, 178] on input "New Item" at bounding box center [119, 178] width 204 height 10
type input "Del Maguye Chicicapa"
click at [265, 178] on span "Price" at bounding box center [260, 177] width 21 height 9
type input "25.95"
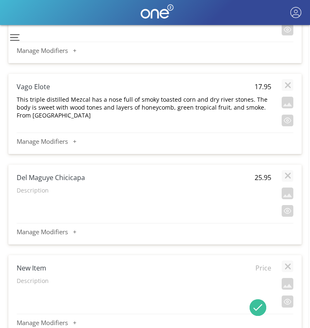
click at [37, 188] on p "Description" at bounding box center [144, 190] width 255 height 8
type textarea "It has a long finish with developing smokiness and a hint of chocolate and mint…"
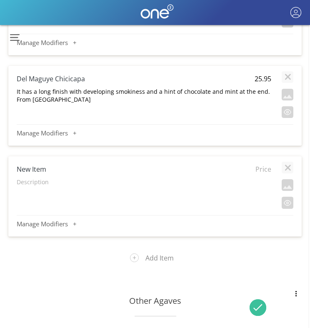
scroll to position [3923, 1]
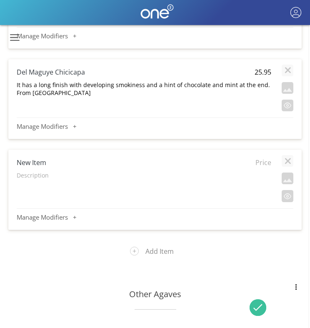
click at [33, 162] on h4 "New Item" at bounding box center [119, 162] width 204 height 9
type input "[PERSON_NAME]"
click at [265, 163] on span "Price" at bounding box center [260, 162] width 21 height 9
click at [265, 163] on input "text" at bounding box center [260, 163] width 21 height 10
type input "12.95"
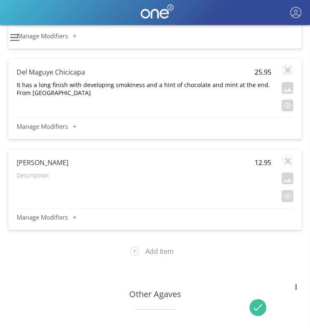
click at [38, 173] on p "Description" at bounding box center [144, 175] width 255 height 8
type textarea "Sombra has a spicy, fruity, and smoky nose with a high note of citrus. From [GE…"
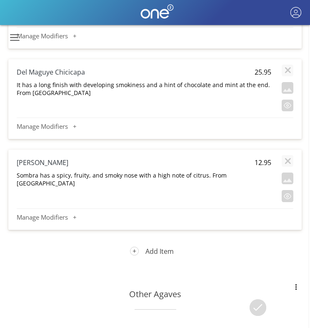
click at [167, 255] on button "Add Item" at bounding box center [155, 251] width 63 height 22
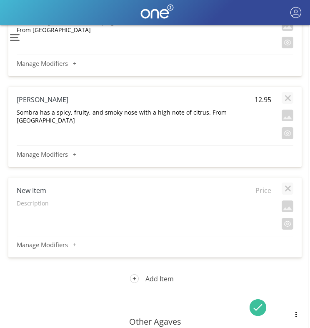
scroll to position [4070, 1]
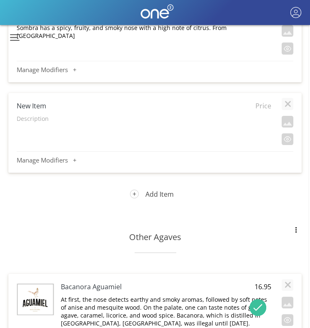
click at [160, 199] on button "Add Item" at bounding box center [155, 194] width 63 height 22
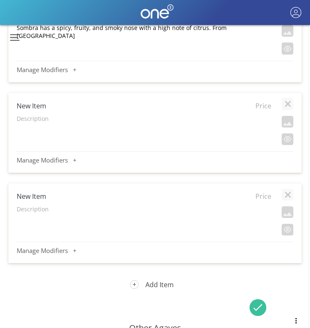
click at [148, 289] on button "Add Item" at bounding box center [155, 285] width 63 height 22
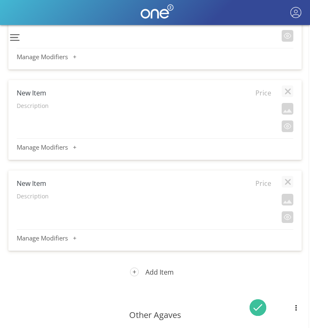
scroll to position [4213, 1]
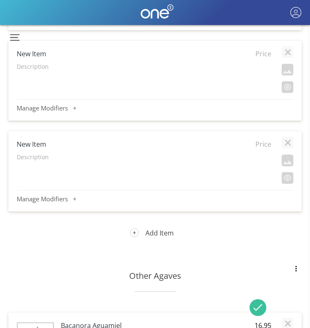
click at [152, 238] on button "Add Item" at bounding box center [155, 233] width 63 height 22
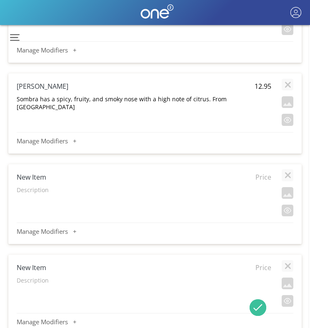
scroll to position [4006, 1]
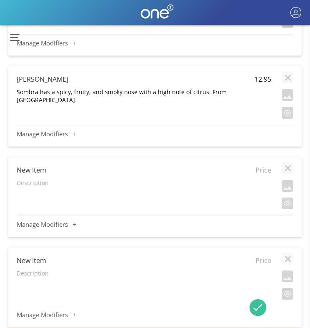
click at [23, 169] on h4 "New Item" at bounding box center [119, 169] width 204 height 9
type input "[PERSON_NAME]"
click at [263, 172] on span "Price" at bounding box center [260, 169] width 21 height 9
type input "16.95"
click at [34, 186] on p "Description" at bounding box center [144, 183] width 255 height 8
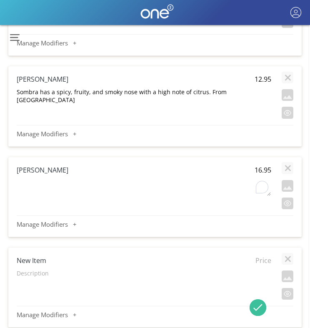
type textarea "This Mezcal has a soft flavors of toasted almond, nuts and pepper. A solid fini…"
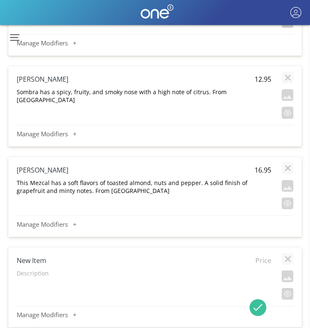
click at [41, 261] on h4 "New Item" at bounding box center [119, 260] width 204 height 9
type input "[PERSON_NAME] Joven"
click at [263, 261] on span "Price" at bounding box center [260, 260] width 21 height 9
click at [263, 261] on input "text" at bounding box center [260, 260] width 21 height 10
type input "12.95"
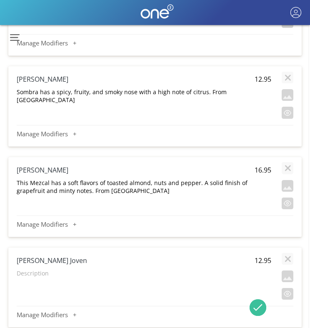
click at [38, 275] on p "Description" at bounding box center [144, 273] width 255 height 8
type textarea "[PERSON_NAME] Joven is made with wild agave Salmiana which takes up to 10 to 12…"
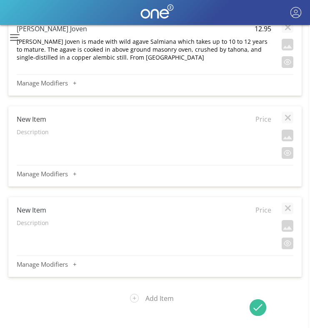
scroll to position [4269, 1]
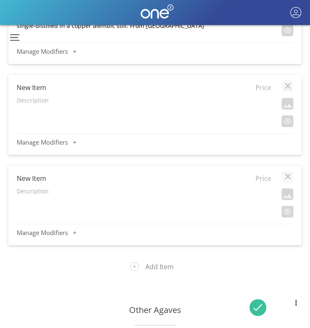
click at [38, 86] on h4 "New Item" at bounding box center [119, 87] width 204 height 9
click at [38, 86] on input "New Item" at bounding box center [119, 88] width 204 height 10
type input "[PERSON_NAME]"
click at [258, 88] on span "Price" at bounding box center [260, 87] width 21 height 9
type input "13.95"
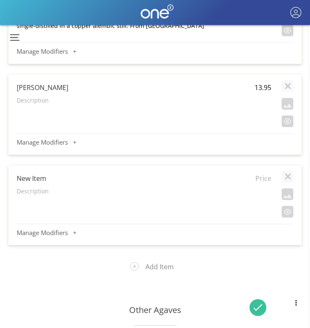
click at [44, 101] on p "Description" at bounding box center [144, 100] width 255 height 8
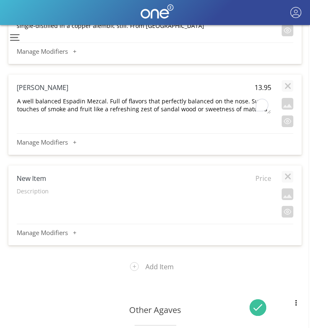
scroll to position [16, 0]
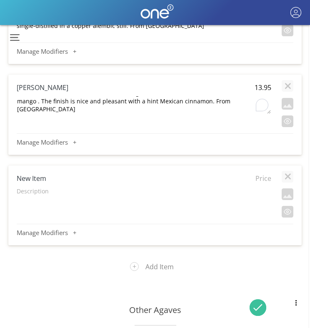
click at [44, 101] on textarea "A well balanced Espadin Mezcal. Full of flavors that perfectly balanced on the …" at bounding box center [143, 105] width 255 height 18
type textarea "A well balanced Espadin Mezcal. Full of flavors that perfectly balanced on the …"
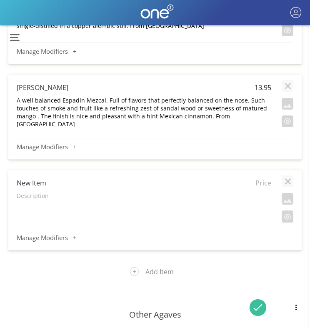
click at [39, 178] on h4 "New Item" at bounding box center [119, 182] width 204 height 9
click at [39, 178] on input "New Item" at bounding box center [119, 183] width 204 height 10
type input "Amaras Verde Espadin (Artist Label)"
click at [267, 179] on span "Price" at bounding box center [260, 182] width 21 height 9
type input "14.95"
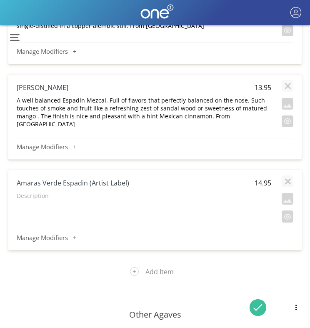
click at [38, 192] on p "Description" at bounding box center [144, 196] width 255 height 8
click at [38, 192] on textarea "To enrich screen reader interactions, please activate Accessibility in Grammarl…" at bounding box center [143, 200] width 255 height 18
type textarea "This unquiet agave is cooked using Ocote, [PERSON_NAME] Oak, and Pepper trees. …"
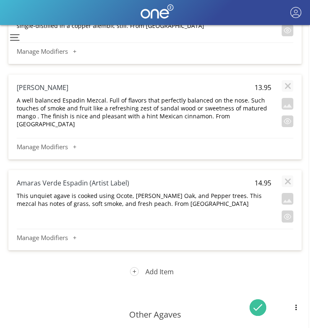
click at [154, 268] on button "Add Item" at bounding box center [155, 272] width 63 height 22
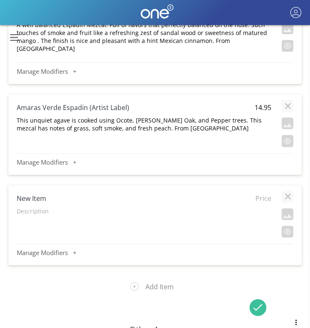
scroll to position [4347, 1]
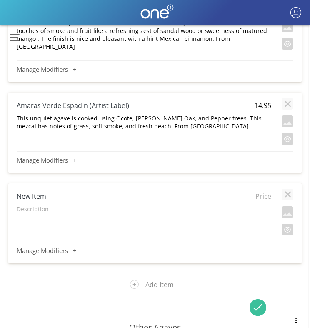
click at [31, 192] on h4 "New Item" at bounding box center [119, 196] width 204 height 9
type input "Del Maguey Vida Puebla"
click at [264, 192] on span "Price" at bounding box center [260, 196] width 21 height 9
click at [264, 191] on input "text" at bounding box center [260, 196] width 21 height 10
type input "12.95"
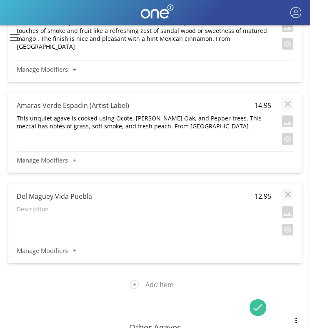
click at [37, 205] on p "Description" at bounding box center [144, 209] width 255 height 8
type textarea "Del Maguey Puebla is a 40% ABV mezcal made from roasted agaves, naturally ferme…"
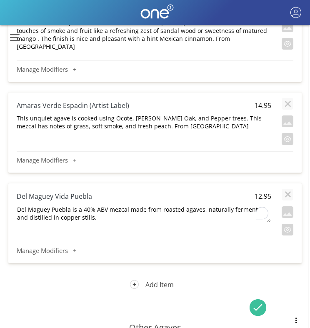
click at [145, 280] on button "Add Item" at bounding box center [155, 285] width 63 height 22
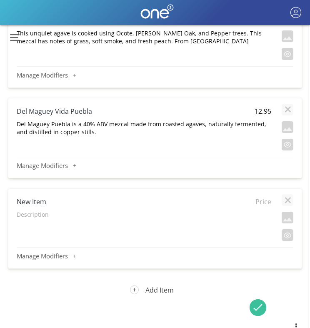
scroll to position [4496, 1]
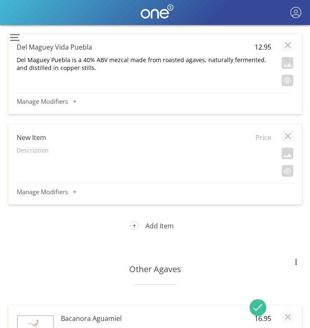
click at [153, 216] on button "Add Item" at bounding box center [155, 226] width 63 height 22
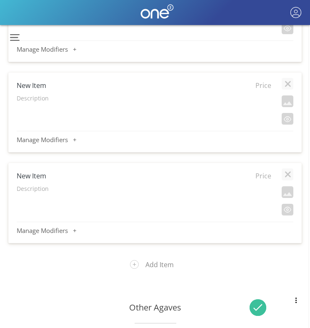
scroll to position [4671, 1]
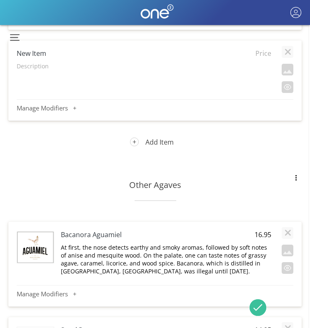
click at [147, 138] on button "Add Item" at bounding box center [155, 142] width 63 height 22
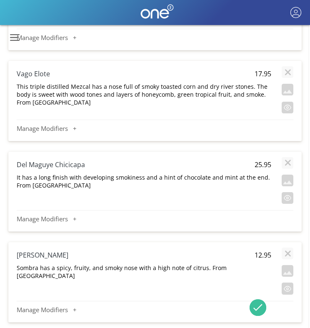
scroll to position [3820, 1]
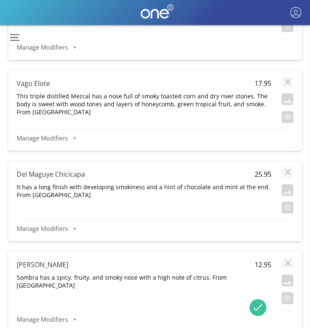
click at [39, 84] on h4 "Vago Elote" at bounding box center [119, 83] width 204 height 9
type input "Del Maguey Vida Puebla"
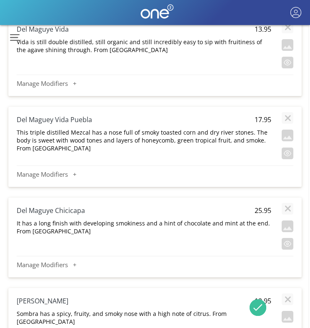
scroll to position [3783, 1]
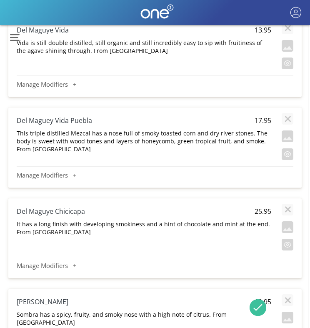
click at [263, 120] on span "17.95" at bounding box center [260, 120] width 21 height 9
click at [263, 120] on input "17.95" at bounding box center [260, 120] width 21 height 10
type input "12.95"
click at [55, 142] on p "This triple distilled Mezcal has a nose full of smoky toasted corn and dry rive…" at bounding box center [144, 141] width 255 height 24
type textarea "Del Maguey Puebla is a 40% ABV mezcal made from roasted agaves, naturally ferme…"
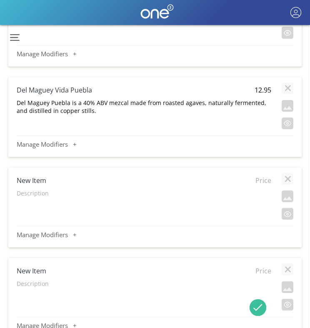
scroll to position [4450, 1]
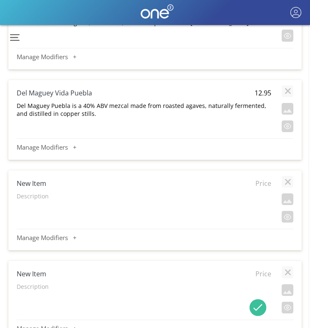
click at [33, 181] on h4 "New Item" at bounding box center [119, 183] width 204 height 9
type input "Vago Elote"
click at [264, 179] on span "Price" at bounding box center [260, 183] width 21 height 9
type input "17.95"
click at [27, 193] on p "Description" at bounding box center [144, 196] width 255 height 8
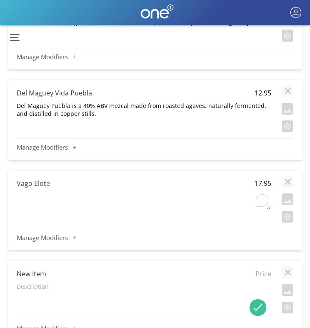
click at [27, 193] on textarea "To enrich screen reader interactions, please activate Accessibility in Grammarl…" at bounding box center [143, 201] width 255 height 18
type textarea "This triple distilled Mezcal has a nose full of smoky toasted corn and dry rive…"
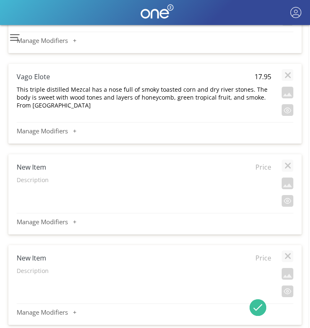
scroll to position [4586, 1]
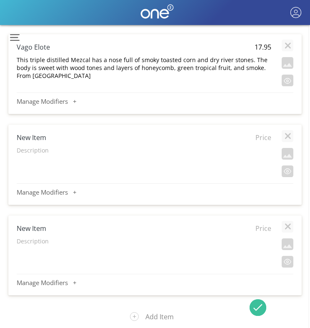
click at [38, 133] on h4 "New Item" at bounding box center [119, 137] width 204 height 9
type input "Los Amantes"
click at [265, 133] on span "Price" at bounding box center [260, 137] width 21 height 9
type input "24.95"
click at [43, 148] on p "Description" at bounding box center [144, 150] width 255 height 8
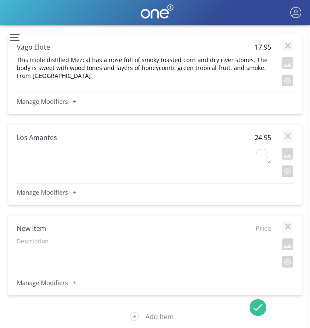
type textarea "The flavors of clove, vanilla, and smoke are expertly combined with hints of ci…"
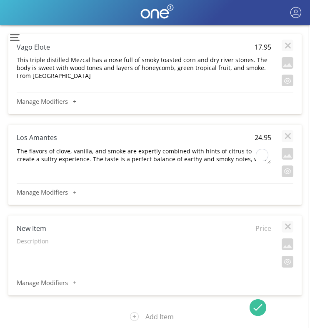
scroll to position [8, 0]
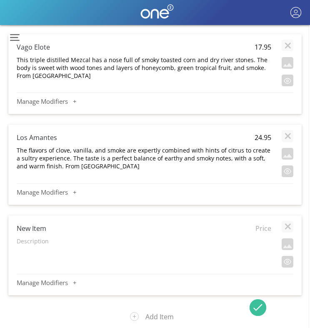
click at [42, 225] on h4 "New Item" at bounding box center [119, 228] width 204 height 9
click at [42, 225] on input "New Item" at bounding box center [119, 228] width 204 height 10
type input "Sombra Reposé"
click at [264, 224] on span "Price" at bounding box center [260, 228] width 21 height 9
click at [268, 225] on span "Price" at bounding box center [260, 228] width 21 height 9
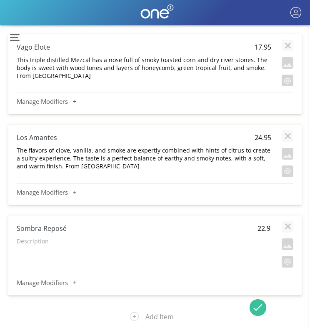
type input "22.95"
click at [41, 238] on p "Description" at bounding box center [144, 241] width 255 height 8
type textarea "This 100% Maguey Espadin Joven mezcal has been aged in the historic [GEOGRAPHIC…"
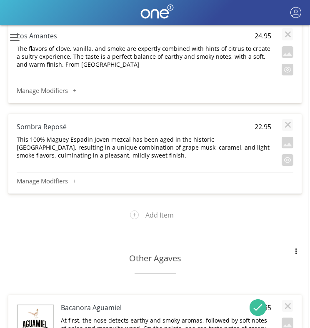
scroll to position [4712, 1]
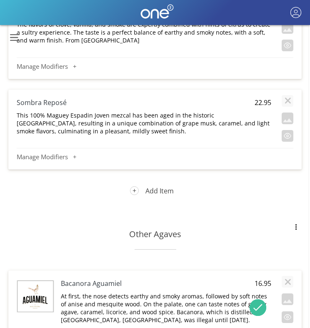
click at [155, 190] on button "Add Item" at bounding box center [155, 191] width 63 height 22
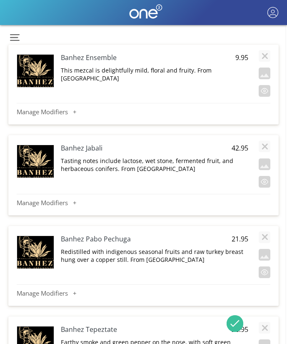
scroll to position [8402, 1]
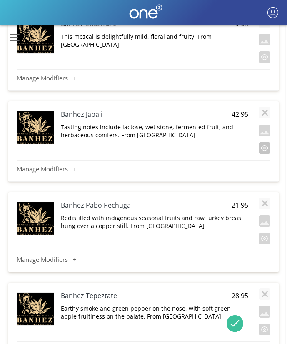
click at [270, 142] on button "button" at bounding box center [265, 148] width 12 height 12
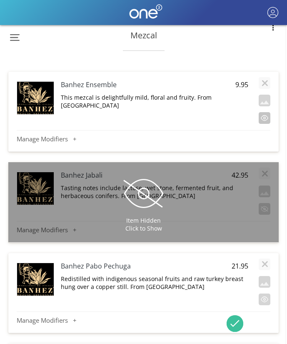
click at [265, 112] on button "button" at bounding box center [265, 118] width 12 height 12
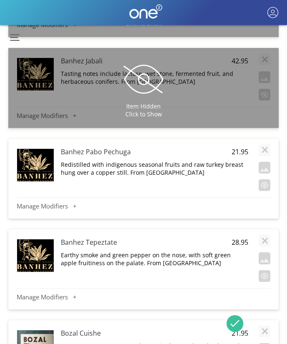
scroll to position [8461, 1]
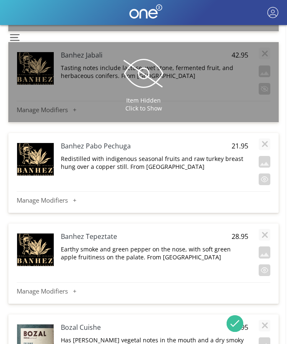
click at [97, 141] on h4 "Banhez Pabo Pechuga" at bounding box center [136, 145] width 150 height 9
click at [137, 155] on p "Redistilled with indigenous seasonal fruits and raw turkey breast hung over a c…" at bounding box center [155, 163] width 188 height 16
click at [137, 154] on textarea "Redistilled with indigenous seasonal fruits and raw turkey breast hung over a c…" at bounding box center [154, 163] width 188 height 18
click at [262, 173] on button "button" at bounding box center [265, 179] width 12 height 12
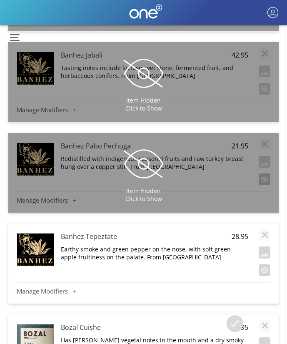
click at [263, 171] on div "Item Hidden Click to Show" at bounding box center [143, 173] width 270 height 80
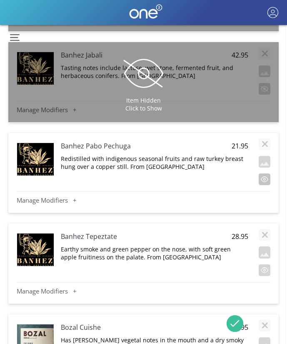
click at [262, 173] on button "button" at bounding box center [265, 179] width 12 height 12
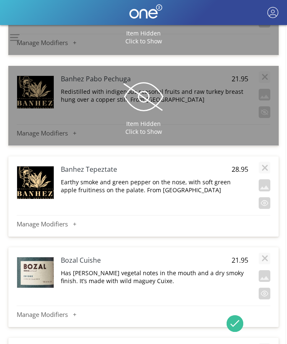
scroll to position [8529, 1]
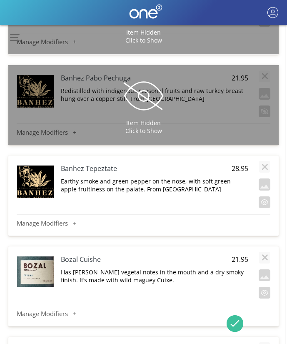
click at [105, 161] on div "Banhez Tepeztate" at bounding box center [136, 169] width 150 height 18
click at [241, 164] on span "28.95" at bounding box center [238, 168] width 21 height 9
click at [176, 177] on p "Earthy smoke and green pepper on the nose, with soft green apple fruitiness on …" at bounding box center [155, 185] width 188 height 16
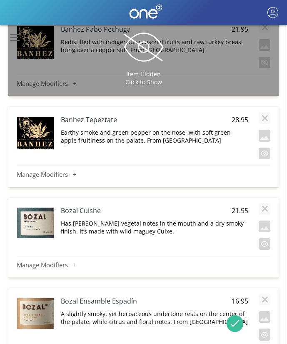
scroll to position [8579, 1]
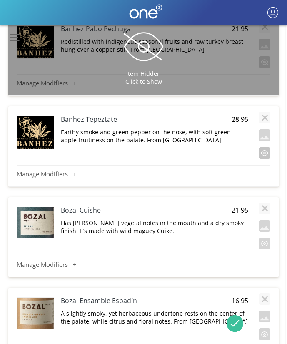
click at [267, 147] on button "button" at bounding box center [265, 153] width 12 height 12
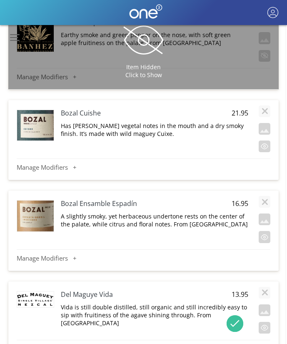
scroll to position [8689, 1]
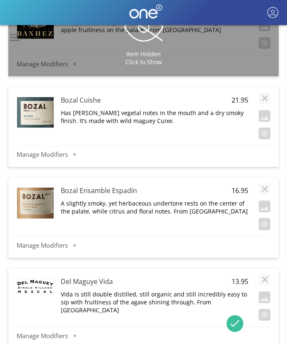
click at [85, 95] on h4 "Bozal Cuishe" at bounding box center [136, 99] width 150 height 9
click at [241, 95] on span "21.95" at bounding box center [238, 99] width 21 height 9
click at [201, 109] on p "Has [PERSON_NAME] vegetal notes in the mouth and a dry smoky finish. It’s made …" at bounding box center [155, 117] width 188 height 16
click at [261, 128] on button "button" at bounding box center [265, 134] width 12 height 12
click at [266, 128] on button "button" at bounding box center [265, 134] width 12 height 12
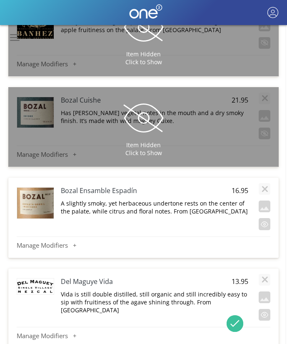
click at [105, 186] on h4 "Bozal Ensamble Espadín" at bounding box center [136, 190] width 150 height 9
click at [238, 186] on span "16.95" at bounding box center [238, 190] width 21 height 9
click at [190, 199] on p "A slightly smoky, yet herbaceous undertone rests on the center of the palate, w…" at bounding box center [155, 207] width 188 height 16
click at [264, 218] on button "button" at bounding box center [265, 224] width 12 height 12
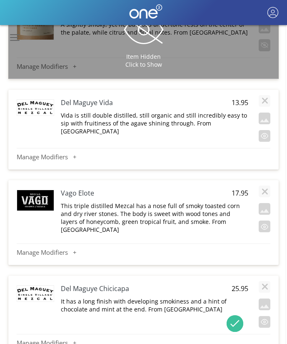
scroll to position [8836, 1]
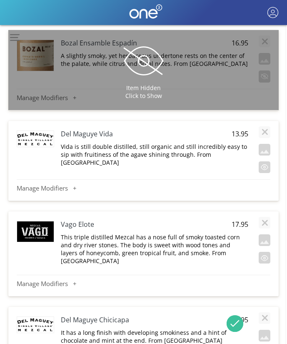
click at [94, 129] on h4 "Del Maguye Vida" at bounding box center [136, 133] width 150 height 9
click at [237, 129] on span "13.95" at bounding box center [238, 133] width 21 height 9
click at [162, 143] on p "Vida is still double distilled, still organic and still incredibly easy to sip …" at bounding box center [155, 155] width 188 height 24
click at [265, 161] on button "button" at bounding box center [265, 167] width 12 height 12
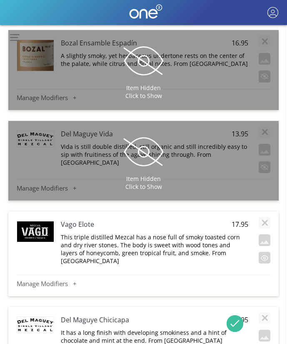
click at [87, 220] on h4 "Vago Elote" at bounding box center [136, 224] width 150 height 9
click at [246, 220] on span "17.95" at bounding box center [238, 224] width 21 height 9
click at [177, 233] on p "This triple distilled Mezcal has a nose full of smoky toasted corn and dry rive…" at bounding box center [155, 249] width 188 height 32
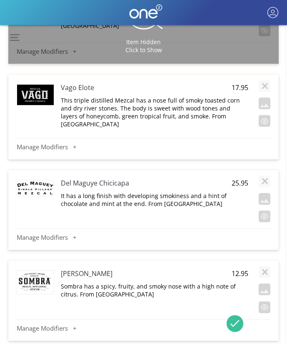
scroll to position [8974, 1]
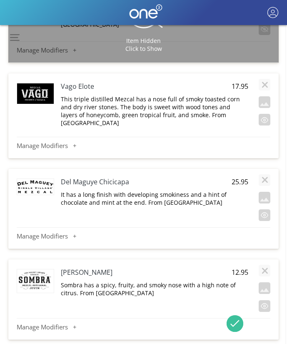
click at [121, 177] on h4 "Del Maguye Chicicapa" at bounding box center [136, 181] width 150 height 9
click at [242, 177] on span "25.95" at bounding box center [238, 181] width 21 height 9
click at [242, 177] on input "25.95" at bounding box center [238, 182] width 21 height 10
click at [165, 190] on p "It has a long finish with developing smokiness and a hint of chocolate and mint…" at bounding box center [155, 198] width 188 height 16
click at [264, 114] on button "button" at bounding box center [265, 120] width 12 height 12
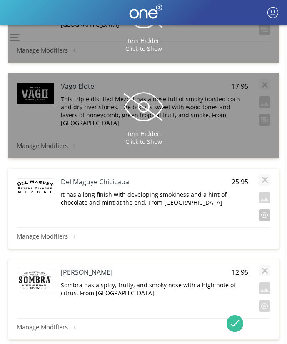
click at [264, 209] on button "button" at bounding box center [265, 215] width 12 height 12
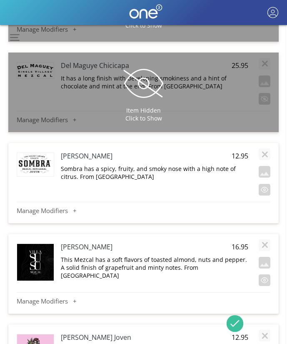
scroll to position [9094, 1]
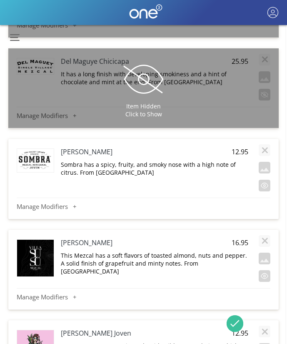
click at [92, 147] on h4 "[PERSON_NAME]" at bounding box center [136, 151] width 150 height 9
click at [238, 147] on span "12.95" at bounding box center [238, 151] width 21 height 9
click at [184, 160] on p "Sombra has a spicy, fruity, and smoky nose with a high note of citrus. From [GE…" at bounding box center [155, 168] width 188 height 16
click at [265, 180] on button "button" at bounding box center [265, 186] width 12 height 12
click at [263, 180] on button "button" at bounding box center [265, 186] width 12 height 12
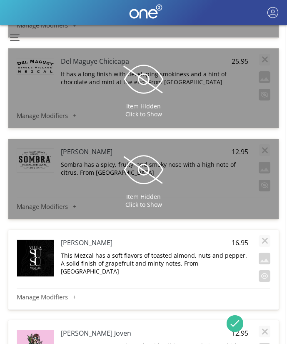
click at [84, 238] on h4 "[PERSON_NAME]" at bounding box center [136, 242] width 150 height 9
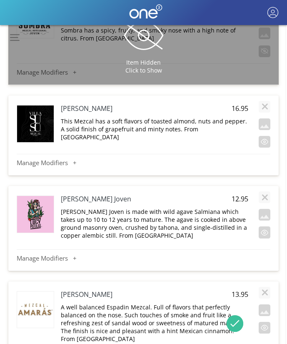
scroll to position [9239, 1]
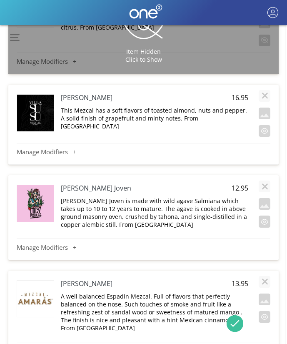
click at [240, 93] on span "16.95" at bounding box center [238, 97] width 21 height 9
click at [175, 106] on p "This Mezcal has a soft flavors of toasted almond, nuts and pepper. A solid fini…" at bounding box center [155, 118] width 188 height 24
click at [261, 125] on button "button" at bounding box center [265, 131] width 12 height 12
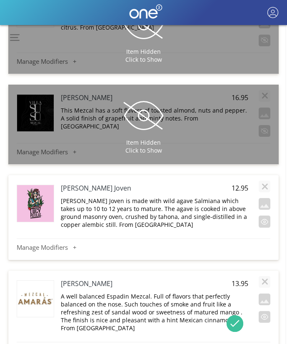
click at [80, 183] on h4 "[PERSON_NAME] Joven" at bounding box center [136, 187] width 150 height 9
click at [243, 183] on span "12.95" at bounding box center [238, 187] width 21 height 9
click at [243, 183] on input "12.95" at bounding box center [238, 188] width 21 height 10
click at [197, 197] on p "[PERSON_NAME] Joven is made with wild agave Salmiana which takes up to 10 to 12…" at bounding box center [155, 213] width 188 height 32
click at [266, 215] on button "button" at bounding box center [265, 221] width 12 height 12
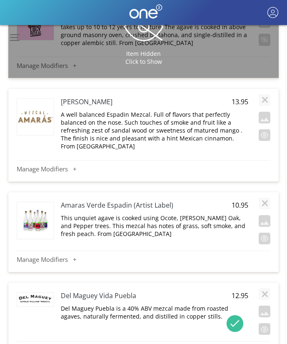
scroll to position [9422, 1]
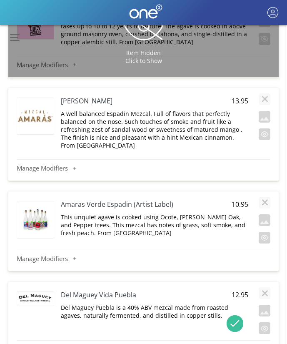
click at [96, 96] on h4 "[PERSON_NAME]" at bounding box center [136, 100] width 150 height 9
click at [96, 96] on input "[PERSON_NAME]" at bounding box center [136, 101] width 150 height 10
click at [238, 96] on span "13.95" at bounding box center [238, 100] width 21 height 9
click at [203, 110] on p "A well balanced Espadin Mezcal. Full of flavors that perfectly balanced on the …" at bounding box center [155, 130] width 188 height 40
click at [203, 110] on div "A well balanced Espadin Mezcal. Full of flavors that perfectly balanced on the …" at bounding box center [155, 131] width 188 height 43
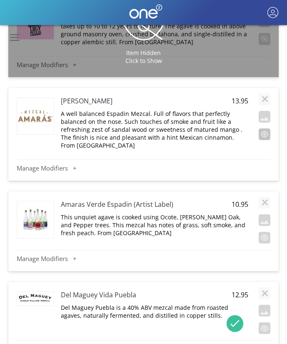
click at [265, 128] on button "button" at bounding box center [265, 134] width 12 height 12
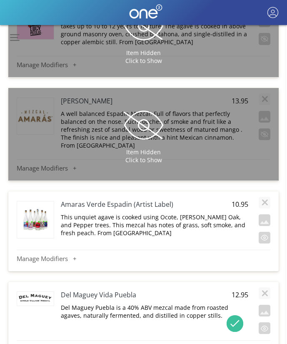
click at [148, 200] on h4 "Amaras Verde Espadin (Artist Label)" at bounding box center [136, 204] width 150 height 9
click at [243, 200] on span "10.95" at bounding box center [238, 204] width 21 height 9
click at [86, 213] on p "This unquiet agave is cooked using Ocote, [PERSON_NAME] Oak, and Pepper trees. …" at bounding box center [155, 225] width 188 height 24
click at [86, 213] on textarea "This unquiet agave is cooked using Ocote, [PERSON_NAME] Oak, and Pepper trees. …" at bounding box center [154, 222] width 188 height 18
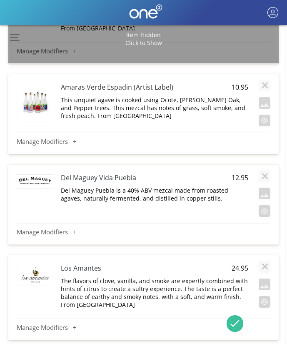
scroll to position [9550, 1]
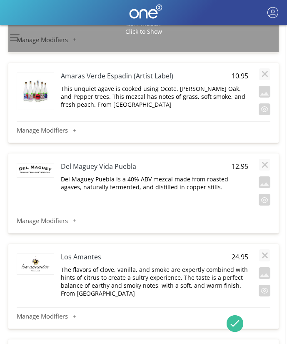
click at [106, 162] on h4 "Del Maguey Vida Puebla" at bounding box center [136, 166] width 150 height 9
click at [240, 162] on span "12.95" at bounding box center [238, 166] width 21 height 9
click at [164, 175] on p "Del Maguey Puebla is a 40% ABV mezcal made from roasted agaves, naturally ferme…" at bounding box center [155, 183] width 188 height 16
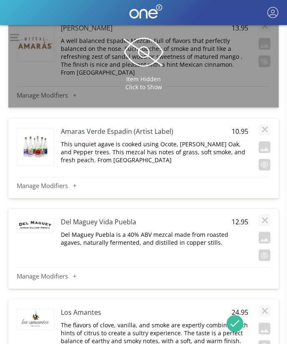
scroll to position [9479, 1]
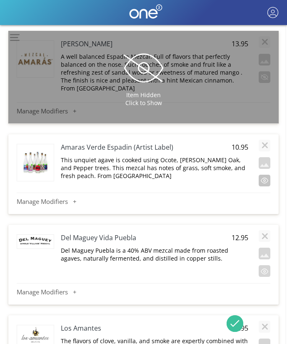
click at [260, 175] on button "button" at bounding box center [265, 181] width 12 height 12
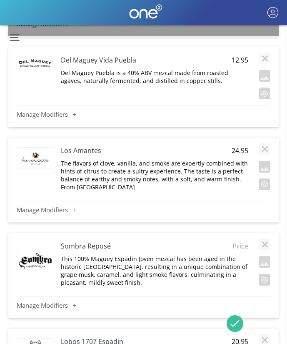
scroll to position [9657, 1]
click at [90, 55] on h4 "Del Maguey Vida Puebla" at bounding box center [136, 59] width 150 height 9
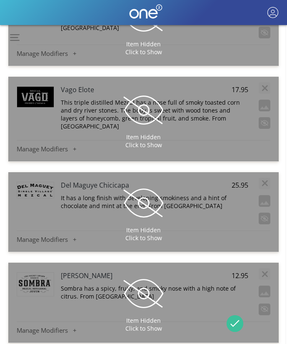
scroll to position [8968, 1]
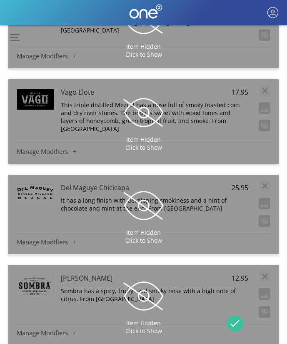
click at [201, 93] on div "Item Hidden Click to Show" at bounding box center [143, 121] width 270 height 85
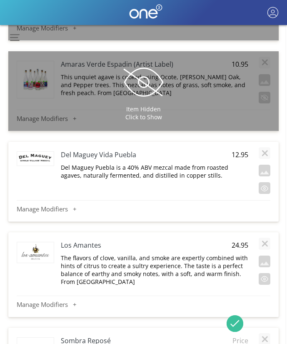
scroll to position [9569, 1]
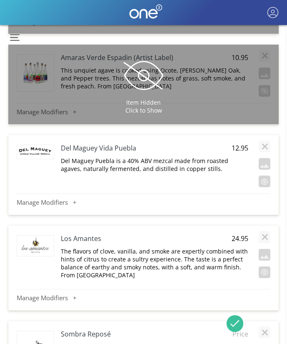
click at [238, 143] on span "12.95" at bounding box center [238, 147] width 21 height 9
click at [238, 143] on input "12.95" at bounding box center [238, 148] width 21 height 10
click at [144, 157] on p "Del Maguey Puebla is a 40% ABV mezcal made from roasted agaves, naturally ferme…" at bounding box center [155, 165] width 188 height 16
click at [264, 175] on button "button" at bounding box center [265, 181] width 12 height 12
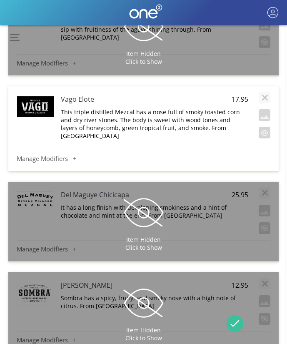
scroll to position [8954, 1]
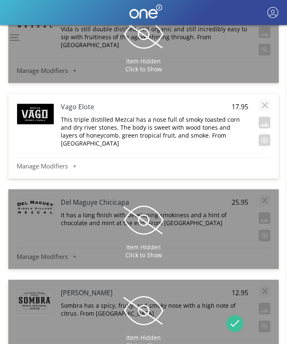
click at [74, 102] on h4 "Vago Elote" at bounding box center [136, 106] width 150 height 9
click at [236, 102] on span "17.95" at bounding box center [238, 106] width 21 height 9
click at [187, 115] on p "This triple distilled Mezcal has a nose full of smoky toasted corn and dry rive…" at bounding box center [155, 131] width 188 height 32
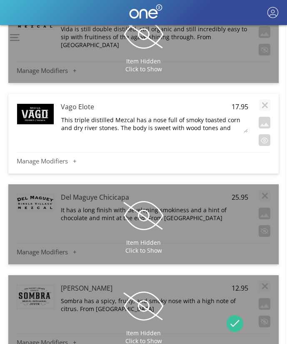
click at [187, 115] on textarea "This triple distilled Mezcal has a nose full of smoky toasted corn and dry rive…" at bounding box center [154, 124] width 188 height 18
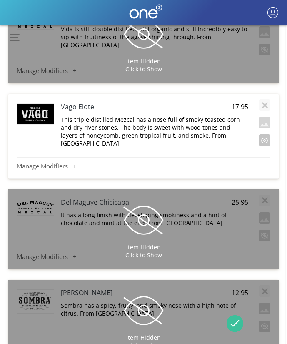
click at [268, 134] on button "button" at bounding box center [265, 140] width 12 height 12
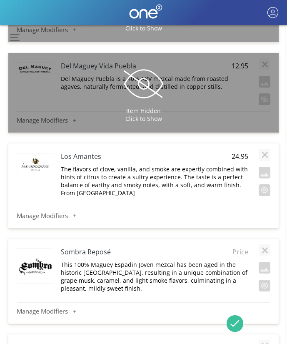
scroll to position [9643, 1]
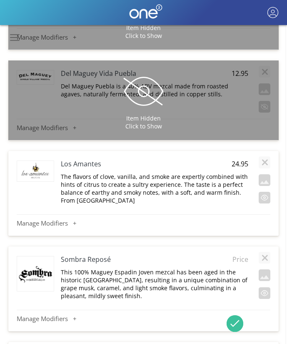
click at [88, 159] on h4 "Los Amantes" at bounding box center [136, 163] width 150 height 9
click at [245, 159] on span "24.95" at bounding box center [238, 163] width 21 height 9
click at [216, 174] on p "The flavors of clove, vanilla, and smoke are expertly combined with hints of ci…" at bounding box center [155, 189] width 188 height 32
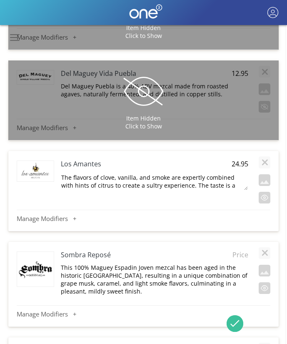
click at [216, 174] on div "The flavors of clove, vanilla, and smoke are expertly combined with hints of ci…" at bounding box center [155, 183] width 188 height 20
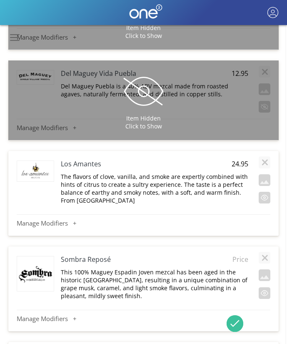
click at [216, 174] on div "The flavors of clove, vanilla, and smoke are expertly combined with hints of ci…" at bounding box center [155, 190] width 188 height 35
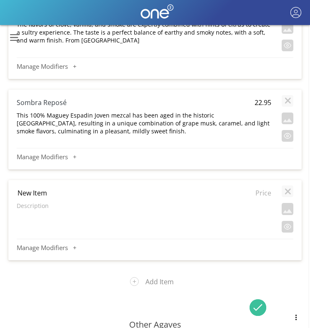
type input "Lobos 1707 Espadin"
click at [259, 191] on span "Price" at bounding box center [260, 192] width 21 height 9
type input "20.95"
click at [33, 202] on p "Description" at bounding box center [144, 206] width 255 height 8
type textarea "The flavor starts off smooth and gradually intensifies, ending with a bold and …"
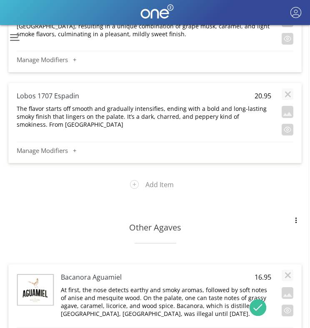
scroll to position [4821, 1]
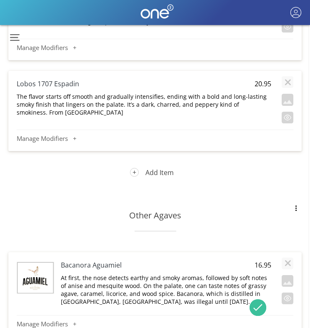
click at [154, 168] on button "Add Item" at bounding box center [155, 173] width 63 height 22
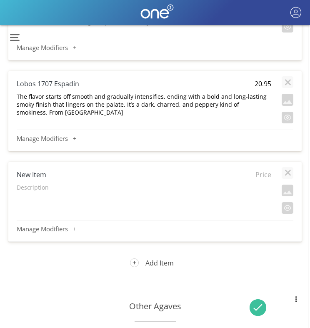
click at [165, 259] on button "Add Item" at bounding box center [155, 263] width 63 height 22
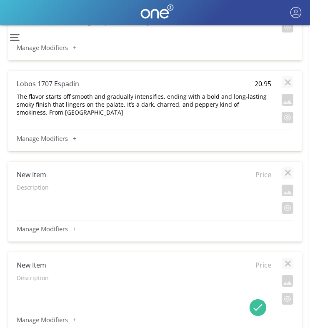
click at [36, 171] on h4 "New Item" at bounding box center [119, 174] width 204 height 9
type input "Derrumbes San [PERSON_NAME] Potosi"
click at [263, 170] on span "Price" at bounding box center [260, 174] width 21 height 9
type input "13.95"
click at [39, 183] on p "Description" at bounding box center [144, 187] width 255 height 8
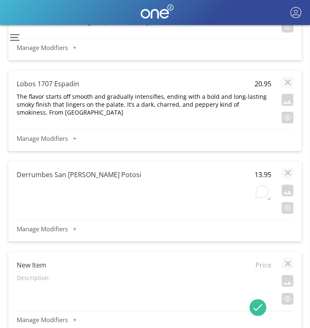
type textarea "This mezcal is produced exclusively from wild agave Salmiana, which grows natur…"
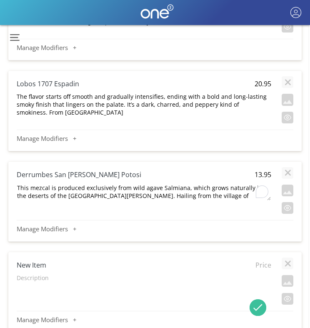
scroll to position [16, 0]
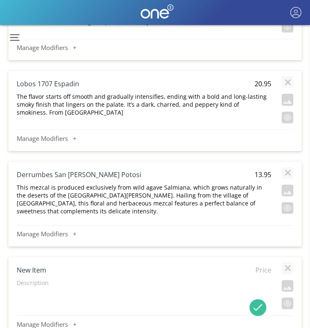
click at [39, 267] on h4 "New Item" at bounding box center [119, 269] width 204 height 9
click at [39, 267] on input "New Item" at bounding box center [119, 270] width 204 height 10
type input "Su Casa"
click at [266, 265] on span "Price" at bounding box center [260, 269] width 21 height 9
type input "15.95"
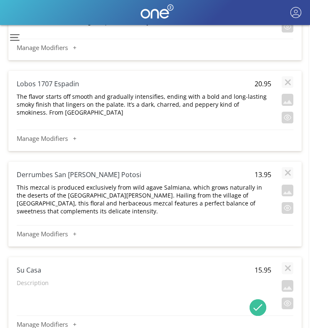
click at [39, 281] on p "Description" at bounding box center [144, 283] width 255 height 8
type textarea "Simple, natural ingredients with floral and tropical notes are hand-crafted to …"
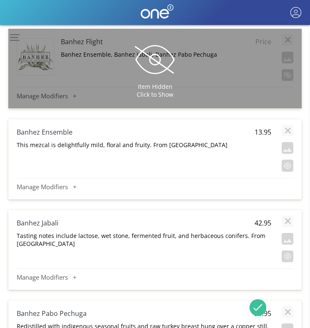
scroll to position [3128, 1]
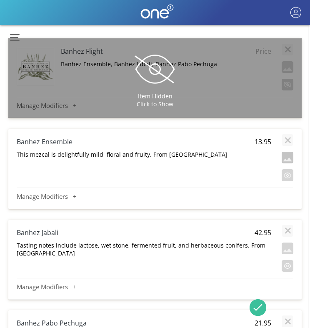
click at [289, 158] on button "button" at bounding box center [288, 158] width 12 height 12
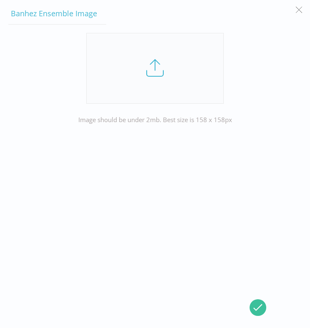
click at [147, 63] on link at bounding box center [155, 68] width 138 height 71
click at [0, 0] on input "file" at bounding box center [0, 0] width 0 height 0
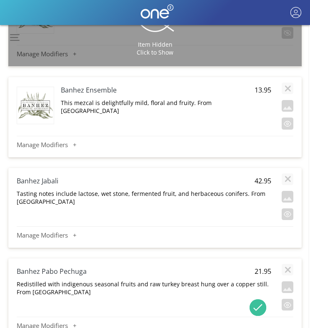
scroll to position [3187, 1]
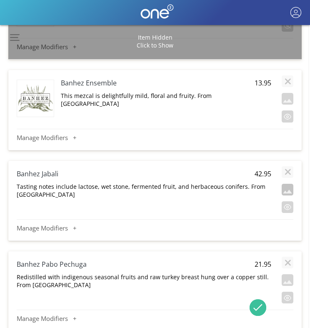
click at [287, 192] on button "button" at bounding box center [288, 190] width 12 height 12
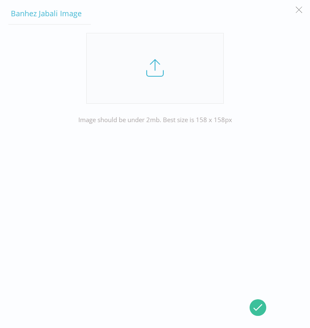
click at [161, 76] on link at bounding box center [155, 68] width 138 height 71
click at [0, 0] on input "file" at bounding box center [0, 0] width 0 height 0
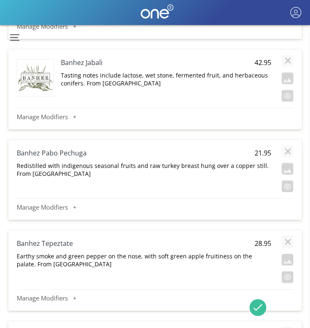
scroll to position [3348, 1]
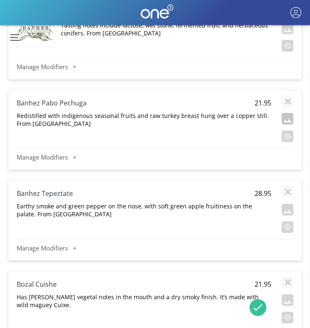
click at [287, 120] on button "button" at bounding box center [288, 119] width 12 height 12
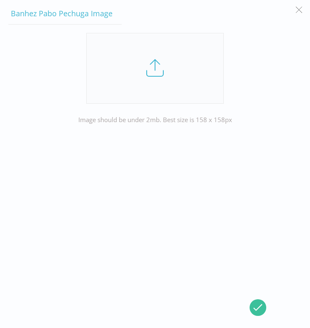
click at [185, 66] on link at bounding box center [155, 68] width 138 height 71
click at [0, 0] on input "file" at bounding box center [0, 0] width 0 height 0
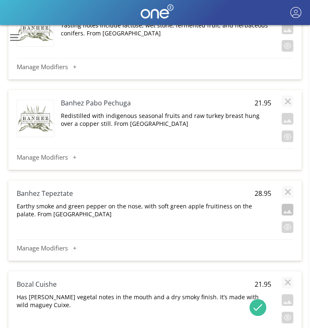
click at [288, 210] on button "button" at bounding box center [288, 210] width 12 height 12
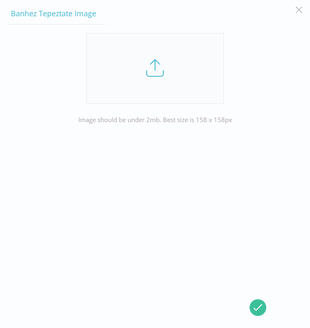
click at [158, 82] on link at bounding box center [155, 68] width 138 height 71
click at [0, 0] on input "file" at bounding box center [0, 0] width 0 height 0
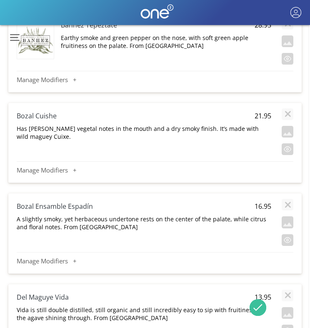
scroll to position [3517, 1]
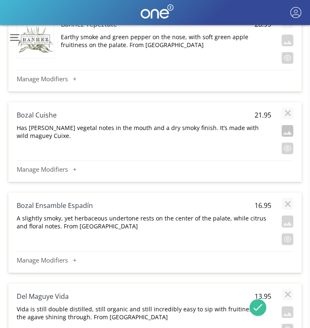
click at [287, 130] on button "button" at bounding box center [288, 131] width 12 height 12
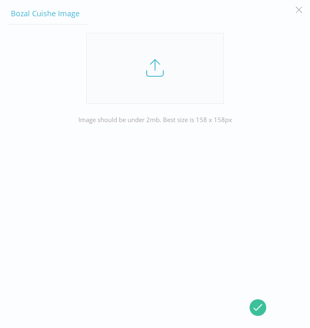
click at [145, 76] on link at bounding box center [155, 68] width 138 height 71
click at [0, 0] on input "file" at bounding box center [0, 0] width 0 height 0
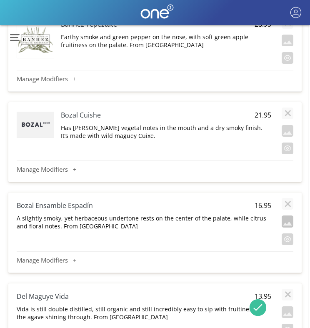
click at [284, 219] on button "button" at bounding box center [288, 221] width 12 height 12
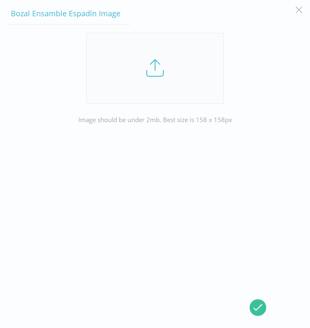
click at [133, 72] on link at bounding box center [155, 68] width 138 height 71
click at [0, 0] on input "file" at bounding box center [0, 0] width 0 height 0
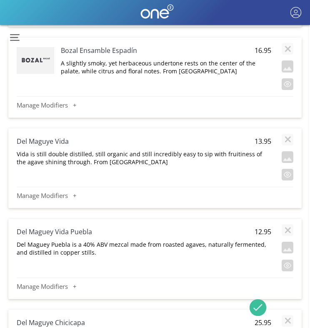
scroll to position [3686, 1]
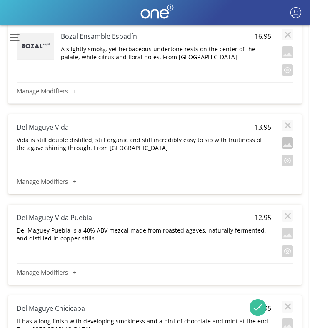
click at [290, 143] on button "button" at bounding box center [288, 143] width 12 height 12
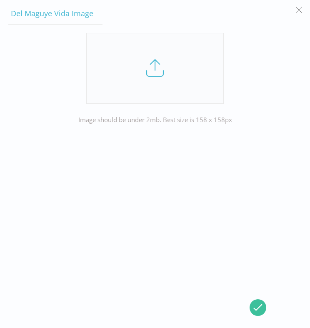
click at [161, 68] on link at bounding box center [155, 68] width 138 height 71
click at [0, 0] on input "file" at bounding box center [0, 0] width 0 height 0
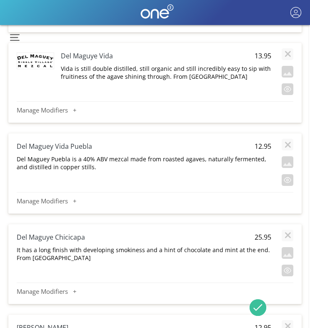
scroll to position [3785, 1]
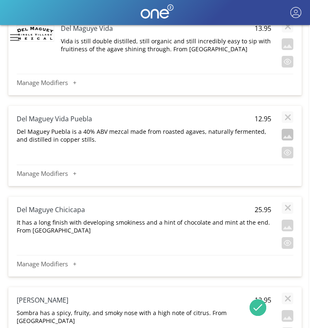
click at [289, 137] on button "button" at bounding box center [288, 135] width 12 height 12
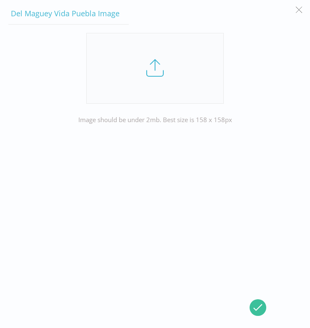
click at [156, 75] on link at bounding box center [155, 68] width 138 height 71
click at [0, 0] on input "file" at bounding box center [0, 0] width 0 height 0
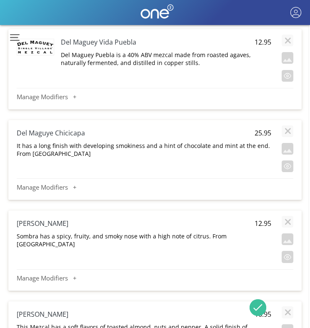
scroll to position [3866, 1]
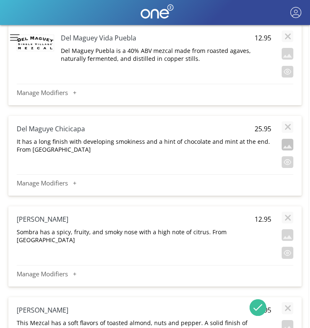
click at [283, 145] on button "button" at bounding box center [288, 145] width 12 height 12
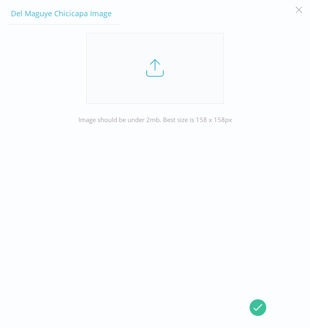
click at [143, 68] on link at bounding box center [155, 68] width 138 height 71
click at [0, 0] on input "file" at bounding box center [0, 0] width 0 height 0
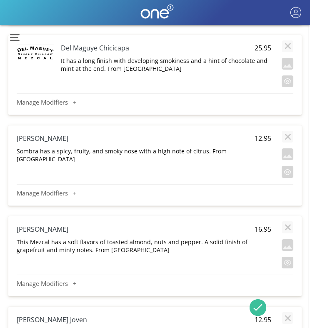
scroll to position [3979, 1]
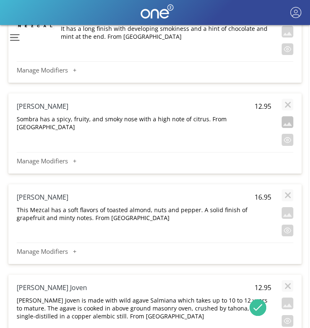
click at [285, 122] on button "button" at bounding box center [288, 122] width 12 height 12
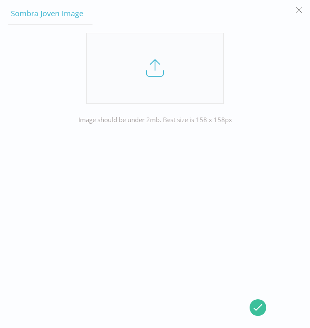
click at [147, 65] on link at bounding box center [155, 68] width 138 height 71
click at [0, 0] on input "file" at bounding box center [0, 0] width 0 height 0
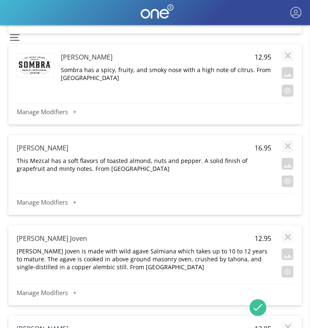
scroll to position [4049, 1]
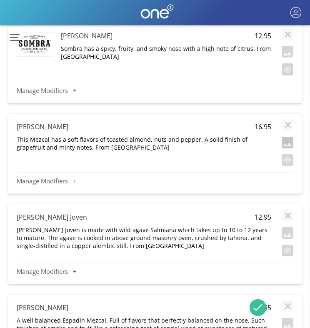
click at [287, 143] on button "button" at bounding box center [288, 143] width 12 height 12
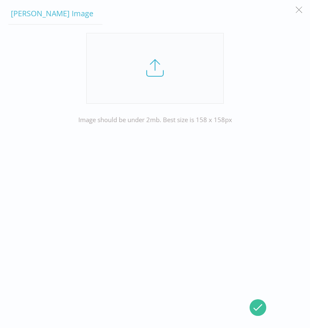
click at [158, 78] on link at bounding box center [155, 68] width 138 height 71
click at [0, 0] on input "file" at bounding box center [0, 0] width 0 height 0
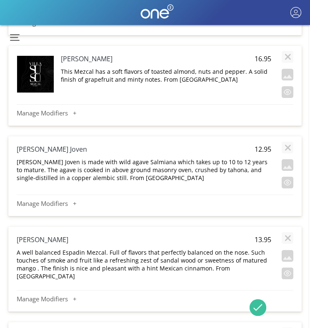
scroll to position [4132, 1]
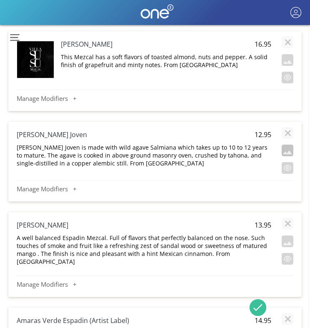
click at [285, 154] on button "button" at bounding box center [288, 151] width 12 height 12
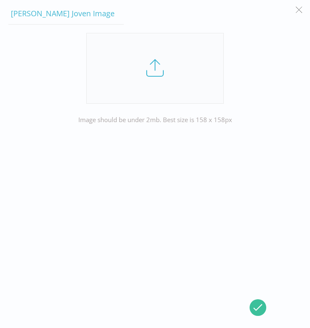
click at [168, 84] on link at bounding box center [155, 68] width 138 height 71
click at [0, 0] on input "file" at bounding box center [0, 0] width 0 height 0
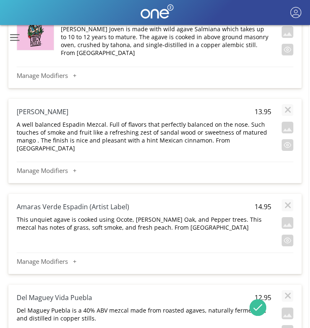
scroll to position [4281, 1]
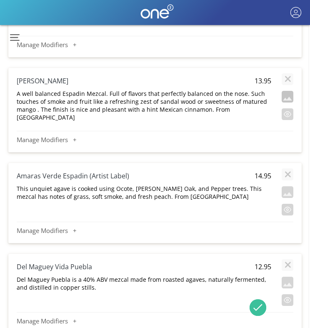
click at [286, 97] on button "button" at bounding box center [288, 97] width 12 height 12
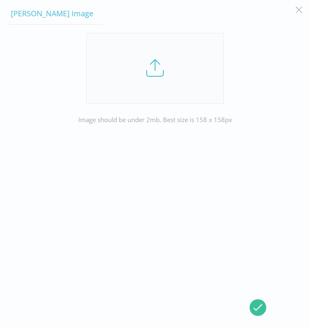
click at [150, 49] on link at bounding box center [155, 68] width 138 height 71
click at [0, 0] on input "file" at bounding box center [0, 0] width 0 height 0
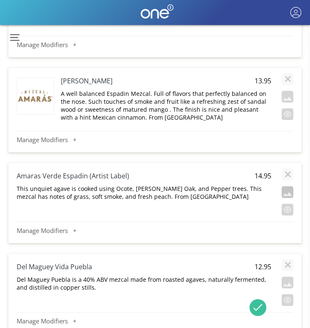
click at [287, 192] on button "button" at bounding box center [288, 192] width 12 height 12
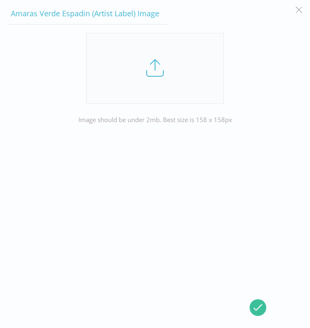
click at [163, 60] on link at bounding box center [155, 68] width 138 height 71
click at [0, 0] on input "file" at bounding box center [0, 0] width 0 height 0
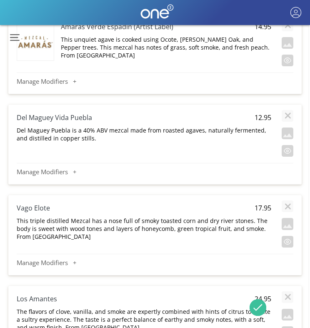
scroll to position [4430, 1]
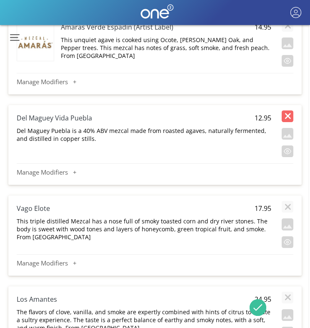
click at [286, 115] on button "button" at bounding box center [288, 116] width 12 height 12
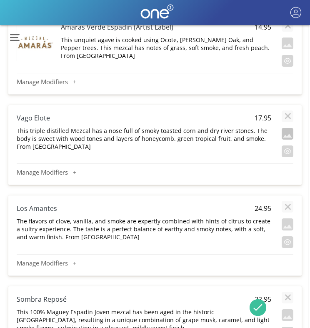
click at [290, 133] on button "button" at bounding box center [288, 134] width 12 height 12
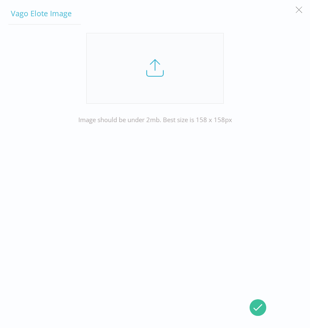
click at [165, 73] on link at bounding box center [155, 68] width 138 height 71
click at [0, 0] on input "file" at bounding box center [0, 0] width 0 height 0
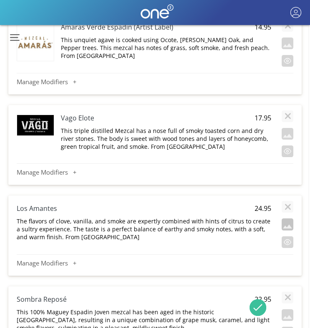
click at [287, 221] on button "button" at bounding box center [288, 224] width 12 height 12
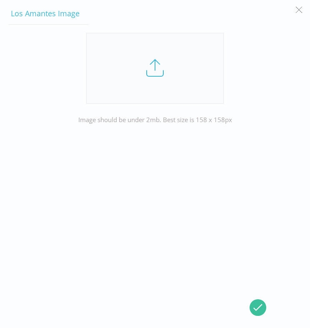
click at [158, 71] on link at bounding box center [155, 68] width 138 height 71
click at [0, 0] on input "file" at bounding box center [0, 0] width 0 height 0
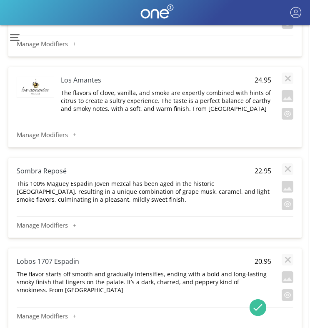
scroll to position [4566, 1]
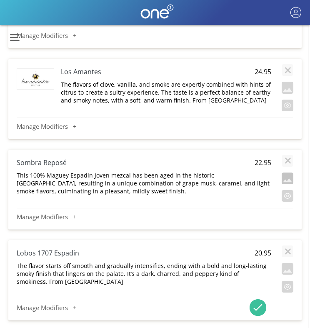
click at [292, 179] on button "button" at bounding box center [288, 179] width 12 height 12
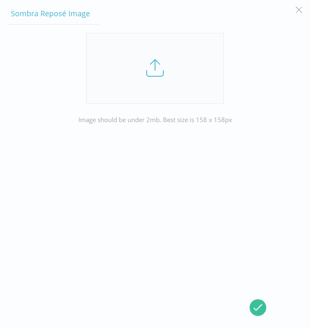
click at [162, 76] on link at bounding box center [155, 68] width 138 height 71
click at [0, 0] on input "file" at bounding box center [0, 0] width 0 height 0
click at [172, 70] on link at bounding box center [155, 68] width 138 height 71
click at [0, 0] on input "file" at bounding box center [0, 0] width 0 height 0
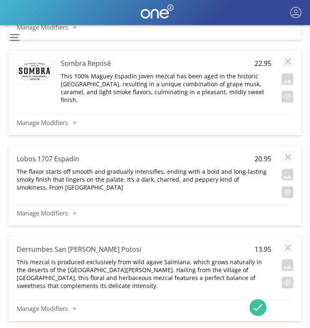
scroll to position [4667, 1]
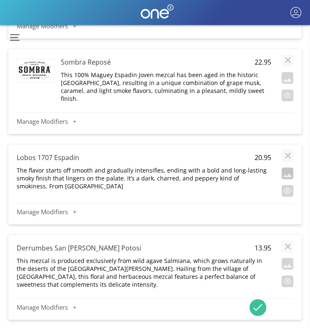
click at [285, 176] on button "button" at bounding box center [288, 174] width 12 height 12
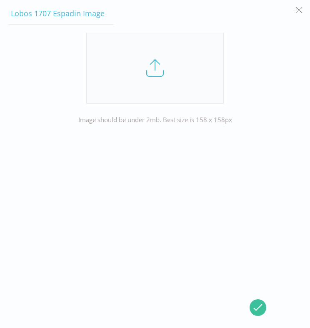
click at [158, 77] on link at bounding box center [155, 68] width 138 height 71
click at [0, 0] on input "file" at bounding box center [0, 0] width 0 height 0
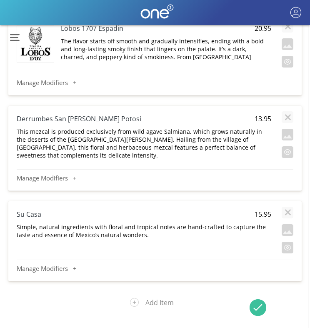
scroll to position [4811, 1]
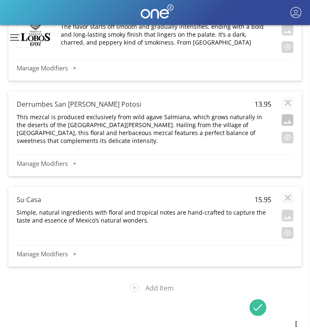
click at [289, 119] on button "button" at bounding box center [288, 120] width 12 height 12
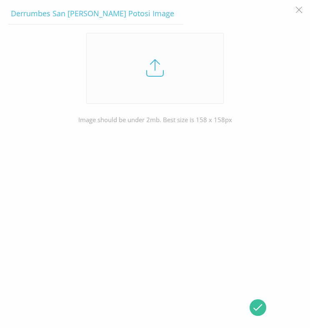
click at [162, 71] on link at bounding box center [155, 68] width 138 height 71
click at [0, 0] on input "file" at bounding box center [0, 0] width 0 height 0
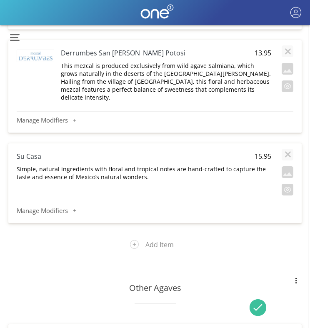
scroll to position [4876, 1]
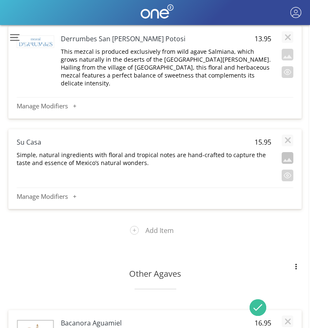
click at [285, 153] on button "button" at bounding box center [288, 158] width 12 height 12
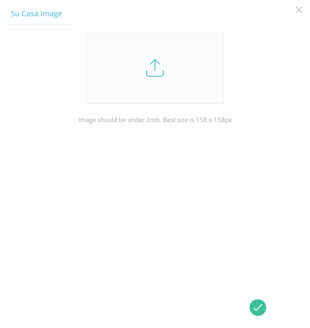
click at [146, 75] on link at bounding box center [155, 68] width 138 height 71
click at [0, 0] on input "file" at bounding box center [0, 0] width 0 height 0
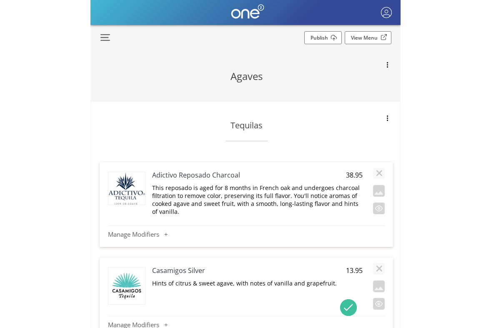
scroll to position [0, 0]
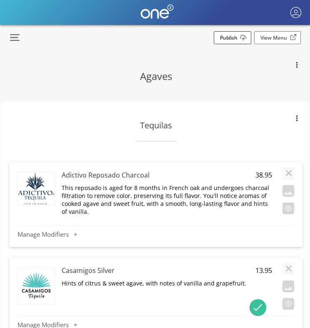
click at [238, 38] on link "Publish" at bounding box center [233, 37] width 38 height 13
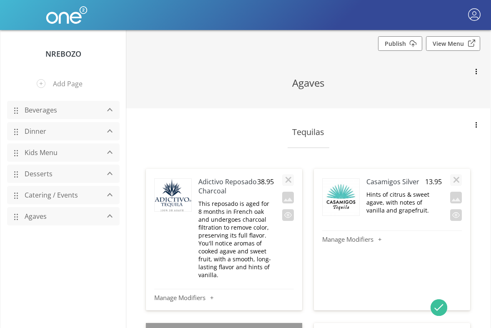
click at [46, 113] on link "Beverages" at bounding box center [59, 110] width 79 height 16
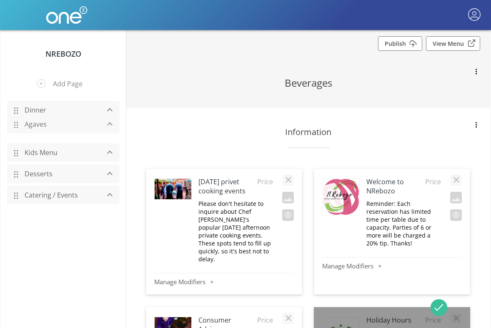
drag, startPoint x: 18, startPoint y: 215, endPoint x: 14, endPoint y: 123, distance: 92.2
click at [14, 123] on span at bounding box center [15, 125] width 5 height 15
click at [36, 114] on link "Dinner" at bounding box center [59, 110] width 79 height 16
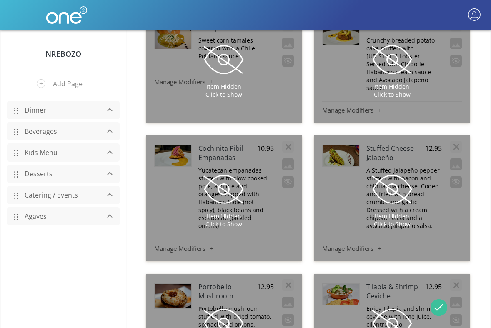
scroll to position [1610, 0]
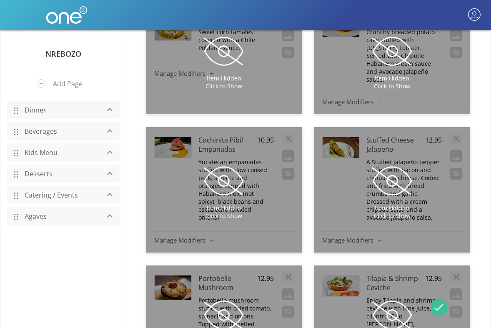
click at [44, 130] on link "Beverages" at bounding box center [59, 131] width 79 height 16
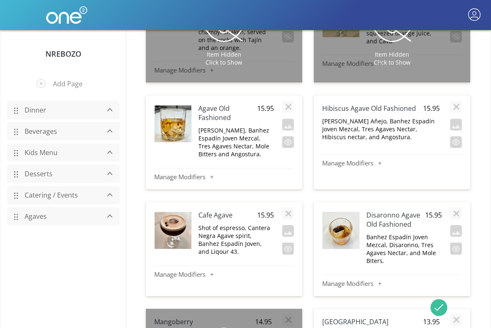
scroll to position [2775, 0]
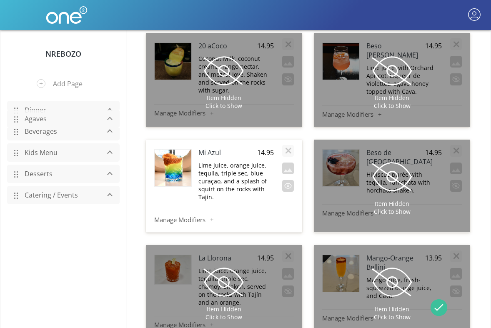
drag, startPoint x: 15, startPoint y: 221, endPoint x: 32, endPoint y: 123, distance: 99.0
click at [32, 123] on div "Agaves" at bounding box center [63, 119] width 113 height 18
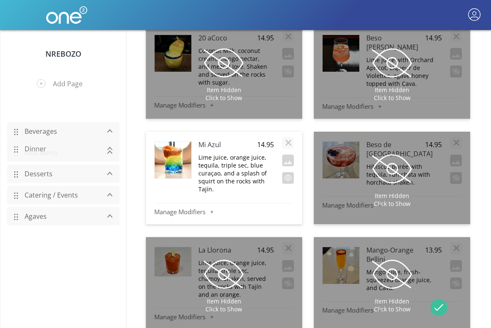
drag, startPoint x: 15, startPoint y: 109, endPoint x: 36, endPoint y: 148, distance: 44.4
click at [36, 148] on div "Dinner" at bounding box center [63, 149] width 113 height 18
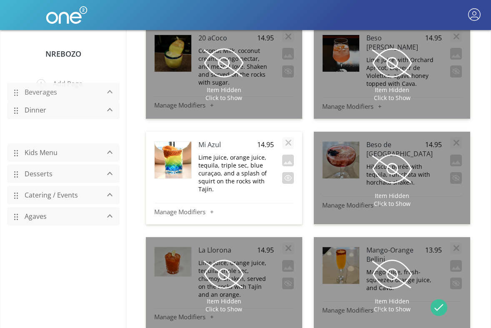
drag, startPoint x: 20, startPoint y: 130, endPoint x: 51, endPoint y: 90, distance: 50.1
click at [51, 90] on div "Beverages" at bounding box center [63, 92] width 113 height 18
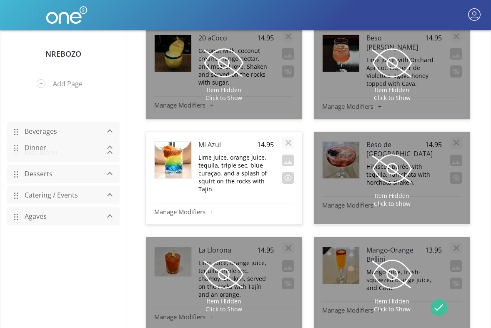
drag, startPoint x: 17, startPoint y: 108, endPoint x: 31, endPoint y: 145, distance: 40.2
click at [31, 145] on div "Dinner" at bounding box center [63, 147] width 113 height 18
drag, startPoint x: 18, startPoint y: 113, endPoint x: 23, endPoint y: 179, distance: 65.6
click at [23, 179] on div "Dinner" at bounding box center [63, 176] width 113 height 18
drag, startPoint x: 18, startPoint y: 213, endPoint x: 20, endPoint y: 122, distance: 91.7
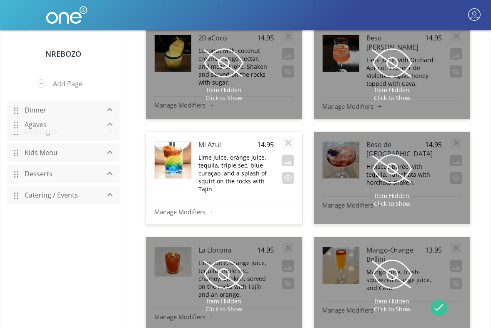
click at [20, 122] on div at bounding box center [14, 124] width 11 height 9
drag, startPoint x: 17, startPoint y: 135, endPoint x: 66, endPoint y: 253, distance: 127.0
click at [66, 253] on div "Beverages" at bounding box center [63, 248] width 113 height 18
drag, startPoint x: 16, startPoint y: 217, endPoint x: 55, endPoint y: 140, distance: 86.1
click at [55, 140] on div "Agaves" at bounding box center [63, 140] width 113 height 18
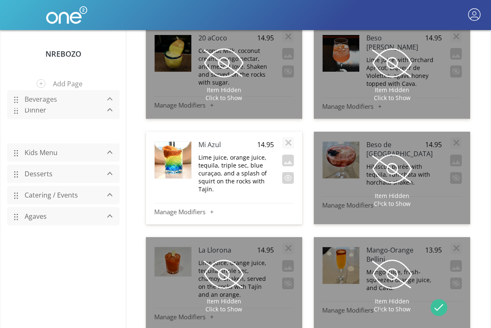
drag, startPoint x: 17, startPoint y: 128, endPoint x: 28, endPoint y: 96, distance: 33.7
click at [28, 96] on div "Beverages" at bounding box center [63, 99] width 113 height 18
click at [93, 113] on link "Dinner" at bounding box center [59, 110] width 79 height 16
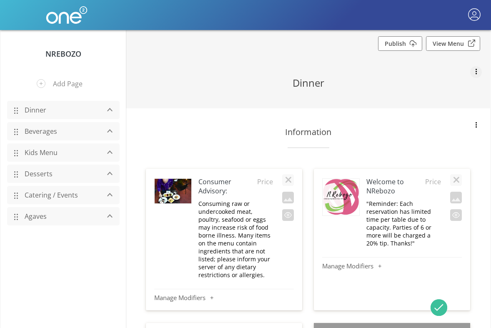
click at [310, 72] on button "button" at bounding box center [476, 72] width 12 height 12
click at [310, 72] on div at bounding box center [245, 164] width 491 height 328
click at [310, 125] on button "button" at bounding box center [476, 126] width 12 height 12
click at [310, 125] on div at bounding box center [245, 164] width 491 height 328
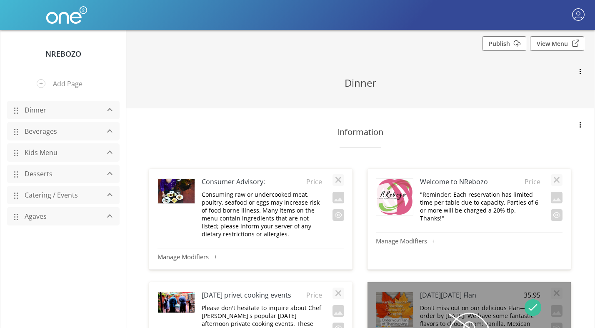
drag, startPoint x: 34, startPoint y: 133, endPoint x: 53, endPoint y: 130, distance: 19.5
drag, startPoint x: 15, startPoint y: 133, endPoint x: 45, endPoint y: 172, distance: 49.1
click at [45, 172] on div "Beverages" at bounding box center [63, 170] width 113 height 18
click at [13, 151] on div at bounding box center [14, 152] width 11 height 9
drag, startPoint x: 15, startPoint y: 177, endPoint x: 31, endPoint y: 210, distance: 36.9
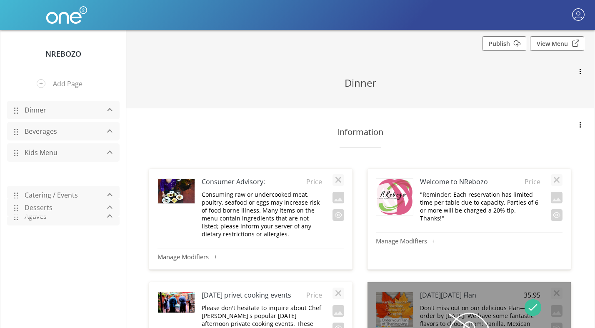
click at [31, 210] on div "Desserts" at bounding box center [63, 207] width 113 height 18
drag, startPoint x: 17, startPoint y: 193, endPoint x: 33, endPoint y: 155, distance: 40.7
click at [33, 155] on div "Catering / Events" at bounding box center [63, 157] width 113 height 18
click at [40, 83] on button "Add Page" at bounding box center [63, 84] width 66 height 22
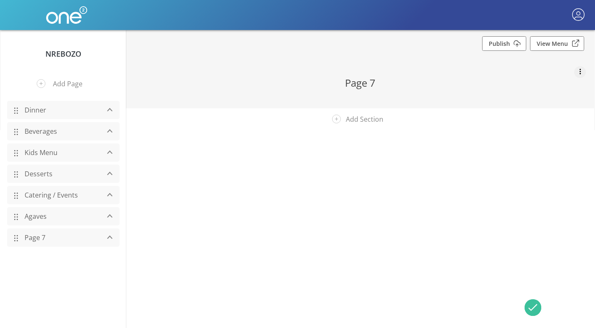
click at [310, 75] on button "button" at bounding box center [580, 72] width 12 height 12
click at [310, 92] on button "Delete Page" at bounding box center [544, 91] width 83 height 23
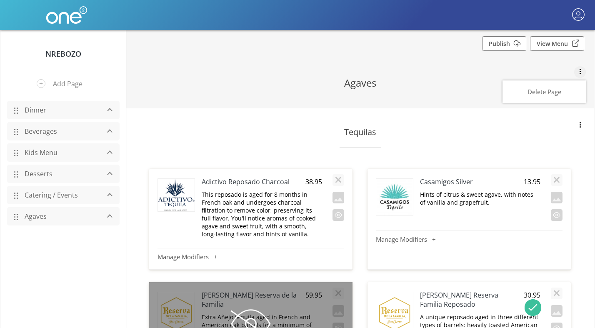
click at [310, 43] on div at bounding box center [297, 164] width 595 height 328
click at [310, 45] on link "Publish" at bounding box center [504, 43] width 44 height 15
click at [310, 42] on link "Publish" at bounding box center [504, 43] width 44 height 15
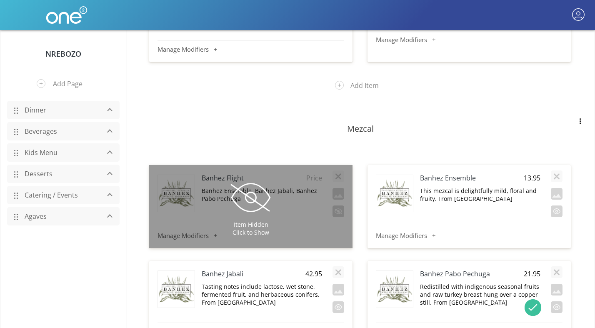
scroll to position [1755, 0]
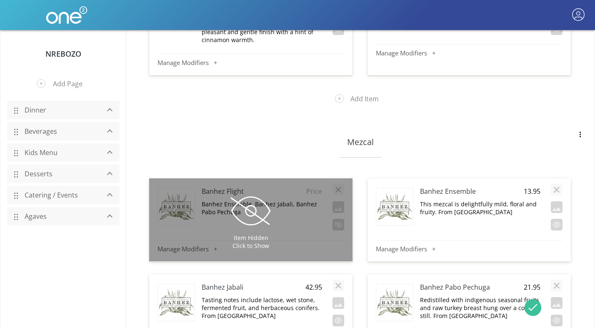
click at [253, 209] on span at bounding box center [251, 211] width 42 height 42
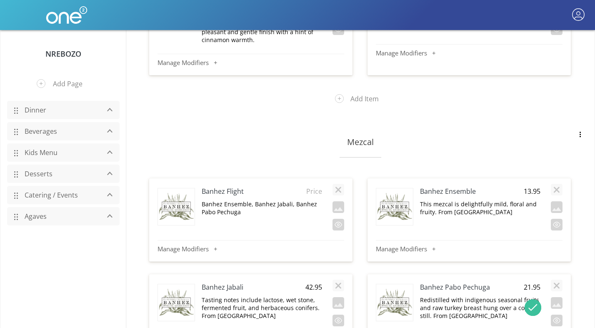
click at [310, 187] on span "Price" at bounding box center [311, 191] width 21 height 9
type input "47.95"
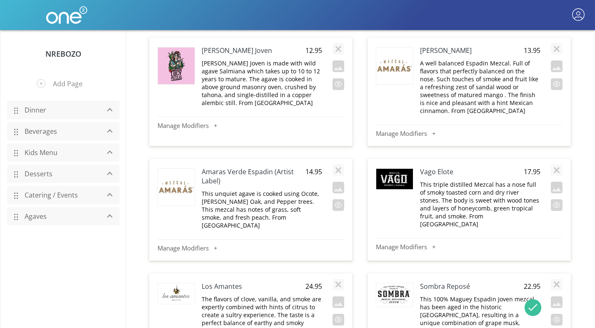
scroll to position [2474, 0]
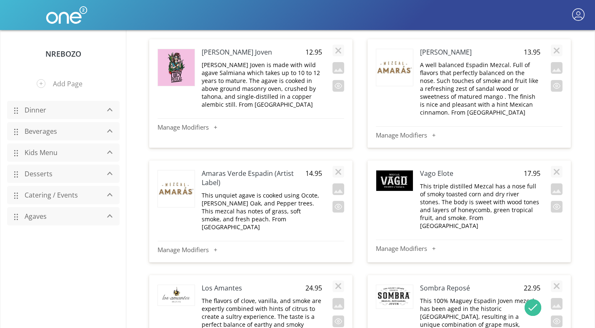
click at [309, 169] on span "14.95" at bounding box center [311, 173] width 21 height 9
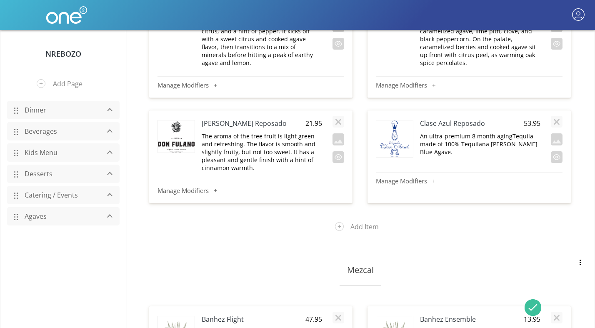
scroll to position [1627, 0]
click at [310, 218] on button "Add Item" at bounding box center [360, 227] width 63 height 22
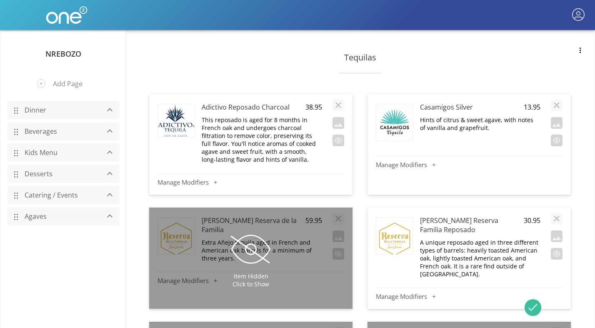
scroll to position [49, 0]
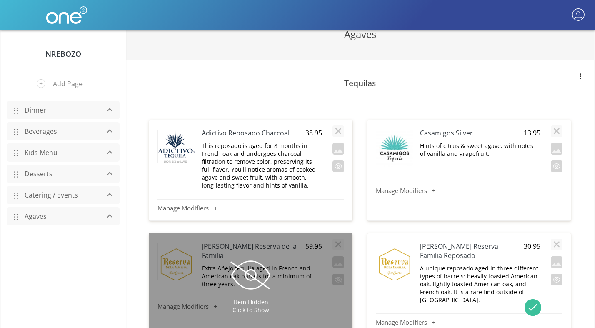
click at [213, 132] on h4 "Adictivo Reposado Charcoal" at bounding box center [250, 132] width 96 height 9
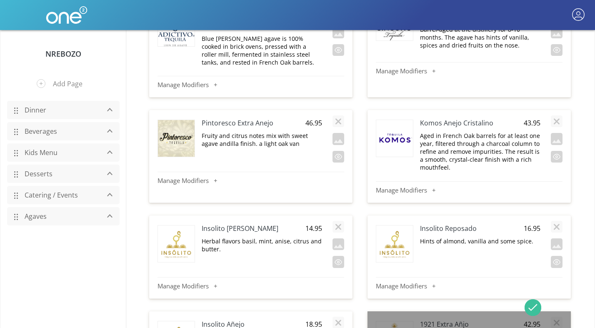
scroll to position [706, 0]
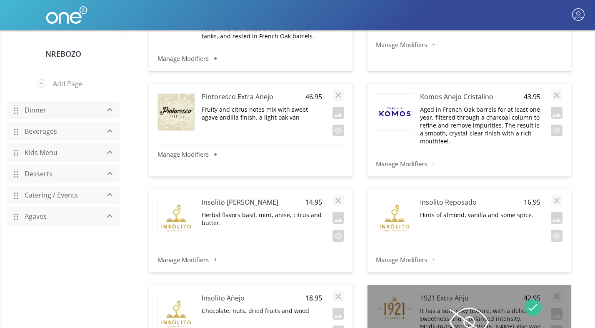
click at [310, 98] on h4 "Komos Anejo Cristalino" at bounding box center [468, 96] width 96 height 9
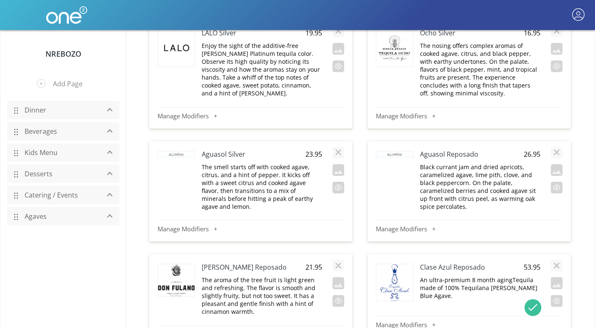
scroll to position [1601, 0]
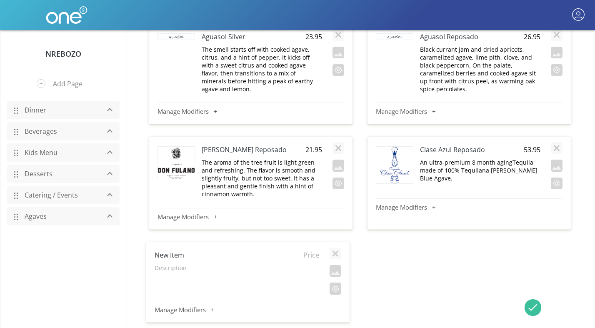
click at [174, 250] on h4 "New Item" at bounding box center [221, 254] width 132 height 9
type input "Komos Anejo Cristalino"
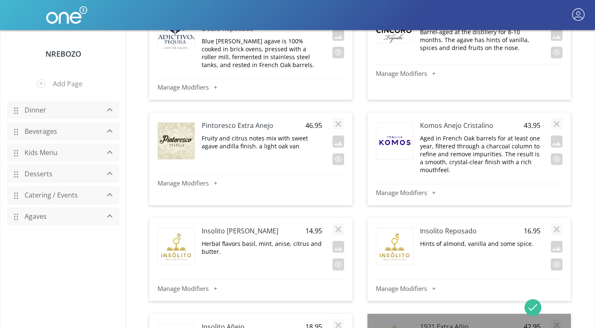
scroll to position [676, 0]
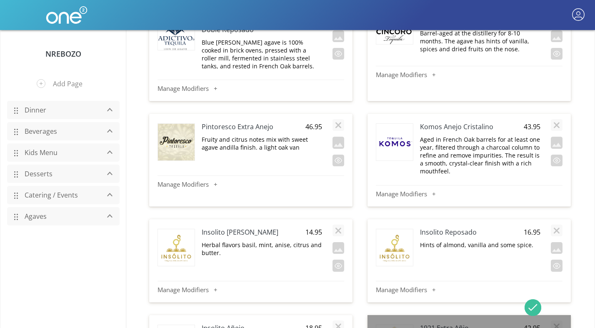
click at [310, 126] on h4 "Komos Anejo Cristalino" at bounding box center [468, 126] width 96 height 9
click at [310, 126] on input "Komos Anejo Cristalino" at bounding box center [468, 127] width 96 height 10
click at [213, 234] on h4 "Insolito Blanco" at bounding box center [250, 232] width 96 height 9
click at [213, 234] on input "Insolito Blanco" at bounding box center [250, 232] width 96 height 10
click at [310, 128] on h4 "Komos Anejo Cristalino" at bounding box center [468, 126] width 96 height 9
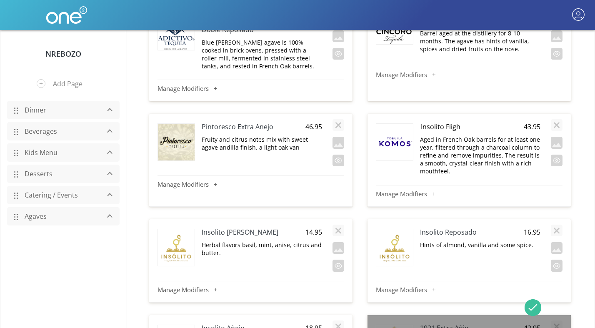
type input "Insolito Flight"
click at [310, 145] on p "Aged in French Oak barrels for at least one year, filtered through a charcoal c…" at bounding box center [480, 155] width 120 height 40
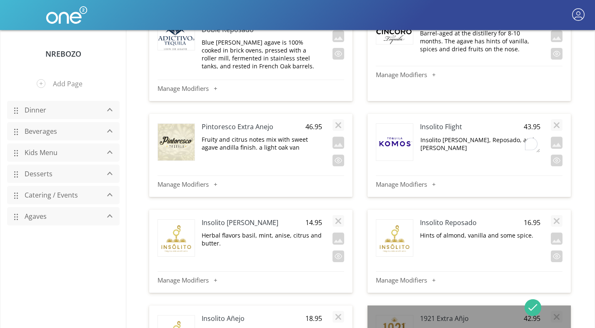
type textarea "Insolito Blanco, Reposado, and Añjo"
click at [310, 148] on img at bounding box center [394, 142] width 37 height 37
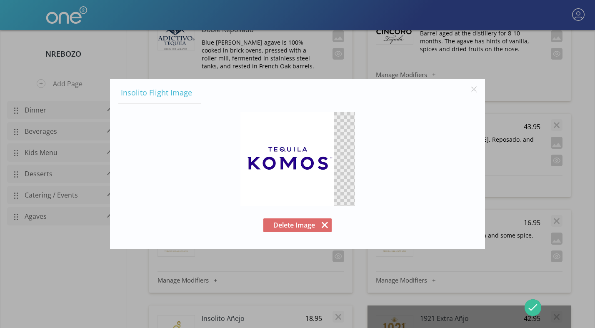
click at [310, 218] on button "Delete Image" at bounding box center [297, 225] width 68 height 14
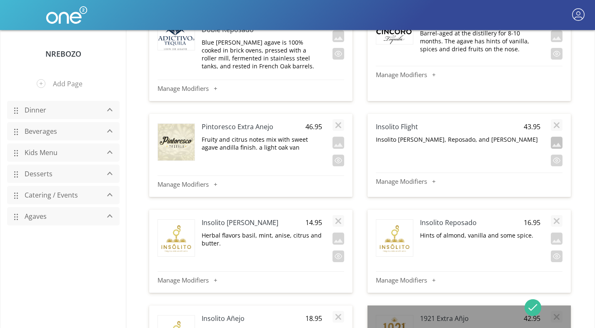
click at [310, 140] on button "button" at bounding box center [557, 143] width 12 height 12
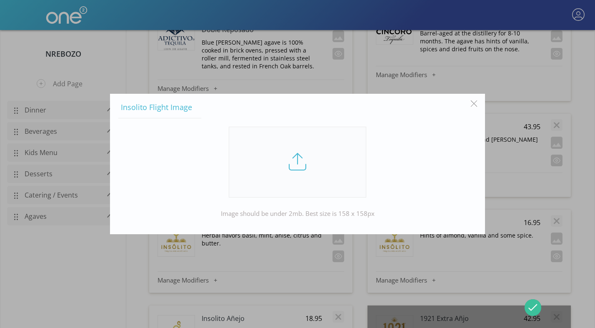
click at [300, 165] on link at bounding box center [298, 162] width 138 height 71
click at [0, 0] on input "file" at bounding box center [0, 0] width 0 height 0
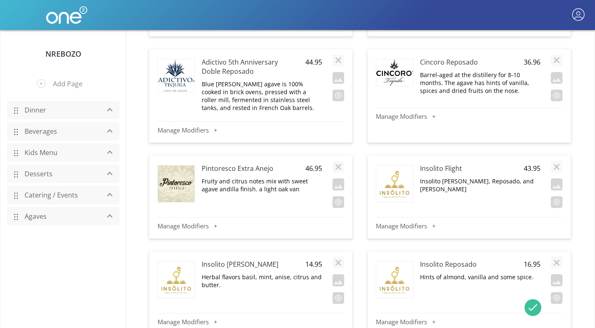
scroll to position [634, 0]
click at [310, 185] on p "Insolito Blanco, Reposado, and Añjo" at bounding box center [480, 186] width 120 height 16
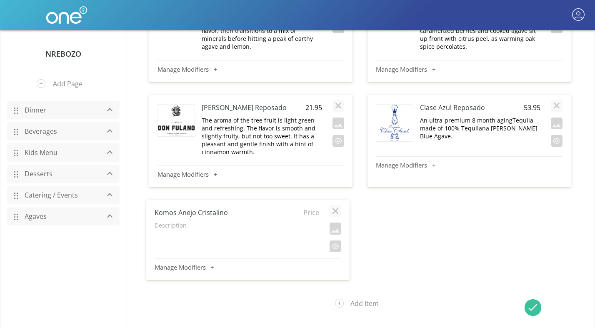
scroll to position [1742, 0]
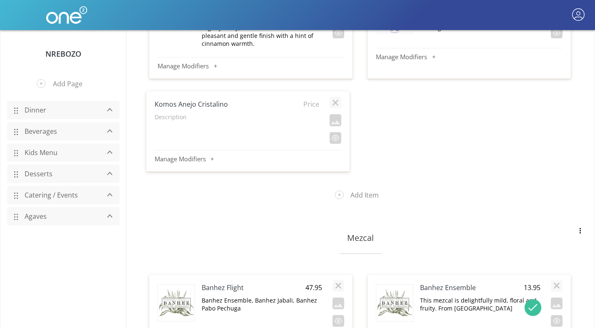
click at [190, 100] on h4 "Komos Anejo Cristalino" at bounding box center [221, 104] width 132 height 9
click at [174, 114] on div "Description" at bounding box center [237, 119] width 165 height 12
type textarea "Komos is aged for a minimum one year in French Oak white wine barrels before be…"
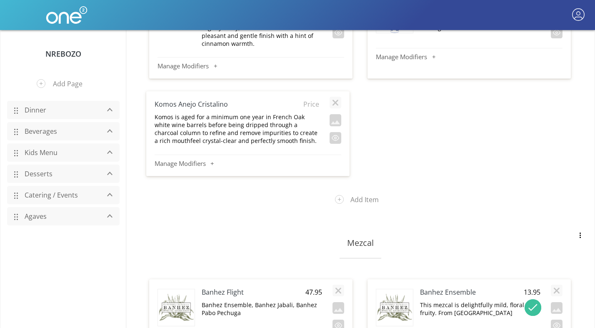
click at [309, 100] on span "Price" at bounding box center [308, 104] width 21 height 9
type input "43.95"
click at [310, 114] on button "button" at bounding box center [336, 120] width 12 height 12
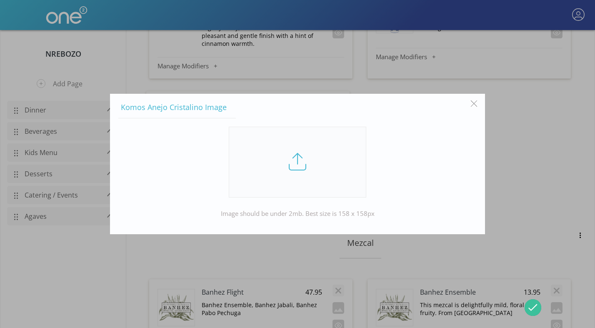
click at [283, 152] on link at bounding box center [298, 162] width 138 height 71
click at [0, 0] on input "file" at bounding box center [0, 0] width 0 height 0
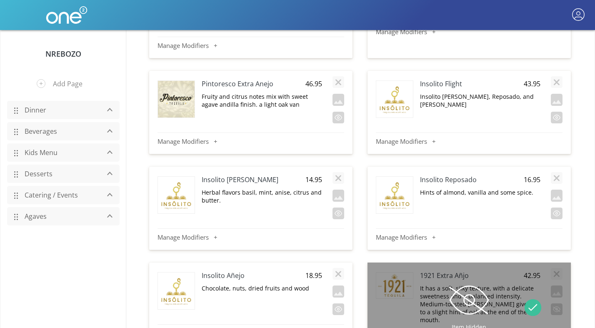
scroll to position [671, 0]
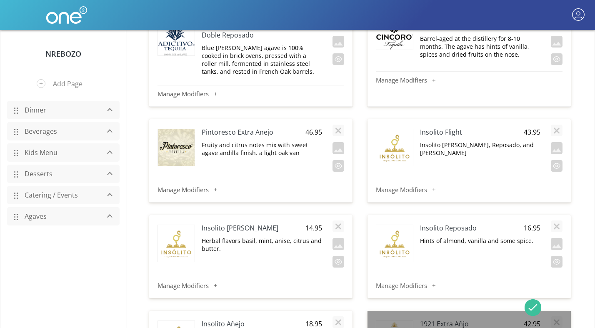
click at [310, 131] on span "43.95" at bounding box center [530, 132] width 21 height 9
type input "47.95"
click at [310, 133] on h4 "Insolito Flight" at bounding box center [468, 132] width 96 height 9
click at [310, 146] on p "Insolito Blanco, Reposado, and Añjo" at bounding box center [480, 149] width 120 height 16
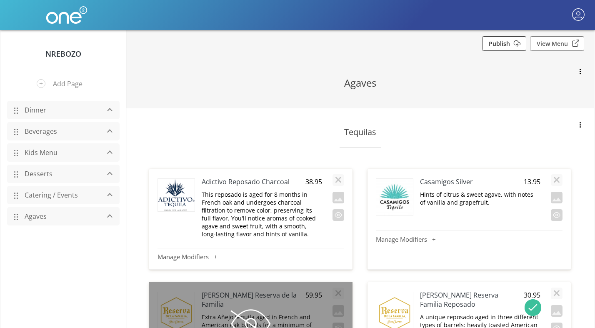
scroll to position [0, 0]
click at [310, 47] on link "Publish" at bounding box center [504, 43] width 44 height 15
drag, startPoint x: 16, startPoint y: 218, endPoint x: 34, endPoint y: 123, distance: 96.8
click at [34, 123] on div "Agaves" at bounding box center [63, 121] width 113 height 18
drag, startPoint x: 18, startPoint y: 131, endPoint x: 26, endPoint y: 201, distance: 70.1
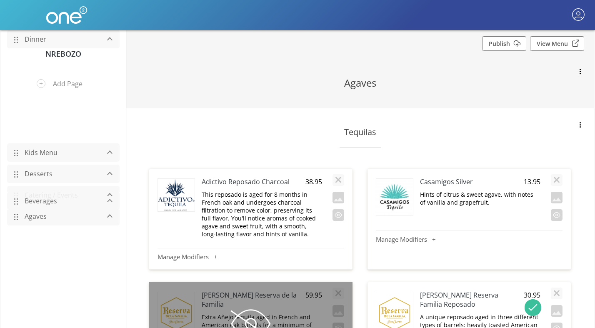
click at [26, 201] on div "Beverages" at bounding box center [63, 201] width 113 height 18
drag, startPoint x: 17, startPoint y: 133, endPoint x: 53, endPoint y: 35, distance: 104.4
click at [53, 35] on div "Beverages" at bounding box center [63, 33] width 113 height 18
drag, startPoint x: 16, startPoint y: 110, endPoint x: 30, endPoint y: 148, distance: 40.7
click at [30, 148] on div "Dinner" at bounding box center [63, 148] width 113 height 18
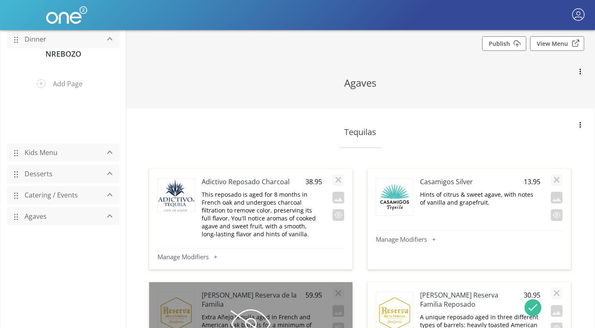
drag, startPoint x: 17, startPoint y: 133, endPoint x: 100, endPoint y: 17, distance: 142.2
click at [63, 53] on link "NRebozo" at bounding box center [63, 54] width 36 height 10
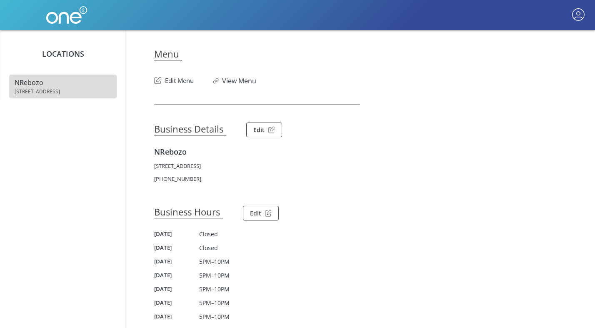
click at [185, 80] on button "Edit Menu" at bounding box center [174, 78] width 40 height 13
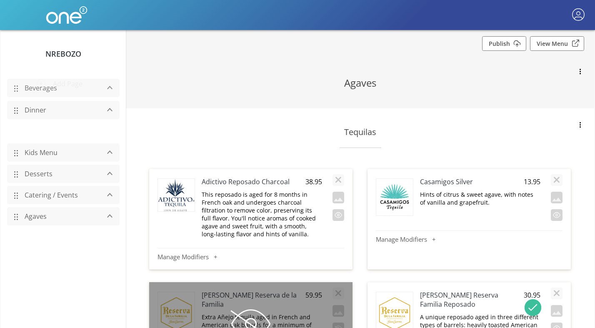
drag, startPoint x: 18, startPoint y: 133, endPoint x: 38, endPoint y: 90, distance: 47.4
click at [38, 90] on div "Beverages" at bounding box center [63, 88] width 113 height 18
drag, startPoint x: 16, startPoint y: 131, endPoint x: 33, endPoint y: 98, distance: 36.5
click at [33, 98] on div "Beverages" at bounding box center [63, 99] width 113 height 18
drag, startPoint x: 15, startPoint y: 112, endPoint x: 16, endPoint y: 153, distance: 41.3
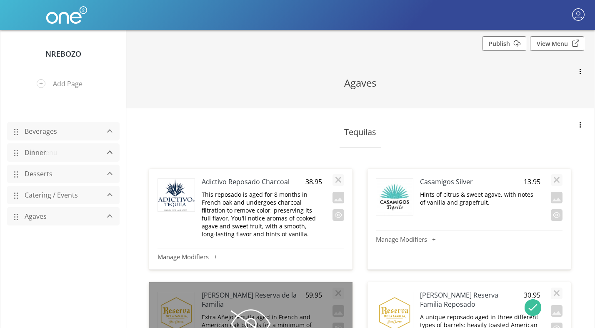
click at [16, 153] on span at bounding box center [15, 153] width 5 height 15
drag, startPoint x: 16, startPoint y: 111, endPoint x: 14, endPoint y: 229, distance: 117.9
click at [14, 234] on span at bounding box center [15, 241] width 5 height 15
click at [58, 53] on link "NRebozo" at bounding box center [63, 54] width 36 height 10
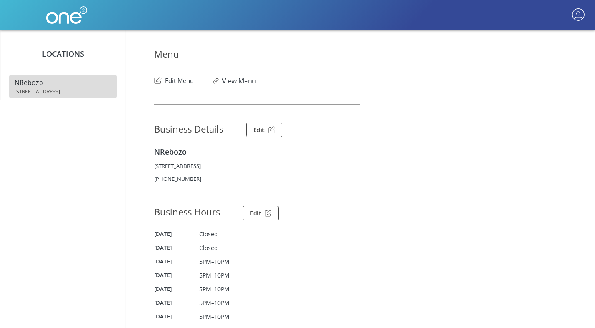
click at [185, 85] on article "Menu Edit Menu View Menu Business Details Edit NRebozo 7403 Madison St., Forest…" at bounding box center [360, 252] width 412 height 445
click at [183, 78] on button "Edit Menu" at bounding box center [174, 78] width 40 height 13
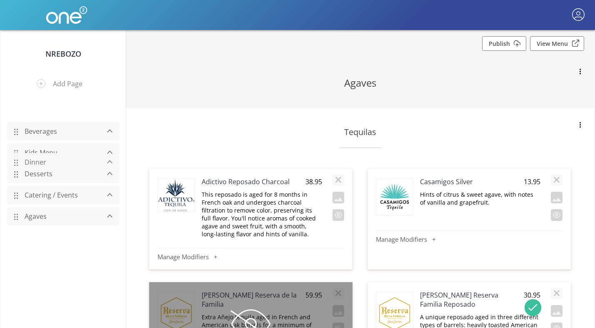
drag, startPoint x: 15, startPoint y: 110, endPoint x: 23, endPoint y: 163, distance: 52.8
click at [23, 163] on div "Dinner" at bounding box center [63, 162] width 113 height 18
drag, startPoint x: 17, startPoint y: 131, endPoint x: 16, endPoint y: 58, distance: 72.9
click at [16, 58] on span at bounding box center [15, 59] width 5 height 15
click at [310, 12] on button "button" at bounding box center [578, 15] width 16 height 16
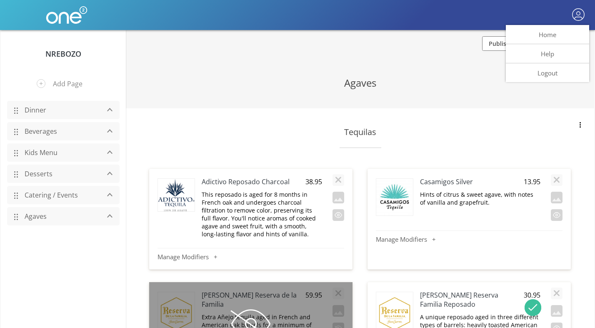
click at [310, 12] on div at bounding box center [297, 164] width 595 height 328
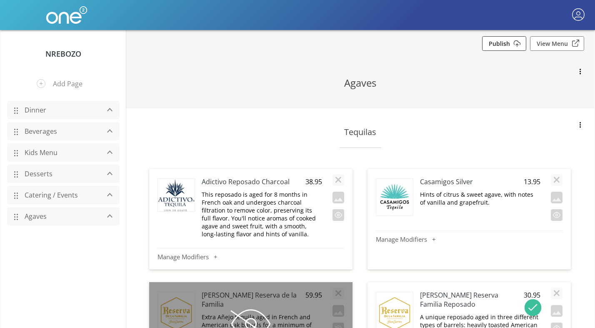
click at [310, 43] on link "Publish" at bounding box center [504, 43] width 44 height 15
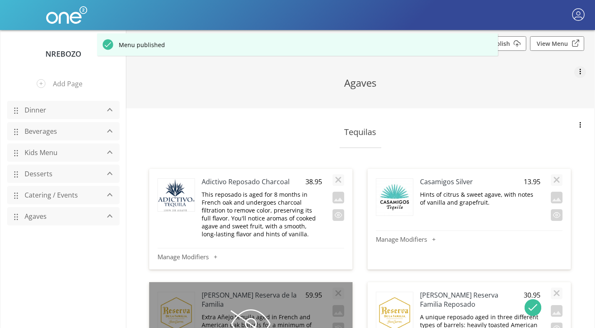
click at [310, 70] on button "button" at bounding box center [580, 72] width 12 height 12
click at [310, 70] on div at bounding box center [297, 164] width 595 height 328
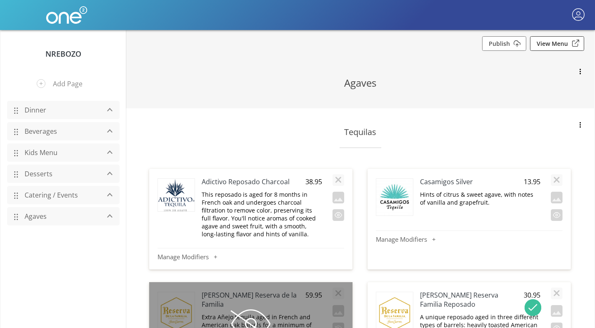
click at [310, 39] on link "View Menu" at bounding box center [557, 43] width 54 height 15
click at [310, 128] on button "button" at bounding box center [580, 126] width 12 height 12
click at [310, 135] on div at bounding box center [297, 164] width 595 height 328
click at [38, 112] on link "Dinner" at bounding box center [59, 110] width 79 height 16
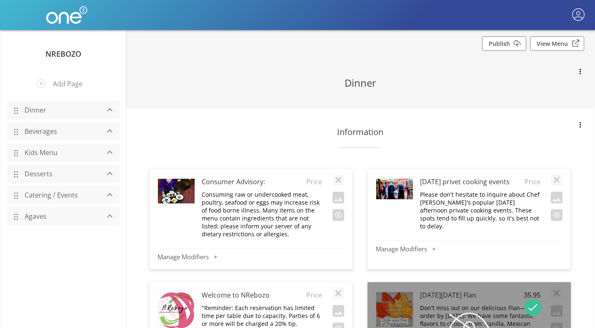
click at [38, 129] on link "Beverages" at bounding box center [59, 131] width 79 height 16
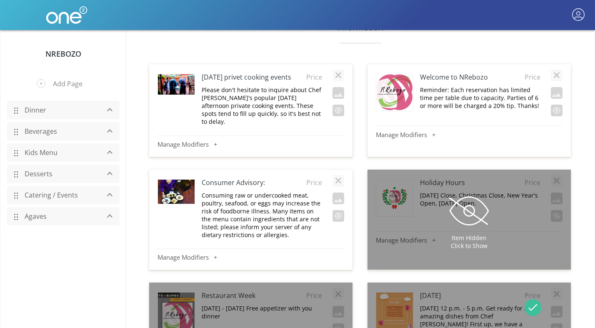
scroll to position [113, 0]
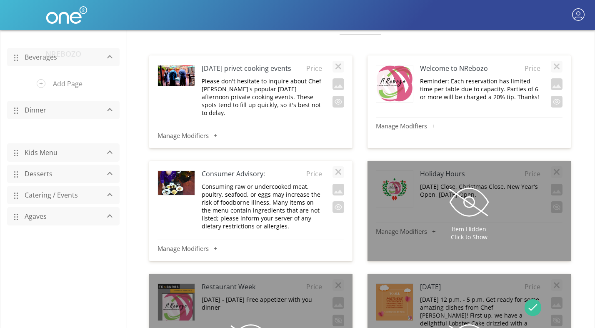
drag, startPoint x: 16, startPoint y: 130, endPoint x: 21, endPoint y: 55, distance: 74.3
click at [21, 55] on div "Beverages" at bounding box center [63, 57] width 113 height 18
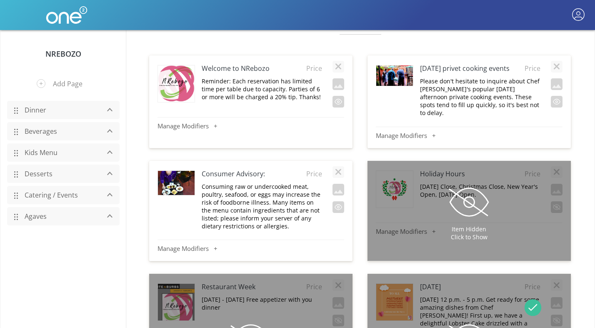
click at [16, 109] on span at bounding box center [15, 110] width 5 height 15
click at [106, 107] on button "button" at bounding box center [108, 110] width 16 height 10
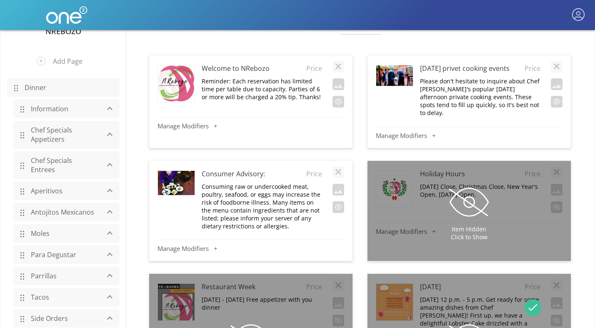
scroll to position [27, 0]
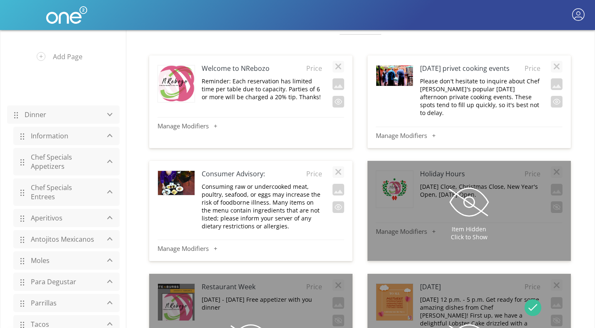
drag, startPoint x: 15, startPoint y: 83, endPoint x: 35, endPoint y: 105, distance: 29.8
click at [35, 105] on div "Dinner" at bounding box center [63, 114] width 113 height 18
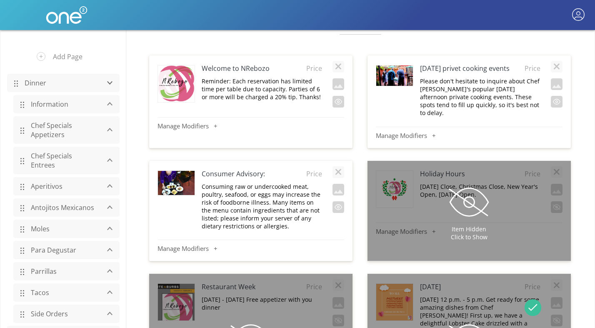
click at [111, 83] on div "button" at bounding box center [110, 83] width 8 height 4
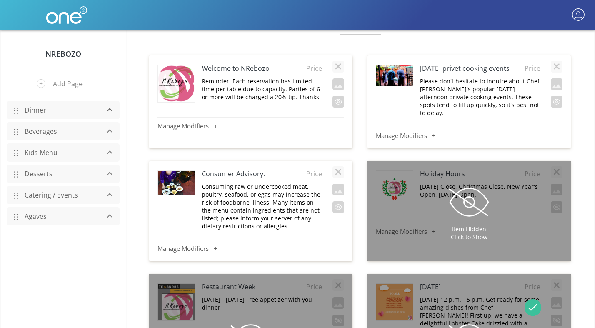
scroll to position [0, 0]
drag, startPoint x: 16, startPoint y: 130, endPoint x: 22, endPoint y: 92, distance: 38.8
click at [22, 92] on div "Beverages" at bounding box center [63, 93] width 113 height 18
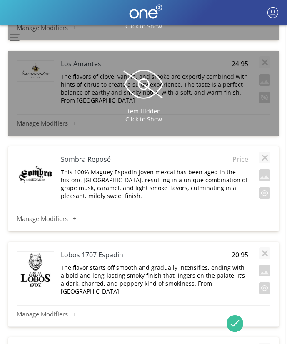
click at [265, 187] on button "button" at bounding box center [265, 193] width 12 height 12
click at [265, 282] on button "button" at bounding box center [265, 288] width 12 height 12
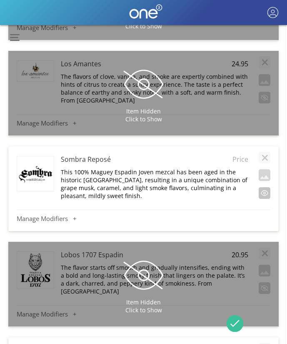
click at [266, 187] on button "button" at bounding box center [265, 193] width 12 height 12
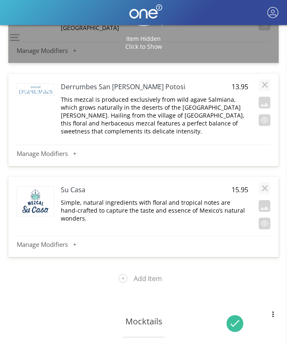
scroll to position [10006, 1]
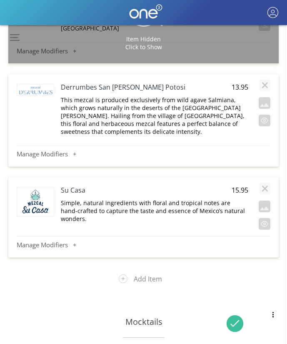
click at [132, 83] on h4 "Derrumbes San [PERSON_NAME] Potosi" at bounding box center [136, 87] width 150 height 9
click at [245, 83] on span "13.95" at bounding box center [238, 87] width 21 height 9
click at [168, 100] on p "This mezcal is produced exclusively from wild agave Salmiana, which grows natur…" at bounding box center [155, 116] width 188 height 40
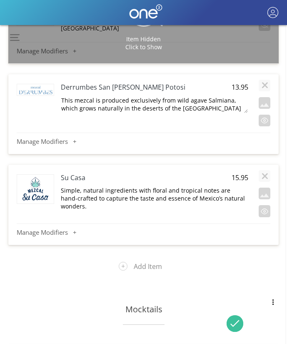
click at [168, 100] on div "Derrumbes San [PERSON_NAME] Potosi 13.95 This mezcal is produced exclusively fr…" at bounding box center [144, 102] width 254 height 48
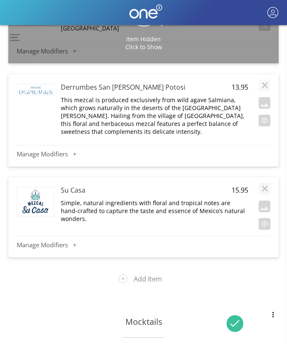
click at [168, 100] on p "This mezcal is produced exclusively from wild agave Salmiana, which grows natur…" at bounding box center [155, 116] width 188 height 40
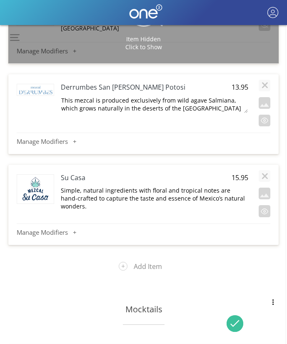
click at [168, 100] on div "Derrumbes San [PERSON_NAME] Potosi 13.95 This mezcal is produced exclusively fr…" at bounding box center [144, 102] width 254 height 48
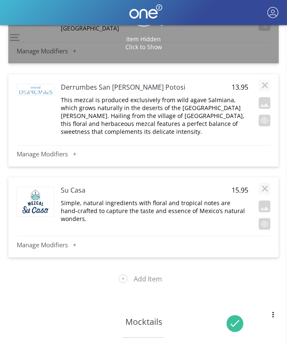
click at [168, 100] on p "This mezcal is produced exclusively from wild agave Salmiana, which grows natur…" at bounding box center [155, 116] width 188 height 40
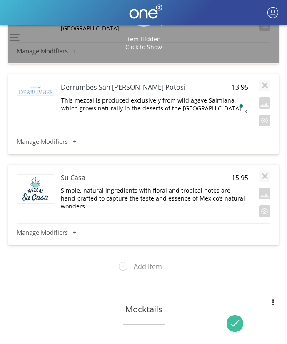
click at [185, 174] on div "Su Casa 15.95 Simple, natural ingredients with floral and tropical notes are ha…" at bounding box center [157, 191] width 192 height 45
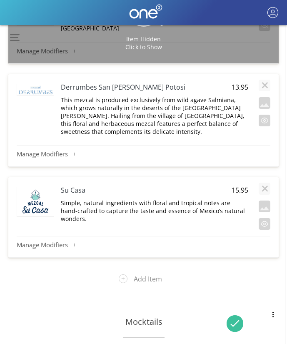
click at [185, 98] on p "This mezcal is produced exclusively from wild agave Salmiana, which grows natur…" at bounding box center [155, 116] width 188 height 40
click at [75, 185] on h4 "Su Casa" at bounding box center [136, 189] width 150 height 9
click at [238, 185] on span "15.95" at bounding box center [238, 189] width 21 height 9
click at [238, 185] on input "15.95" at bounding box center [238, 190] width 21 height 10
click at [195, 199] on p "Simple, natural ingredients with floral and tropical notes are hand-crafted to …" at bounding box center [155, 211] width 188 height 24
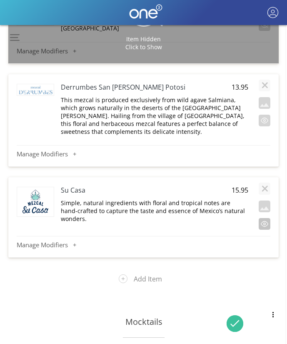
click at [263, 218] on button "button" at bounding box center [265, 224] width 12 height 12
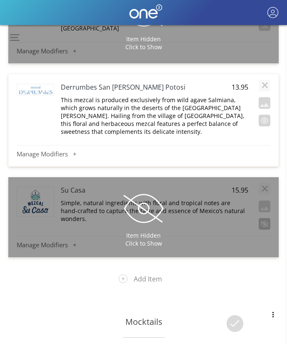
click at [263, 202] on div "Item Hidden Click to Show" at bounding box center [143, 217] width 270 height 80
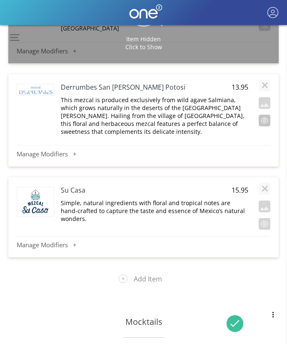
click at [263, 115] on button "button" at bounding box center [265, 121] width 12 height 12
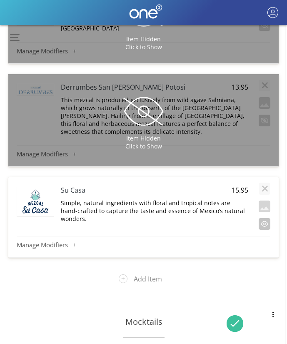
click at [268, 218] on button "button" at bounding box center [265, 224] width 12 height 12
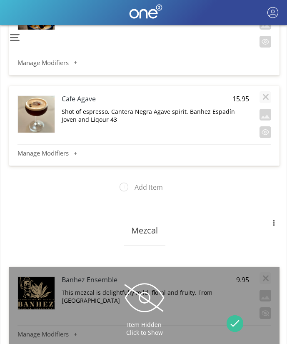
scroll to position [8129, 0]
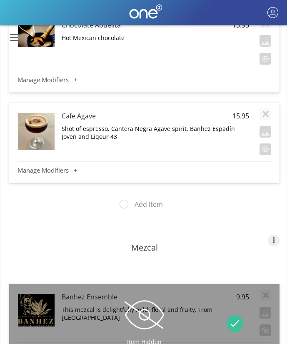
click at [273, 235] on button "button" at bounding box center [274, 241] width 12 height 12
click at [255, 249] on button "Delete Section" at bounding box center [237, 260] width 83 height 23
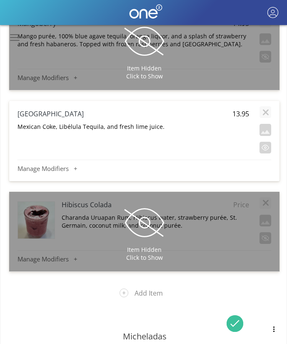
scroll to position [4720, 0]
